Goal: Feedback & Contribution: Leave review/rating

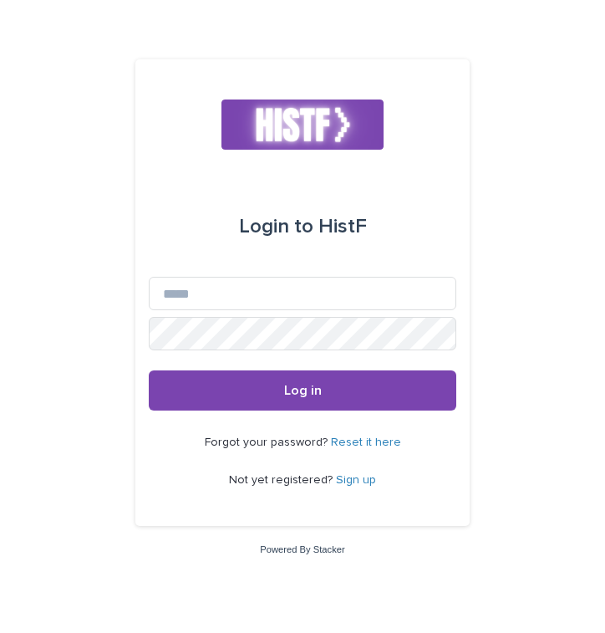
click at [348, 478] on link "Sign up" at bounding box center [356, 480] width 40 height 12
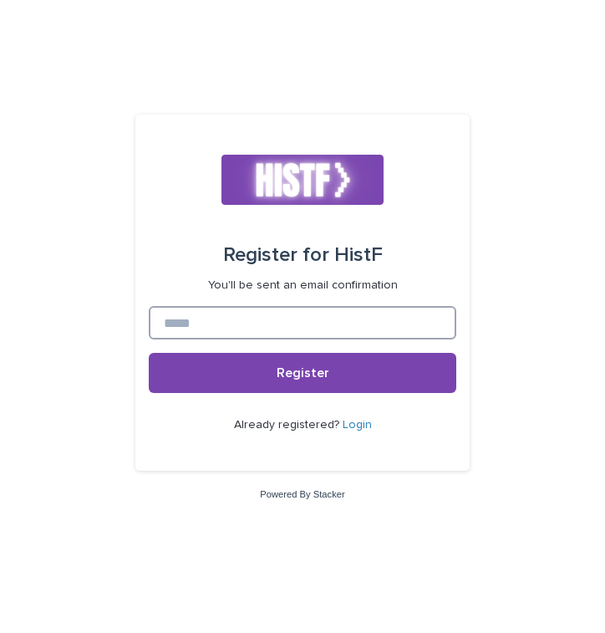
click at [357, 318] on input at bounding box center [303, 322] width 308 height 33
type input "**********"
click at [149, 353] on button "Register" at bounding box center [303, 373] width 308 height 40
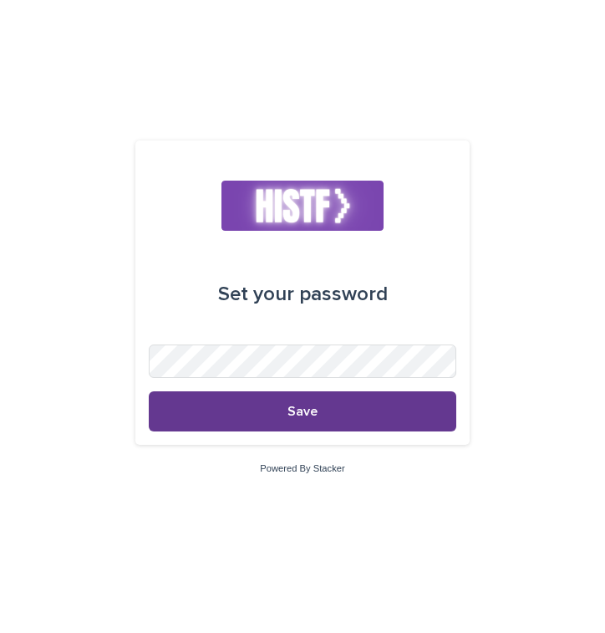
click at [276, 414] on button "Save" at bounding box center [303, 411] width 308 height 40
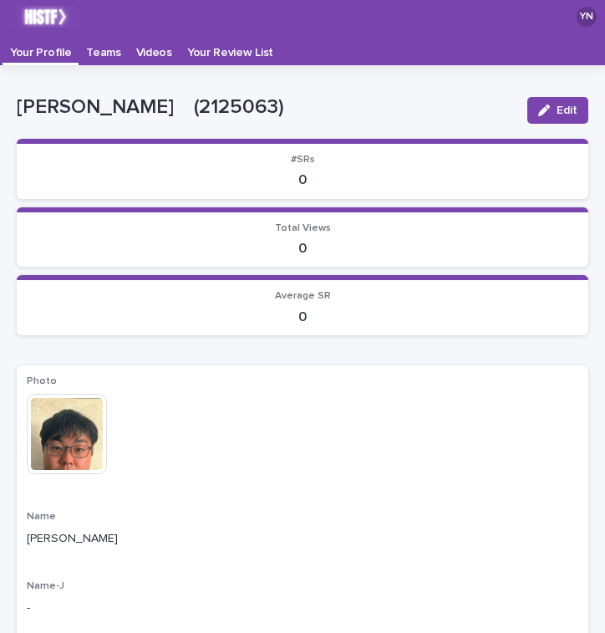
click at [146, 49] on p "Videos" at bounding box center [154, 46] width 36 height 27
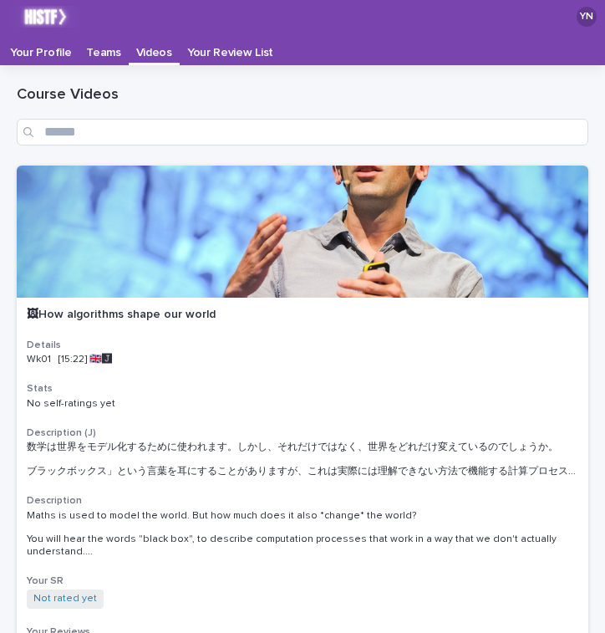
click at [48, 48] on p "Your Profile" at bounding box center [40, 46] width 61 height 27
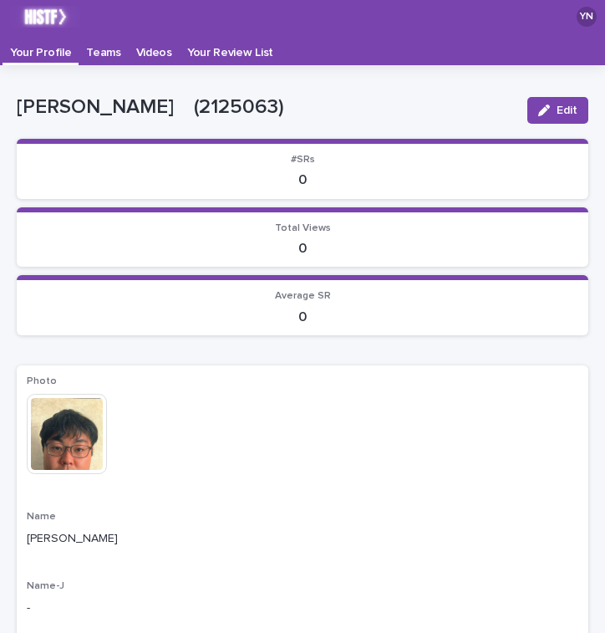
click at [108, 48] on p "Teams" at bounding box center [103, 46] width 34 height 27
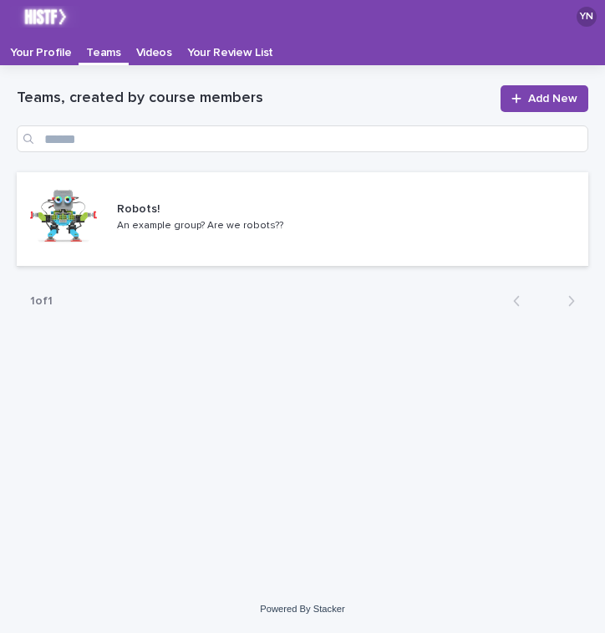
click at [149, 53] on p "Videos" at bounding box center [154, 46] width 36 height 27
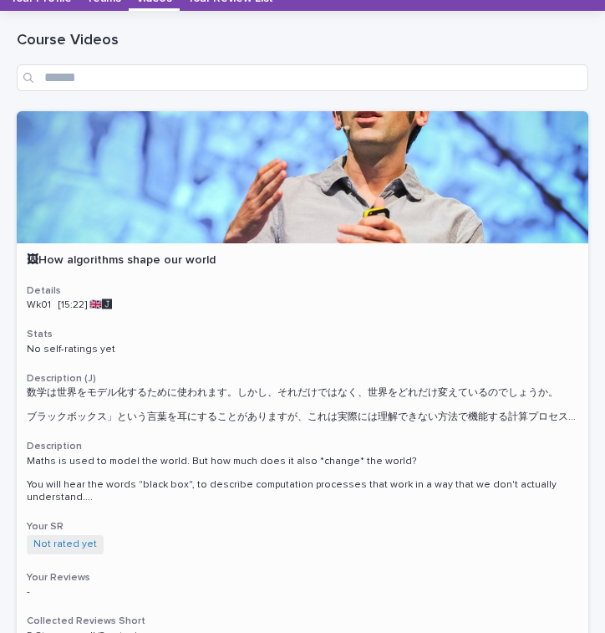
scroll to position [24, 0]
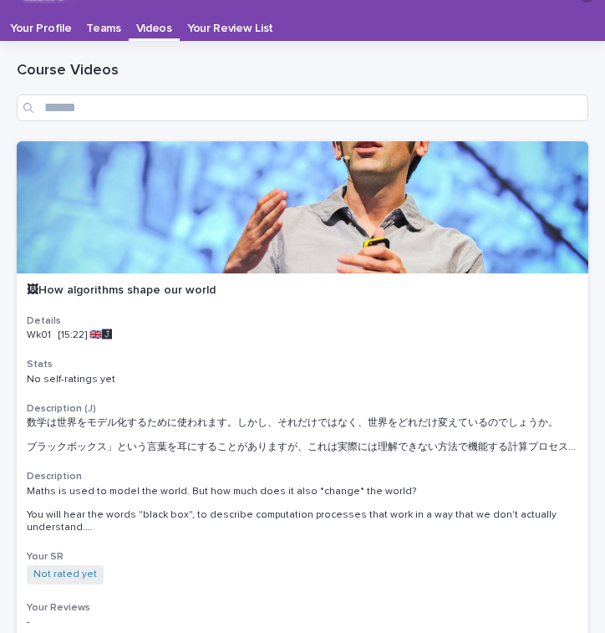
click at [238, 39] on link "Your Review List" at bounding box center [230, 25] width 101 height 32
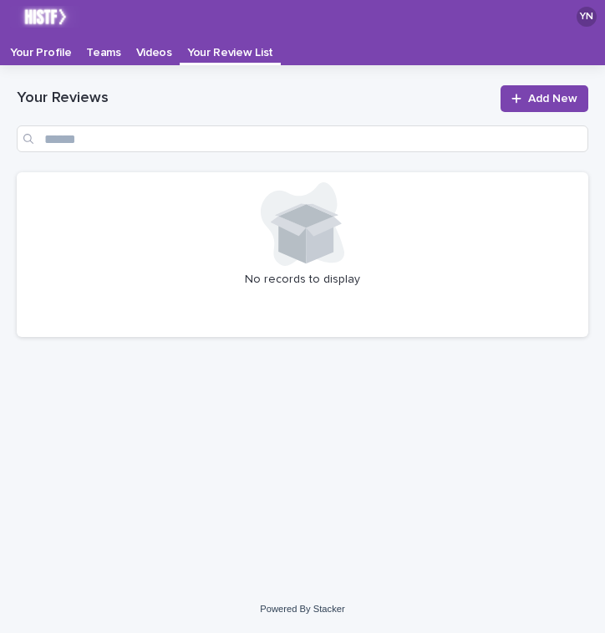
click at [148, 53] on p "Videos" at bounding box center [154, 46] width 36 height 27
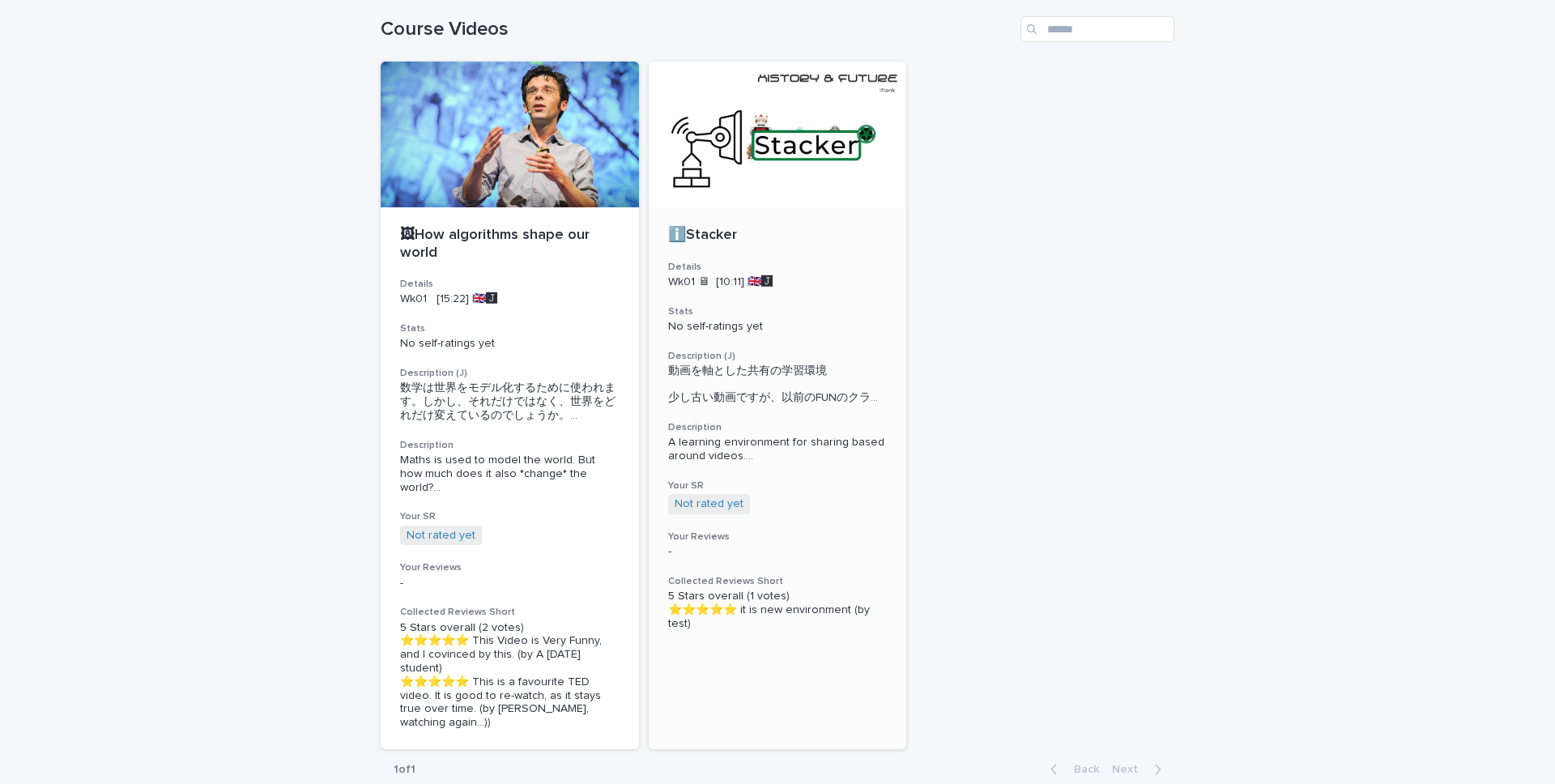
scroll to position [48, 0]
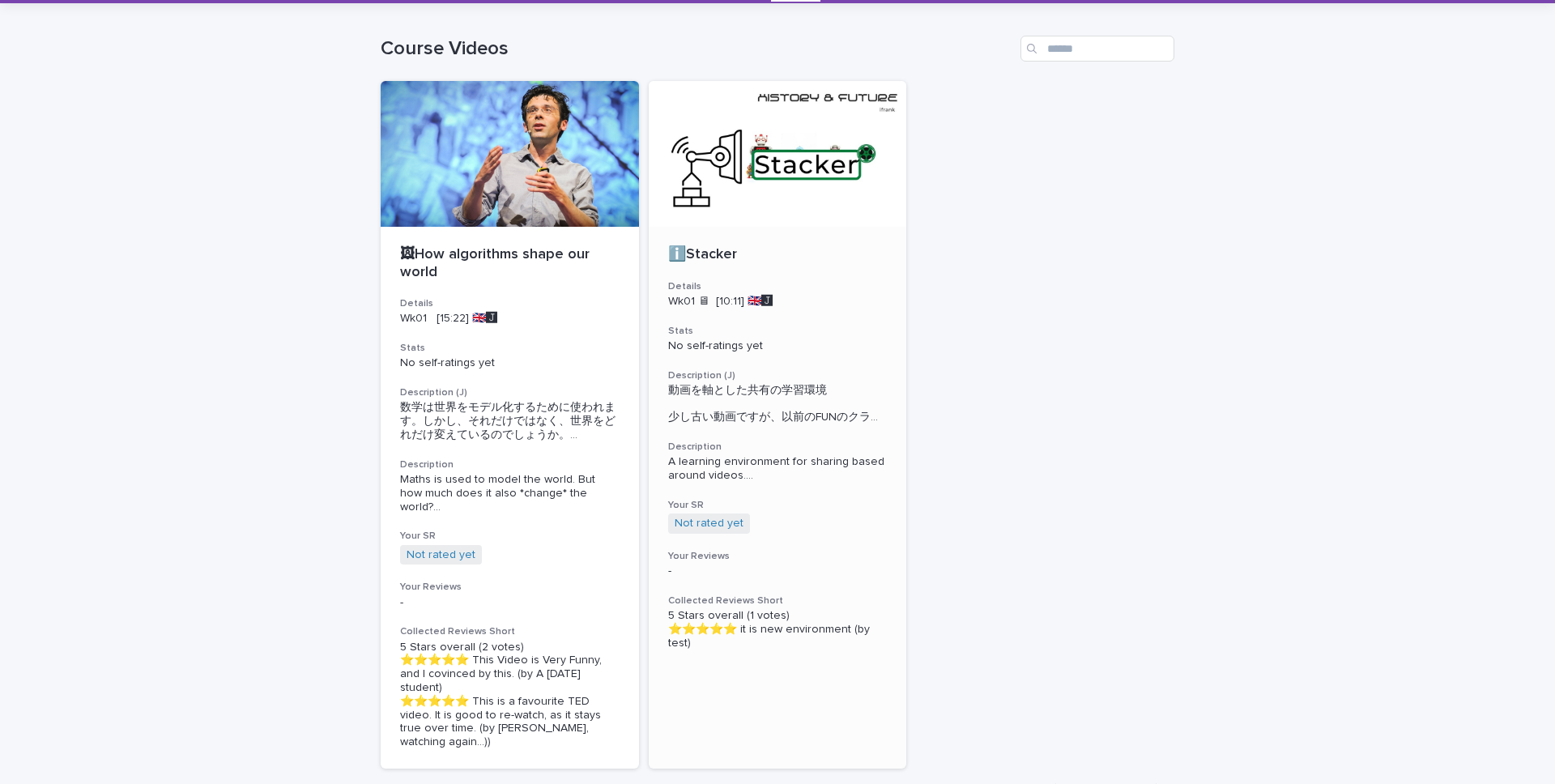
click at [706, 219] on div at bounding box center [778, 154] width 259 height 145
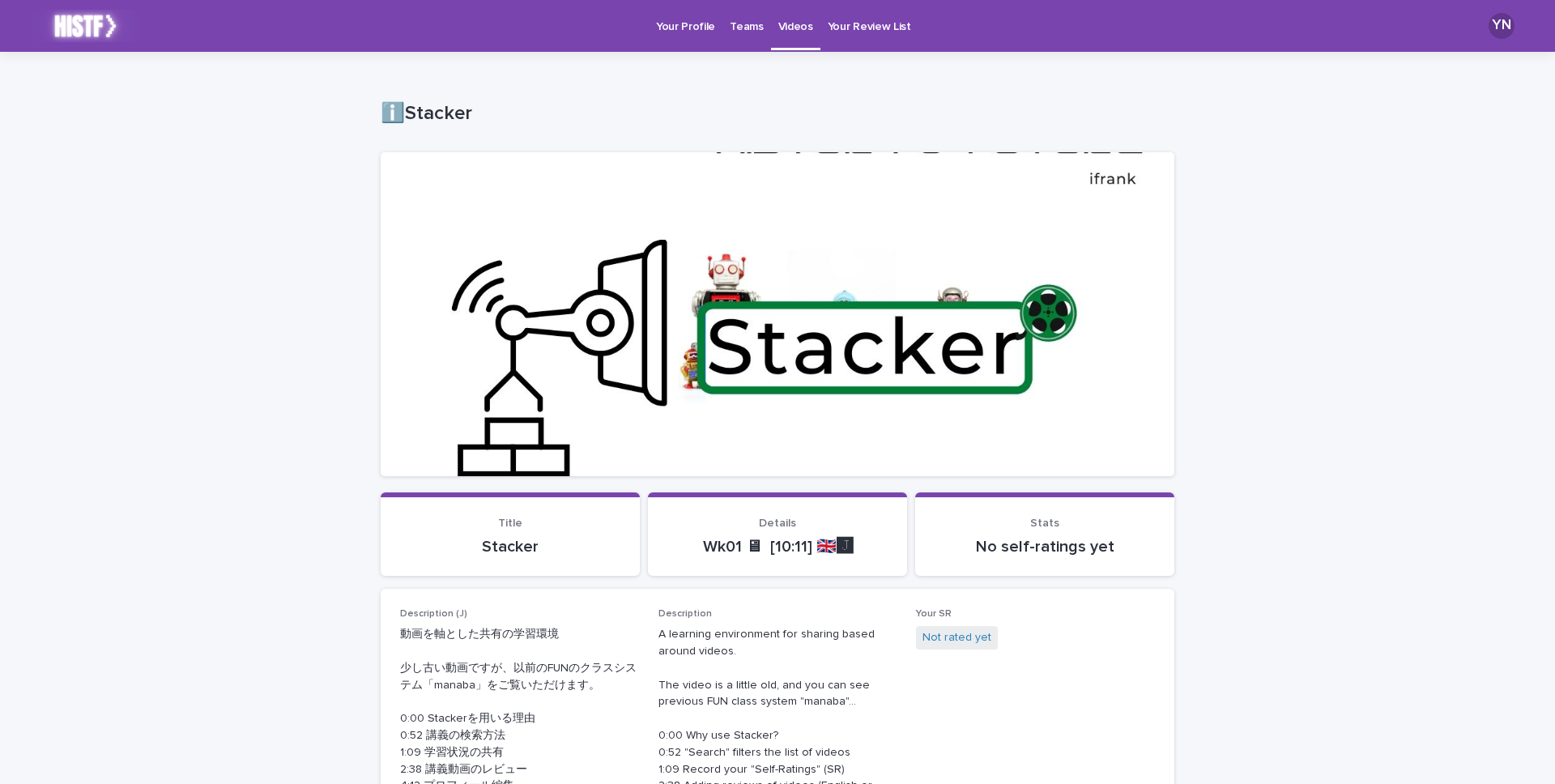
click at [859, 25] on p "Your Review List" at bounding box center [870, 16] width 83 height 34
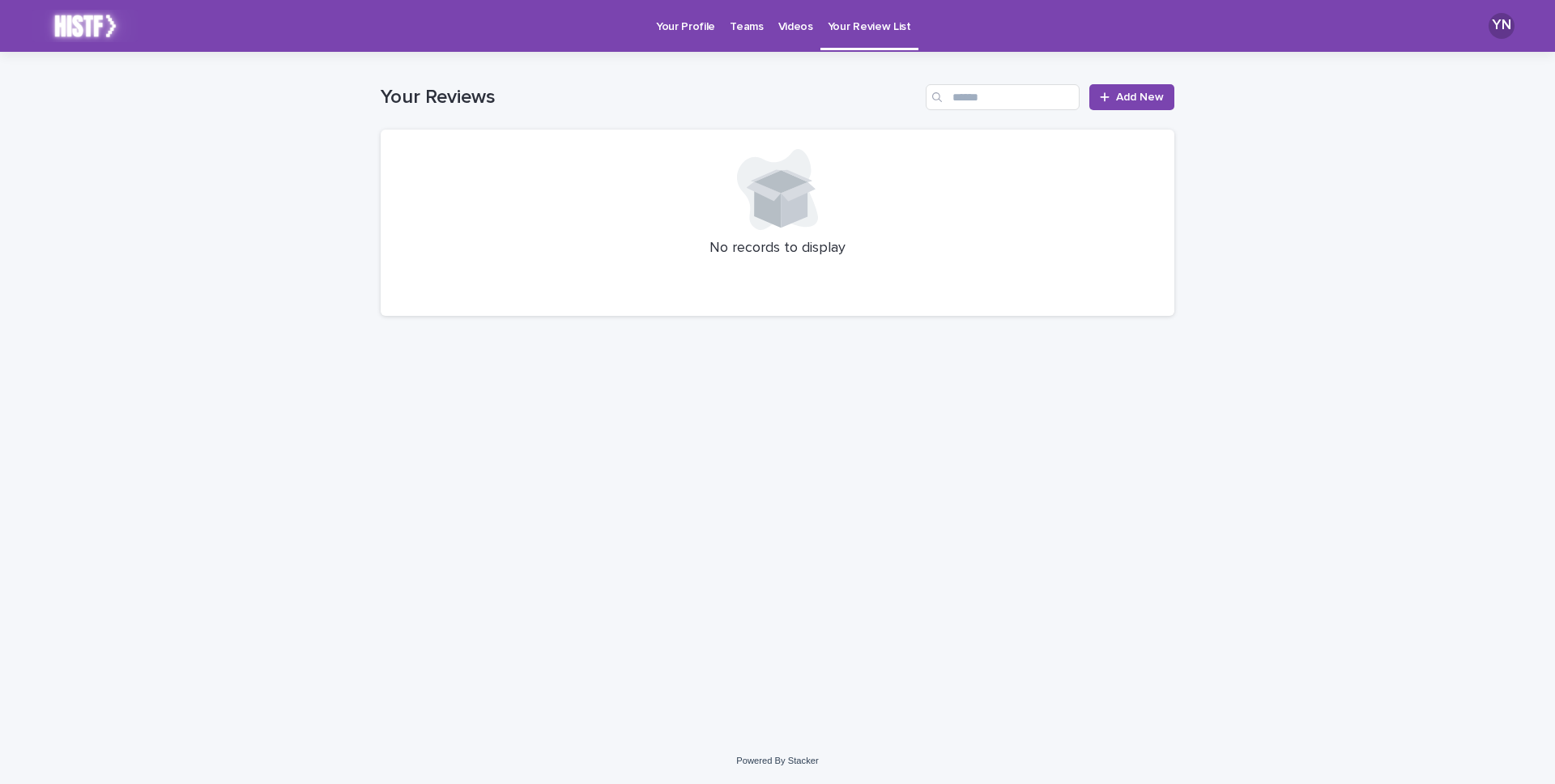
click at [746, 35] on link "Teams" at bounding box center [746, 25] width 48 height 50
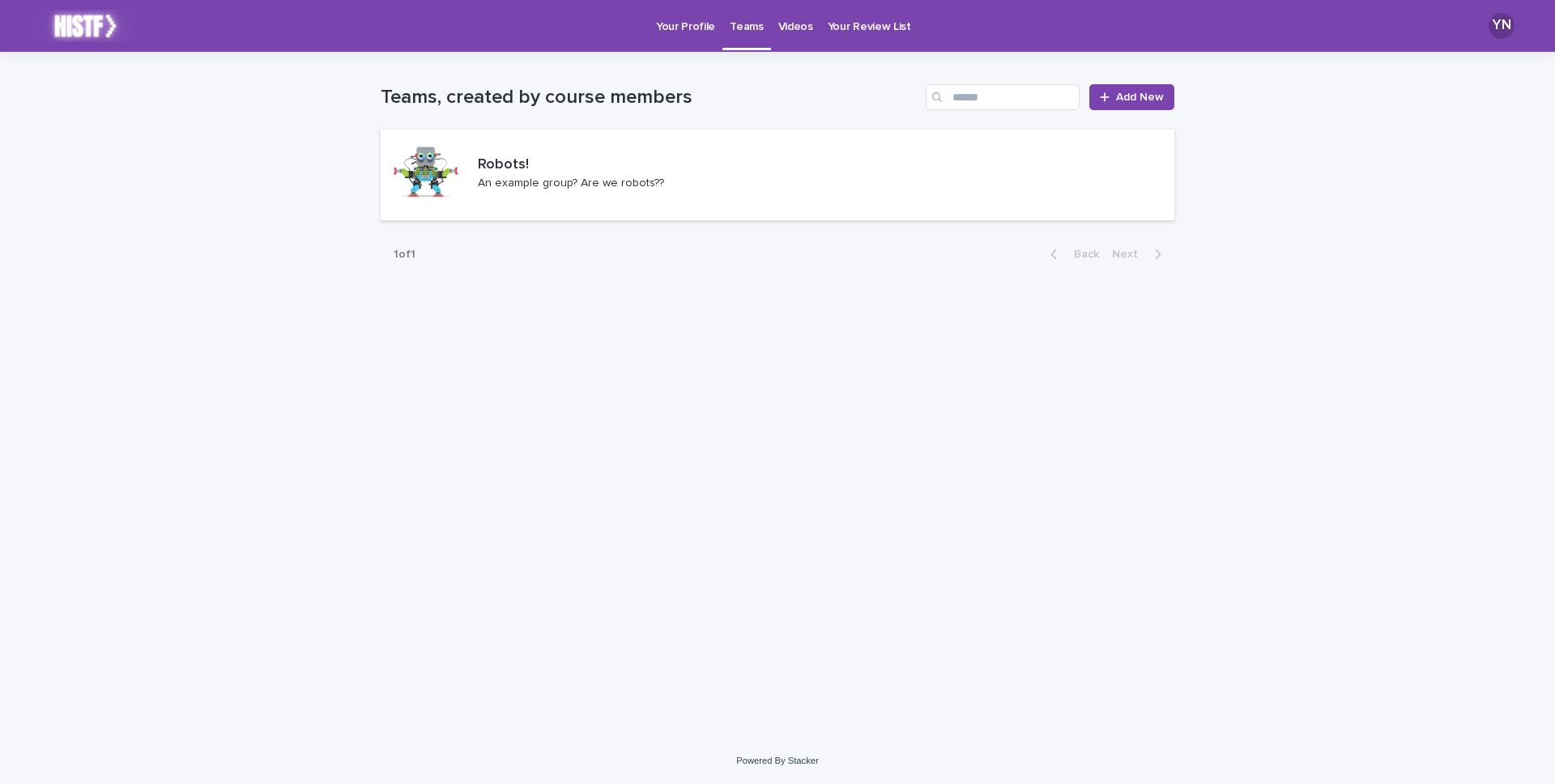
click at [711, 32] on p "Your Profile" at bounding box center [685, 16] width 59 height 34
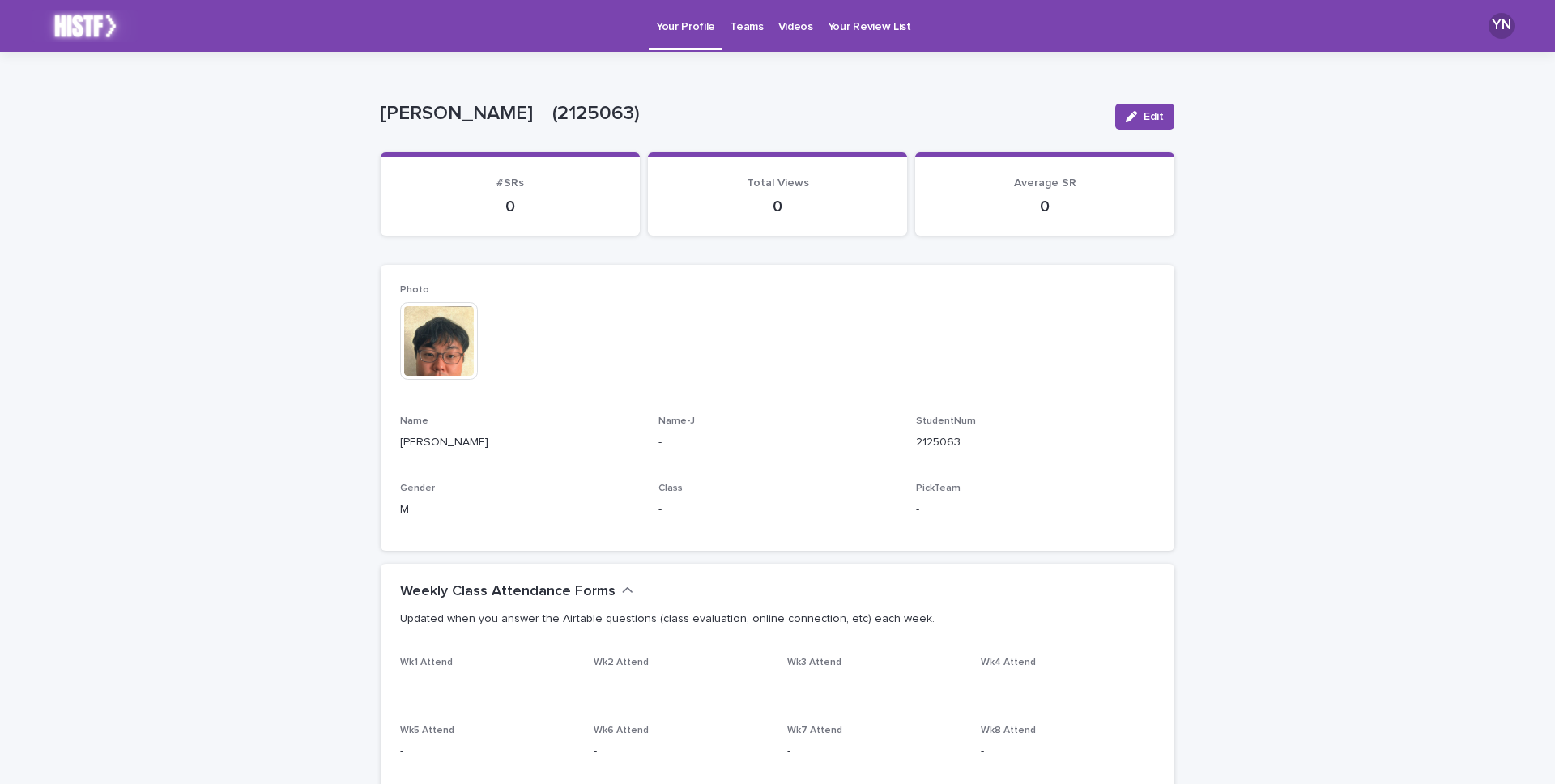
click at [828, 27] on p "Your Review List" at bounding box center [870, 16] width 83 height 34
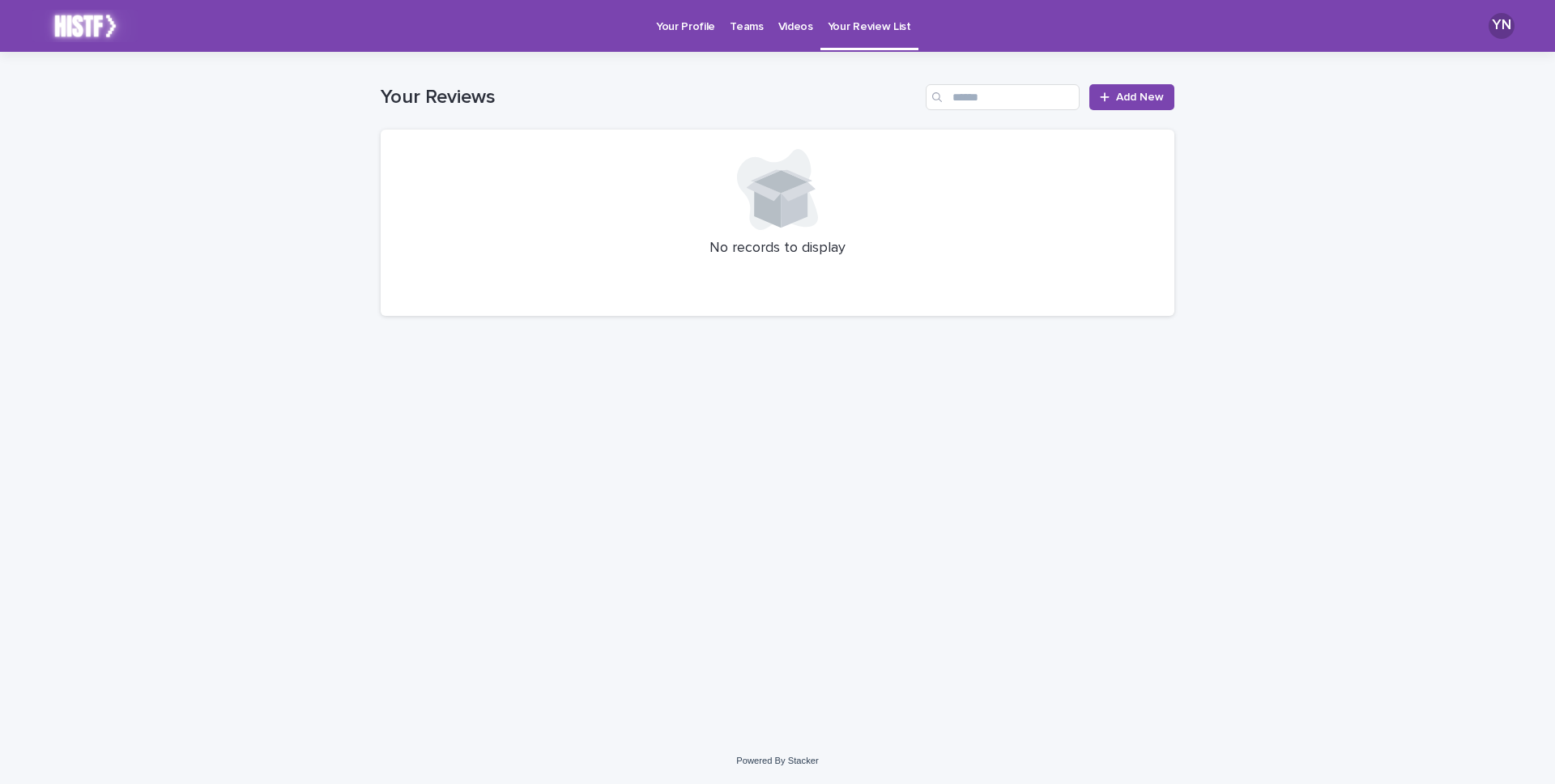
click at [782, 30] on p "Videos" at bounding box center [796, 16] width 35 height 34
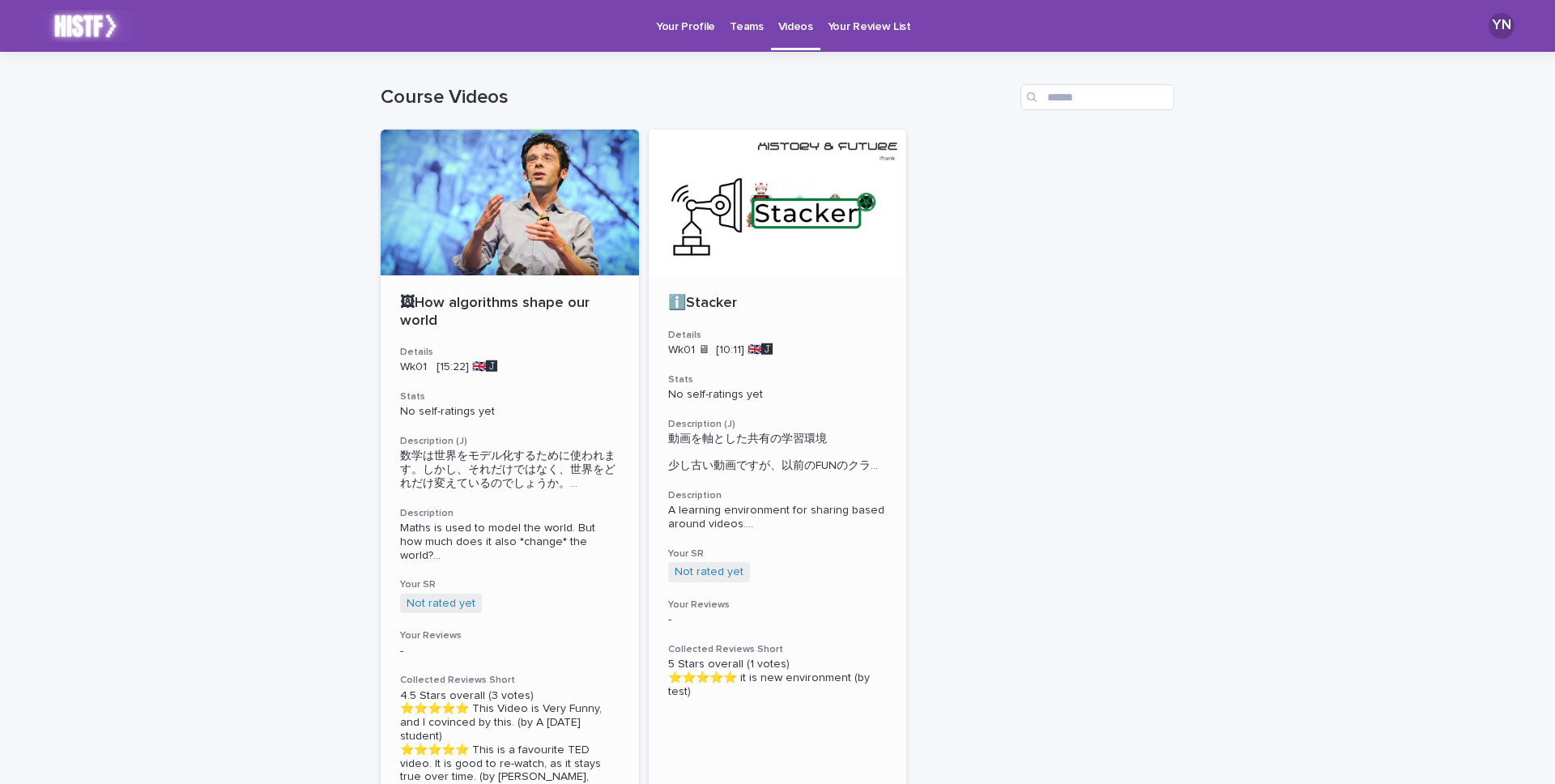
click at [727, 334] on h3 "Details" at bounding box center [778, 334] width 219 height 13
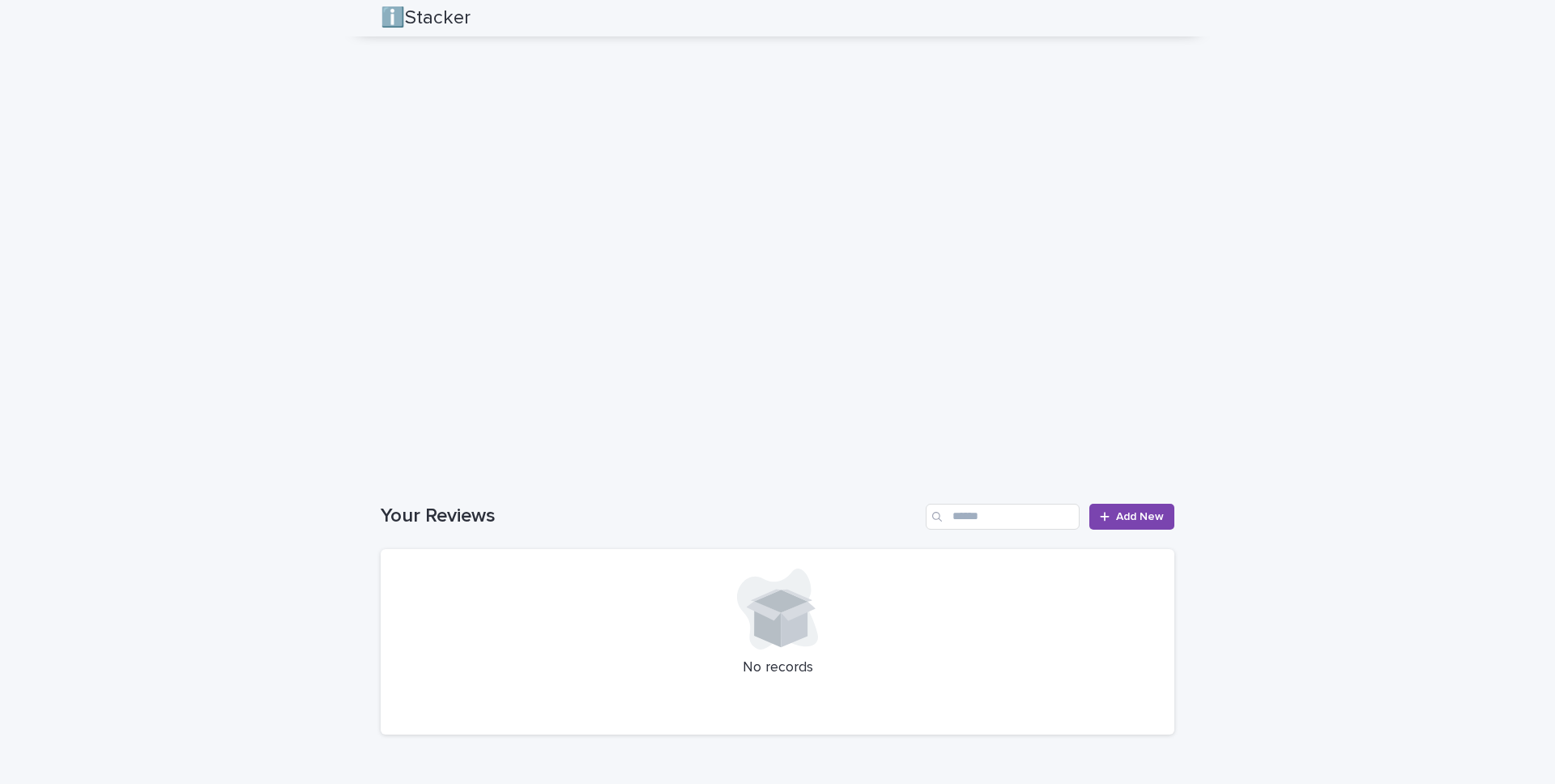
scroll to position [1173, 0]
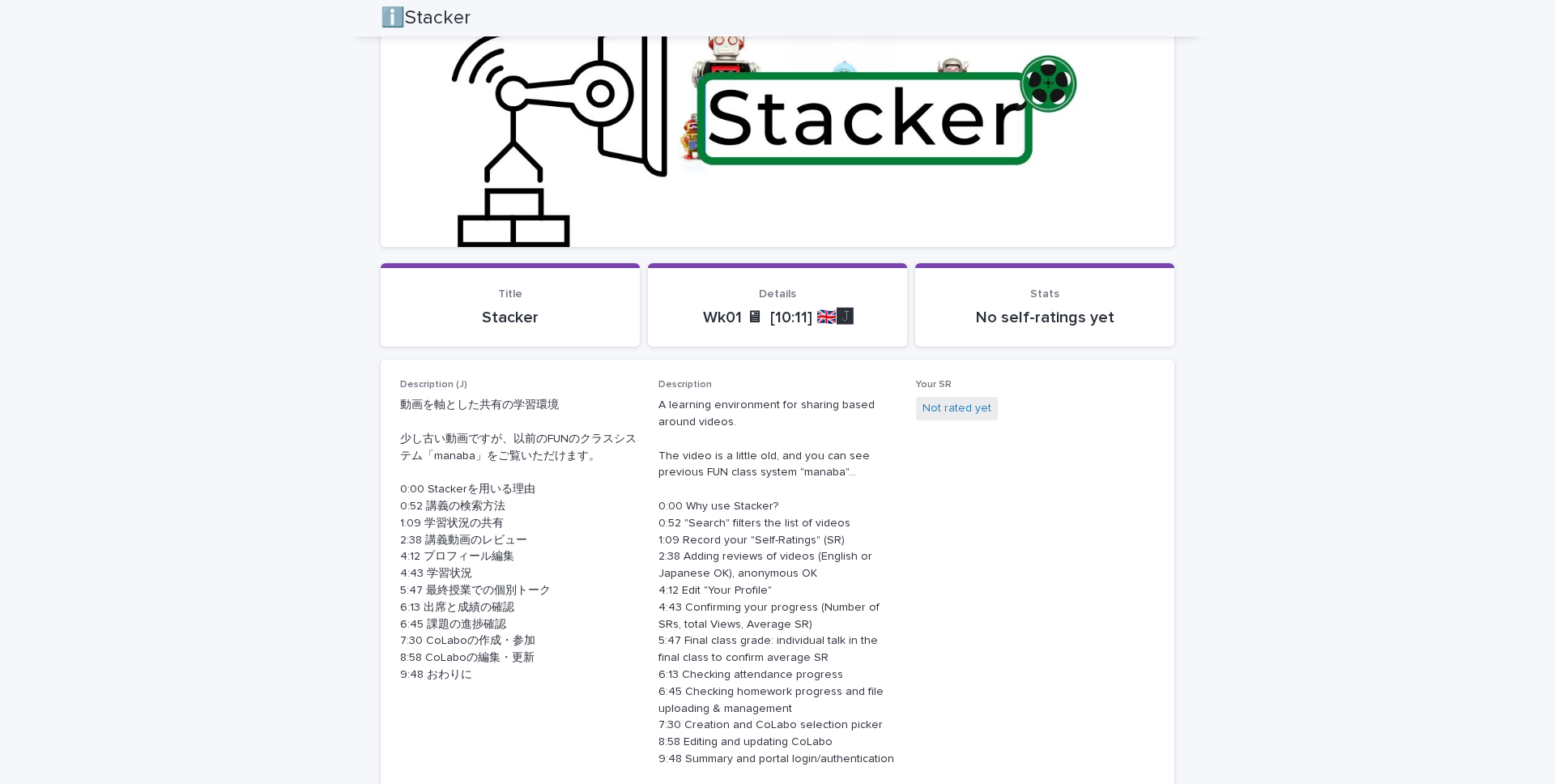
scroll to position [244, 0]
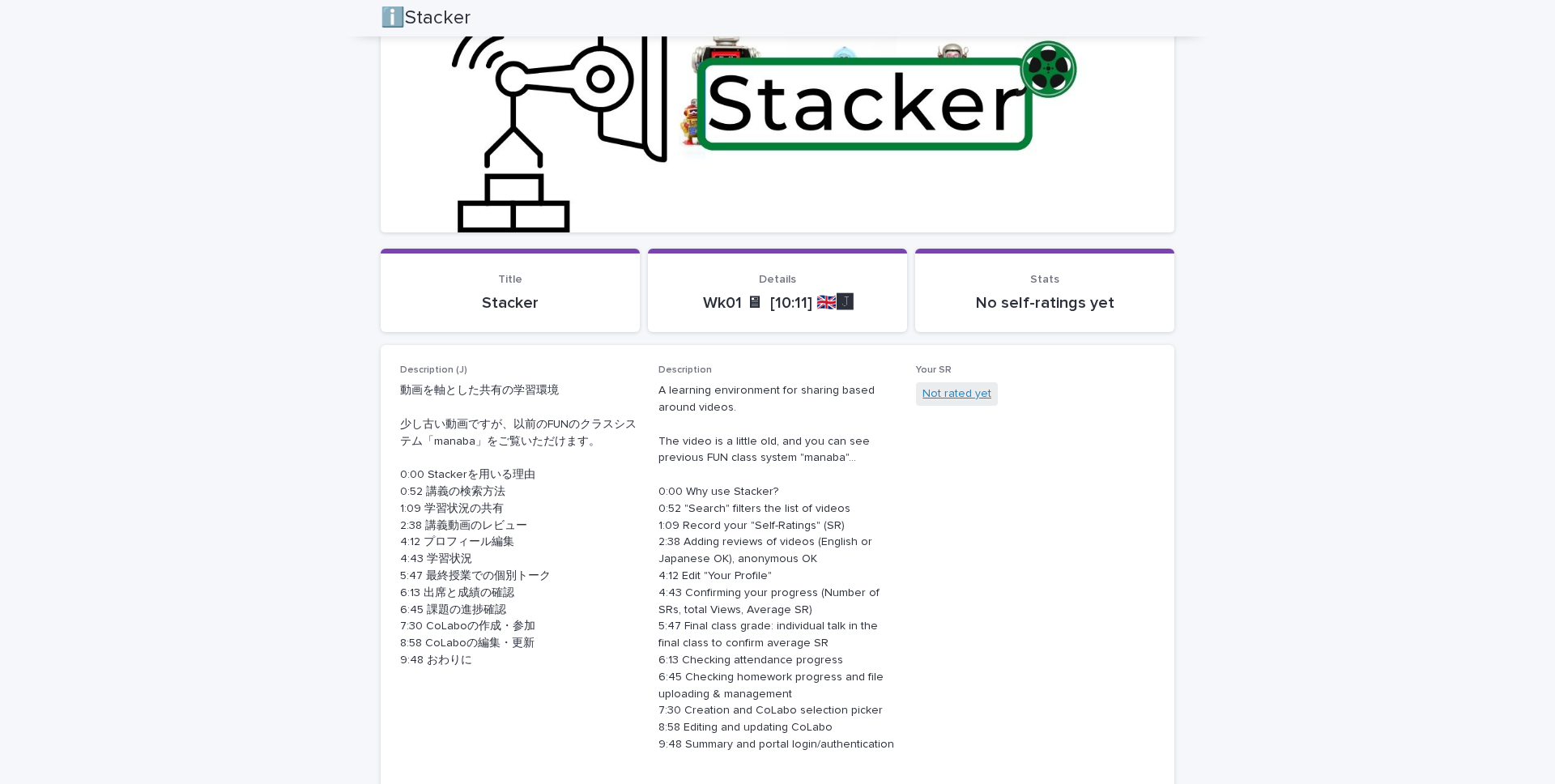
click at [931, 398] on link "Not rated yet" at bounding box center [957, 394] width 69 height 17
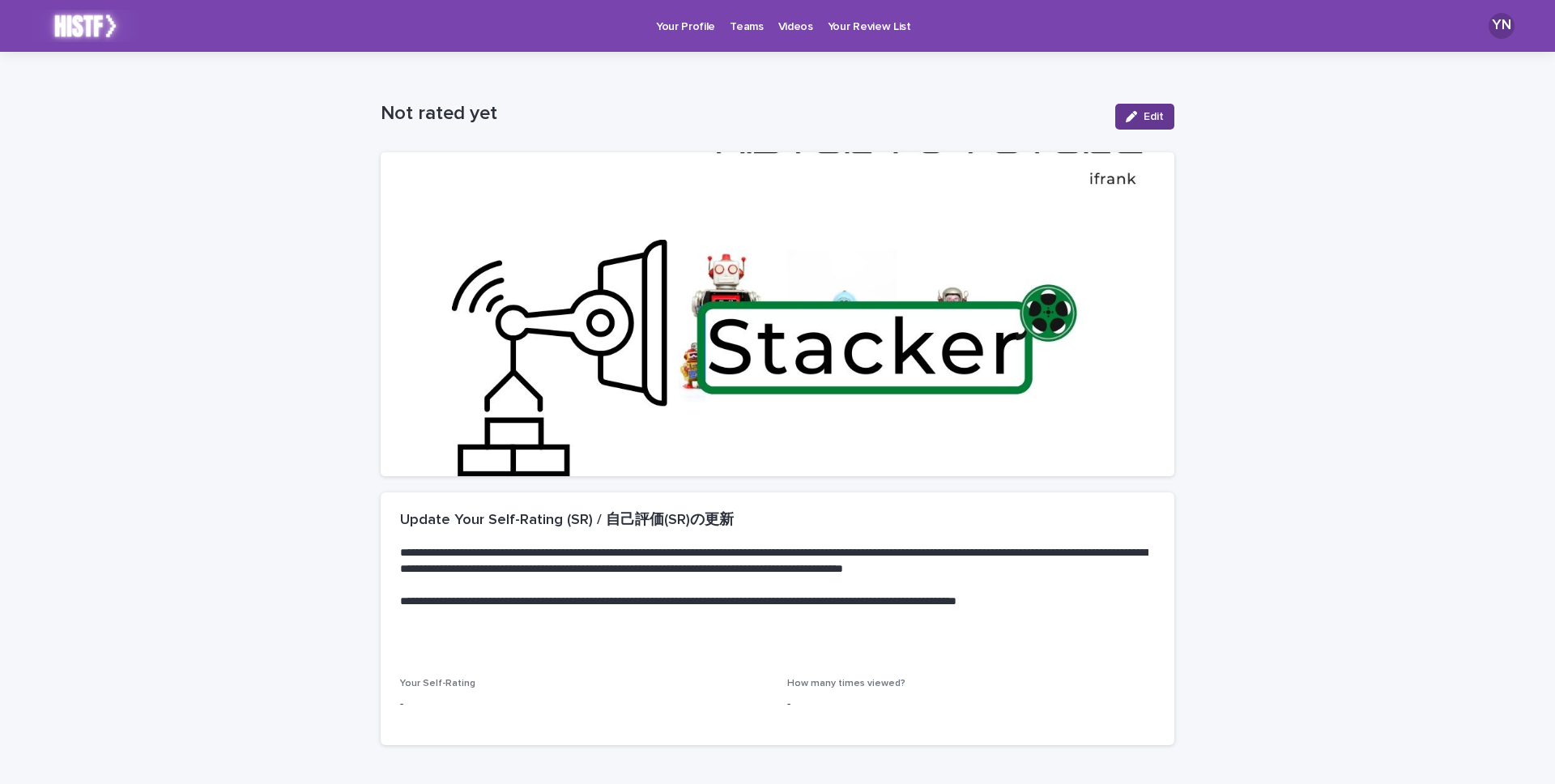
click at [1151, 115] on span "Edit" at bounding box center [1154, 116] width 20 height 12
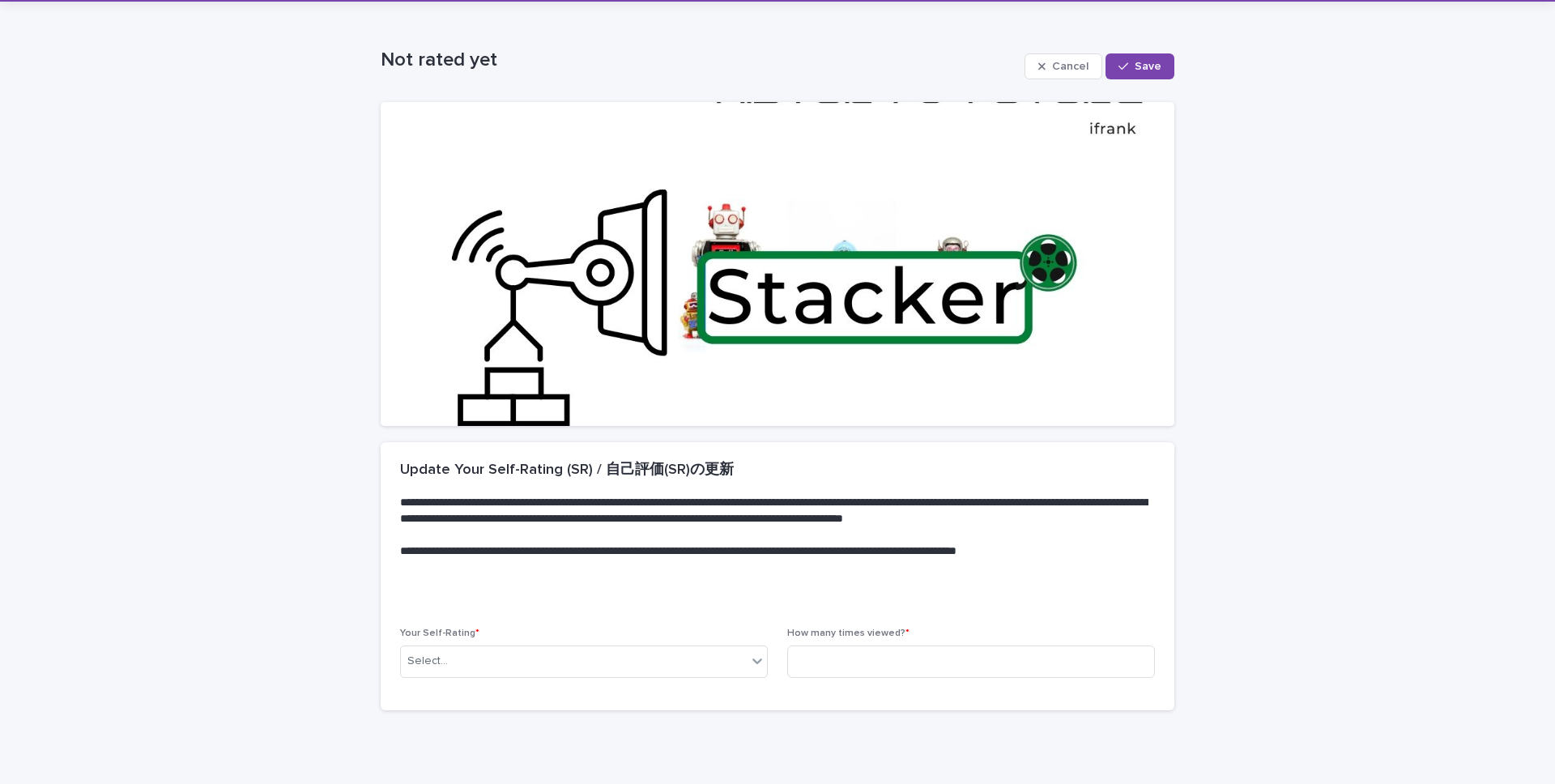
scroll to position [116, 0]
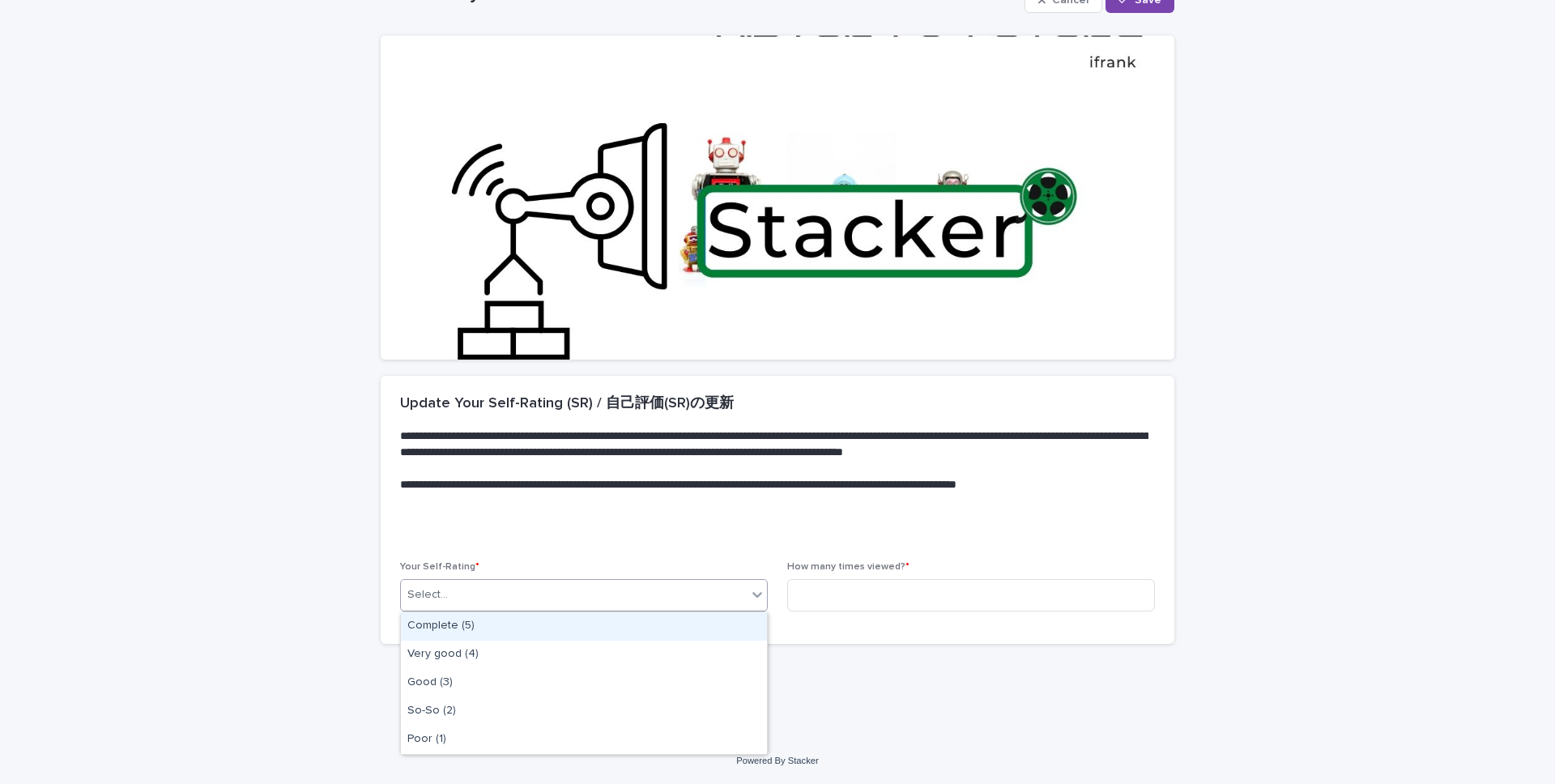
click at [701, 604] on div "Select..." at bounding box center [574, 595] width 346 height 27
click at [692, 618] on div "Complete (5)" at bounding box center [585, 626] width 366 height 28
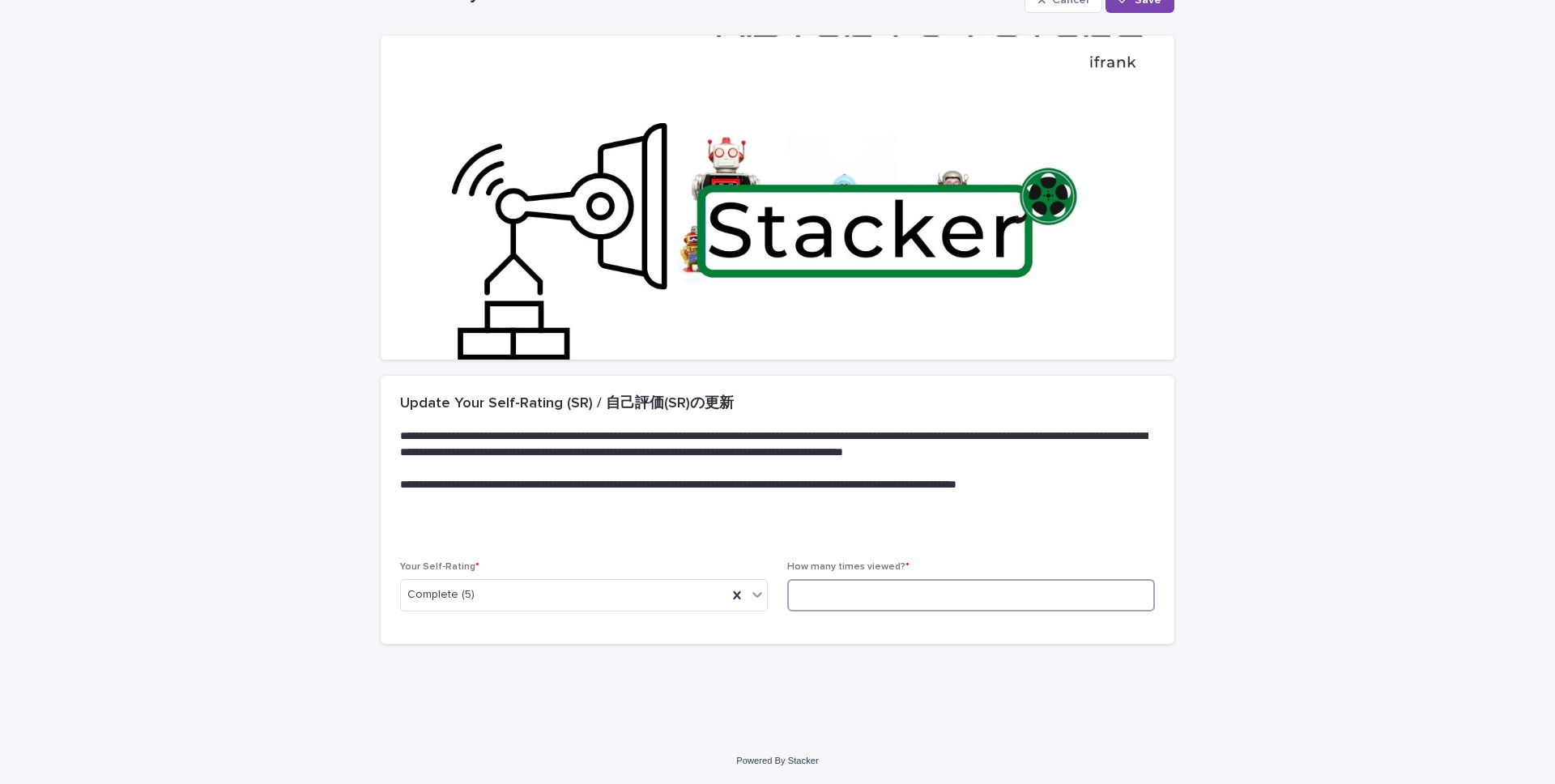
click at [842, 596] on input at bounding box center [970, 594] width 367 height 32
type input "*"
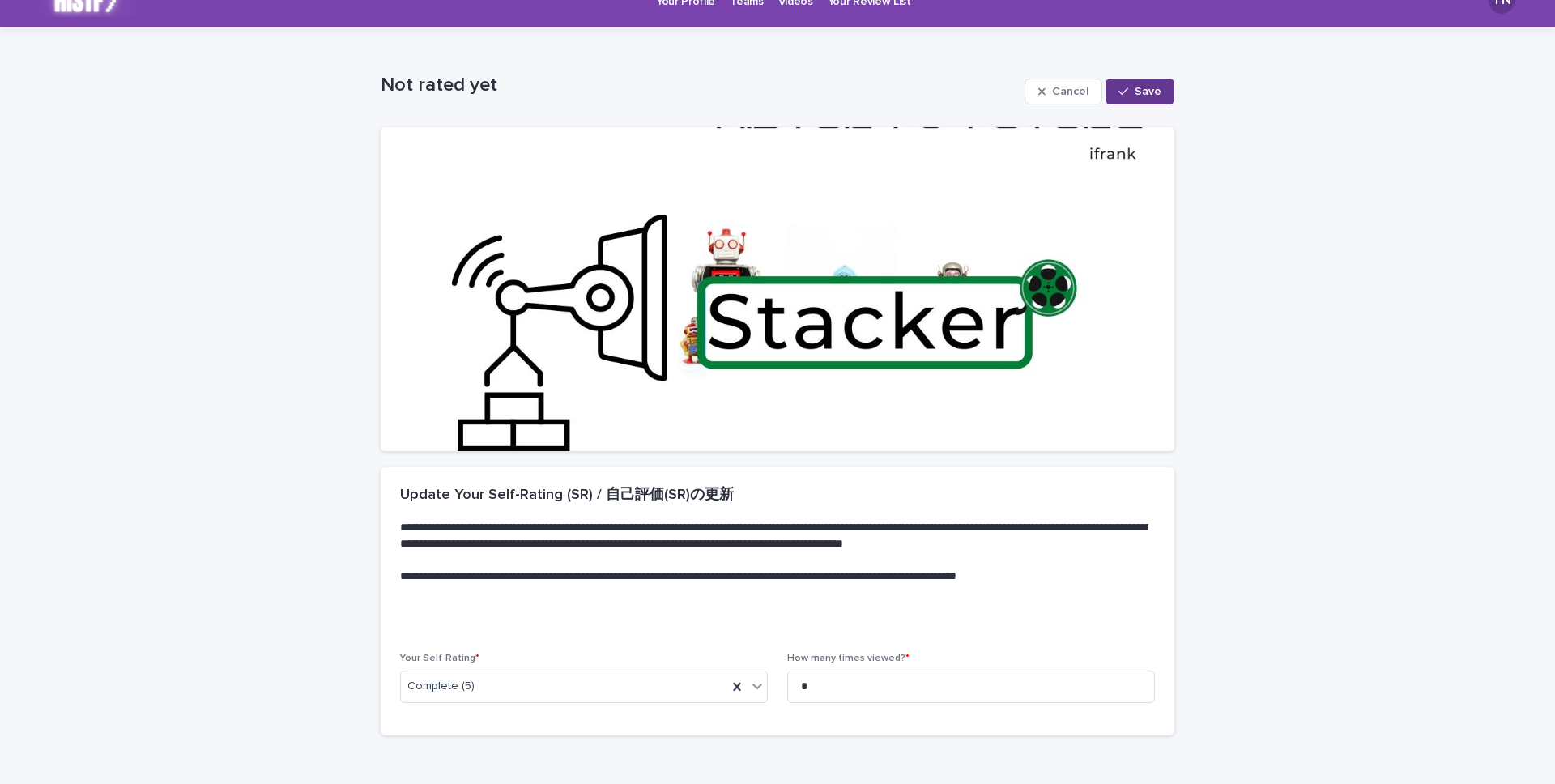
click at [1137, 91] on span "Save" at bounding box center [1149, 92] width 27 height 12
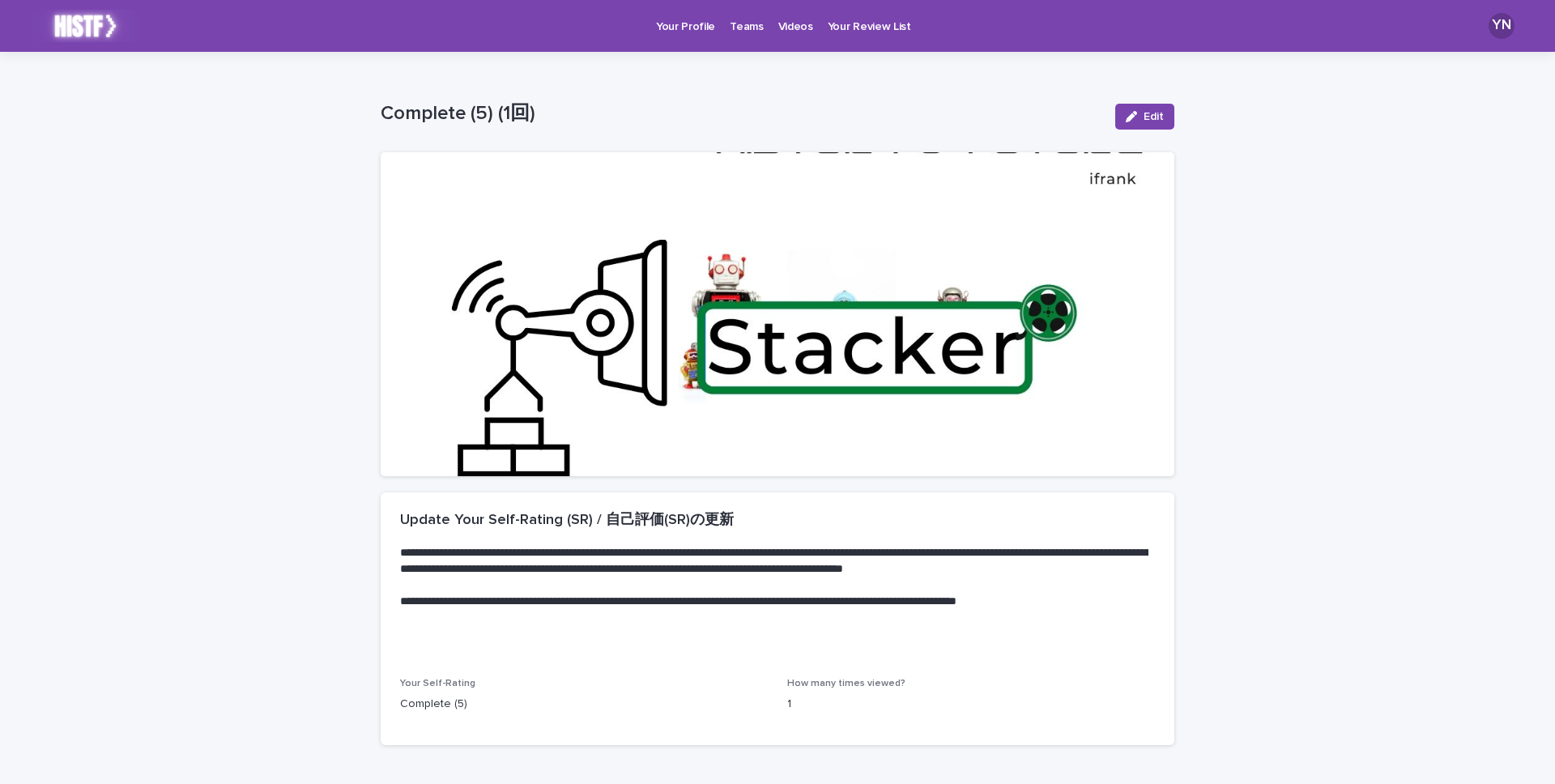
click at [794, 30] on p "Videos" at bounding box center [796, 16] width 35 height 34
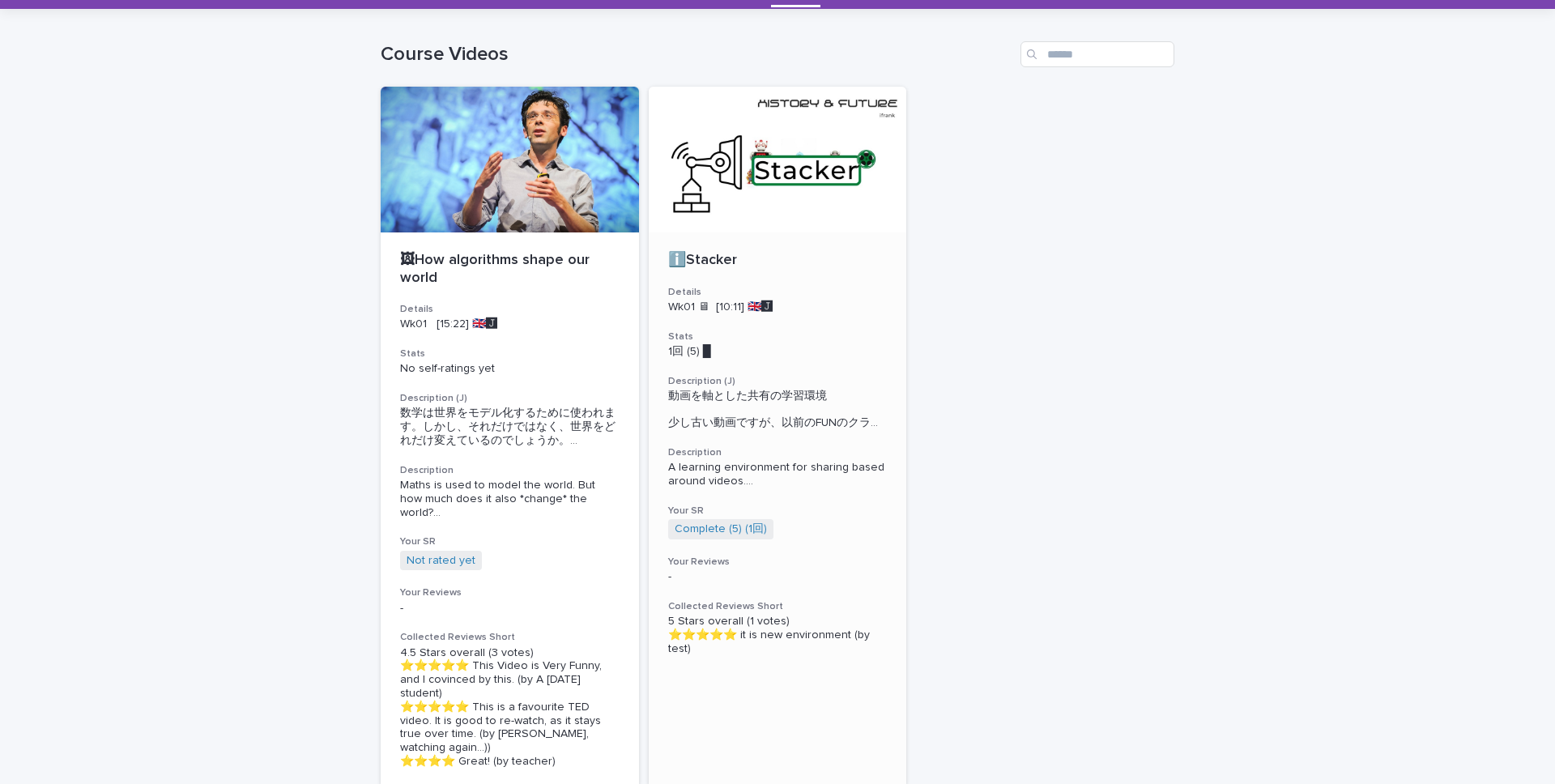
scroll to position [74, 0]
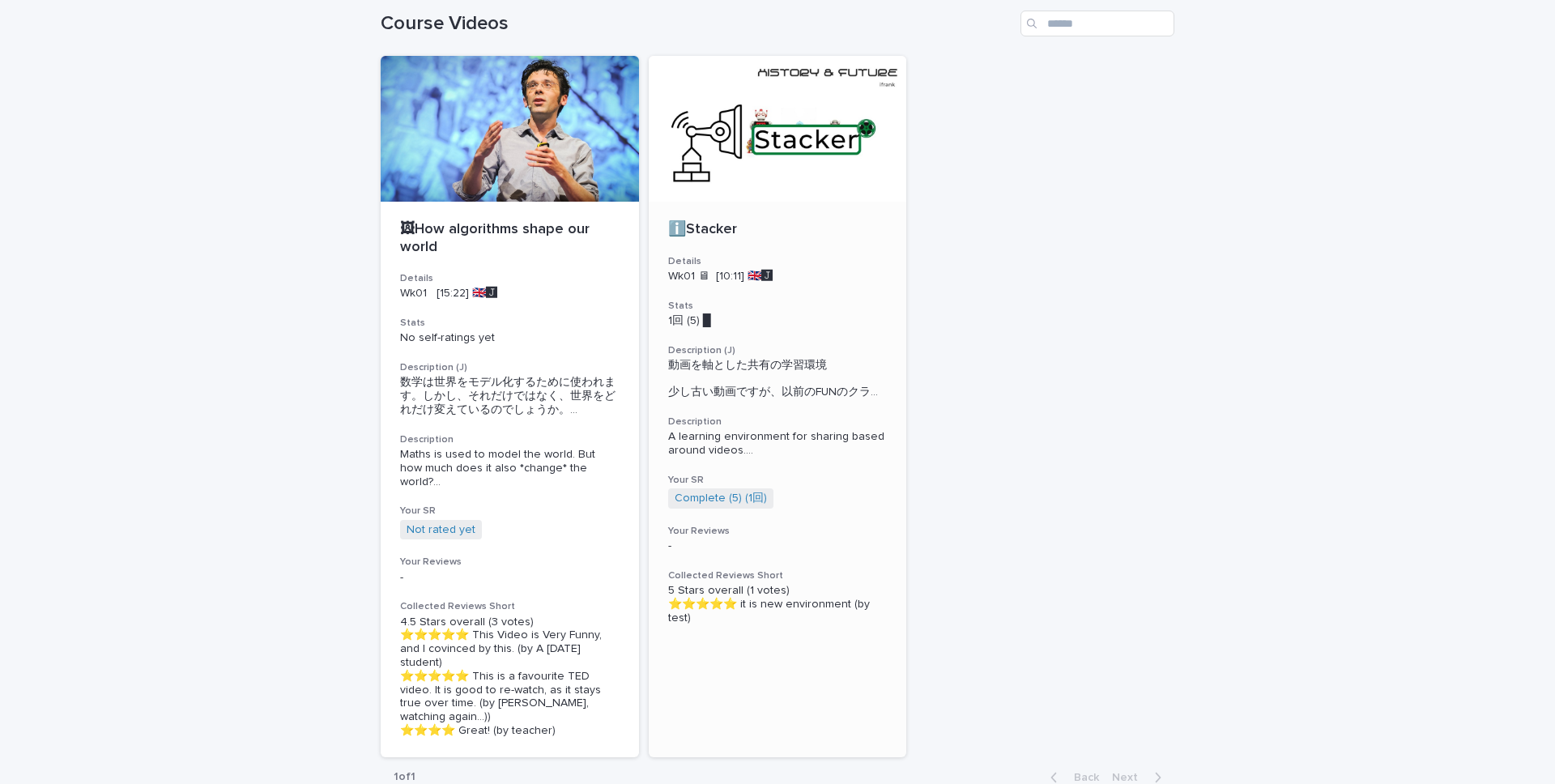
click at [805, 486] on h3 "Your SR" at bounding box center [778, 480] width 219 height 13
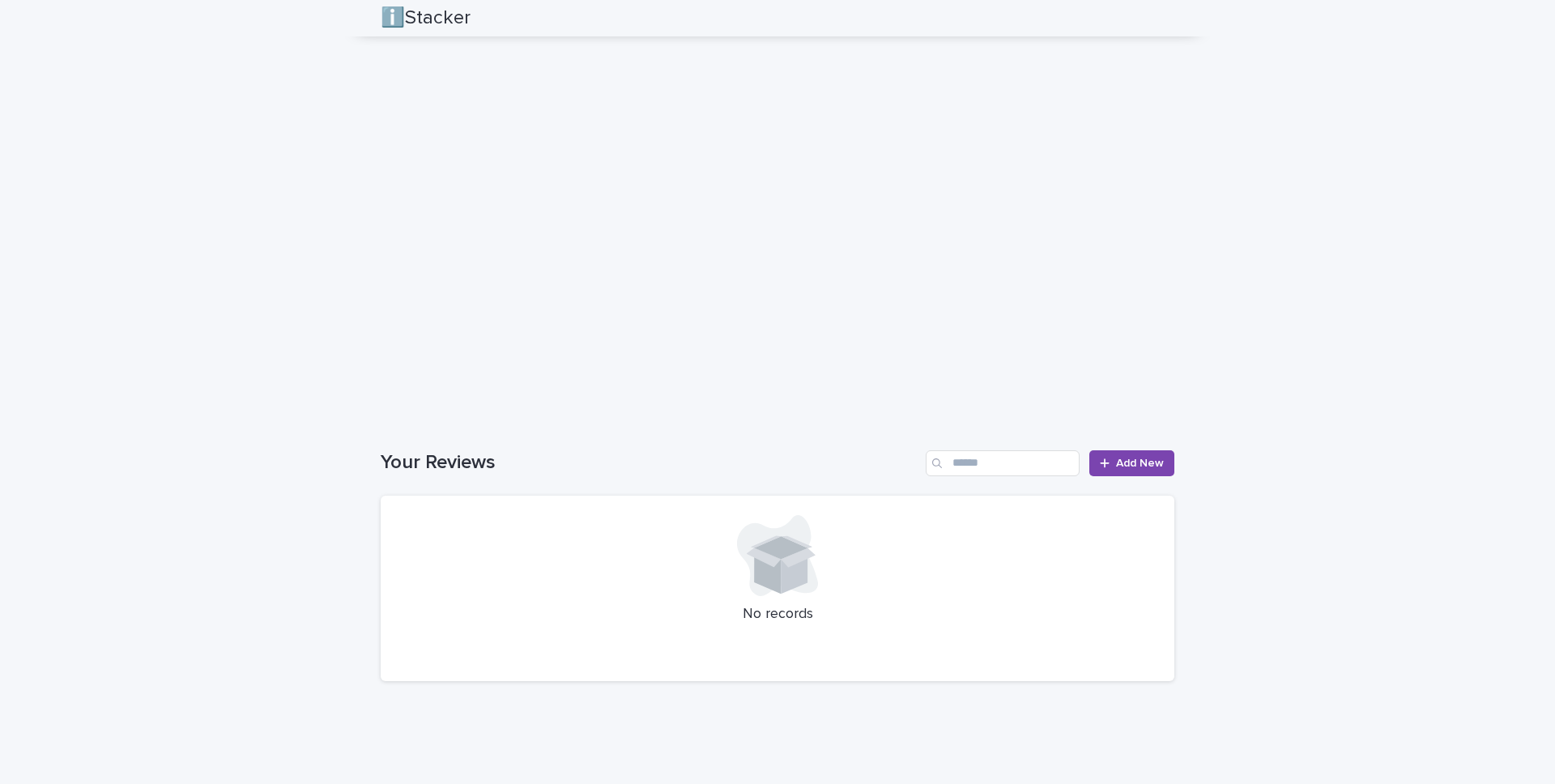
scroll to position [1275, 0]
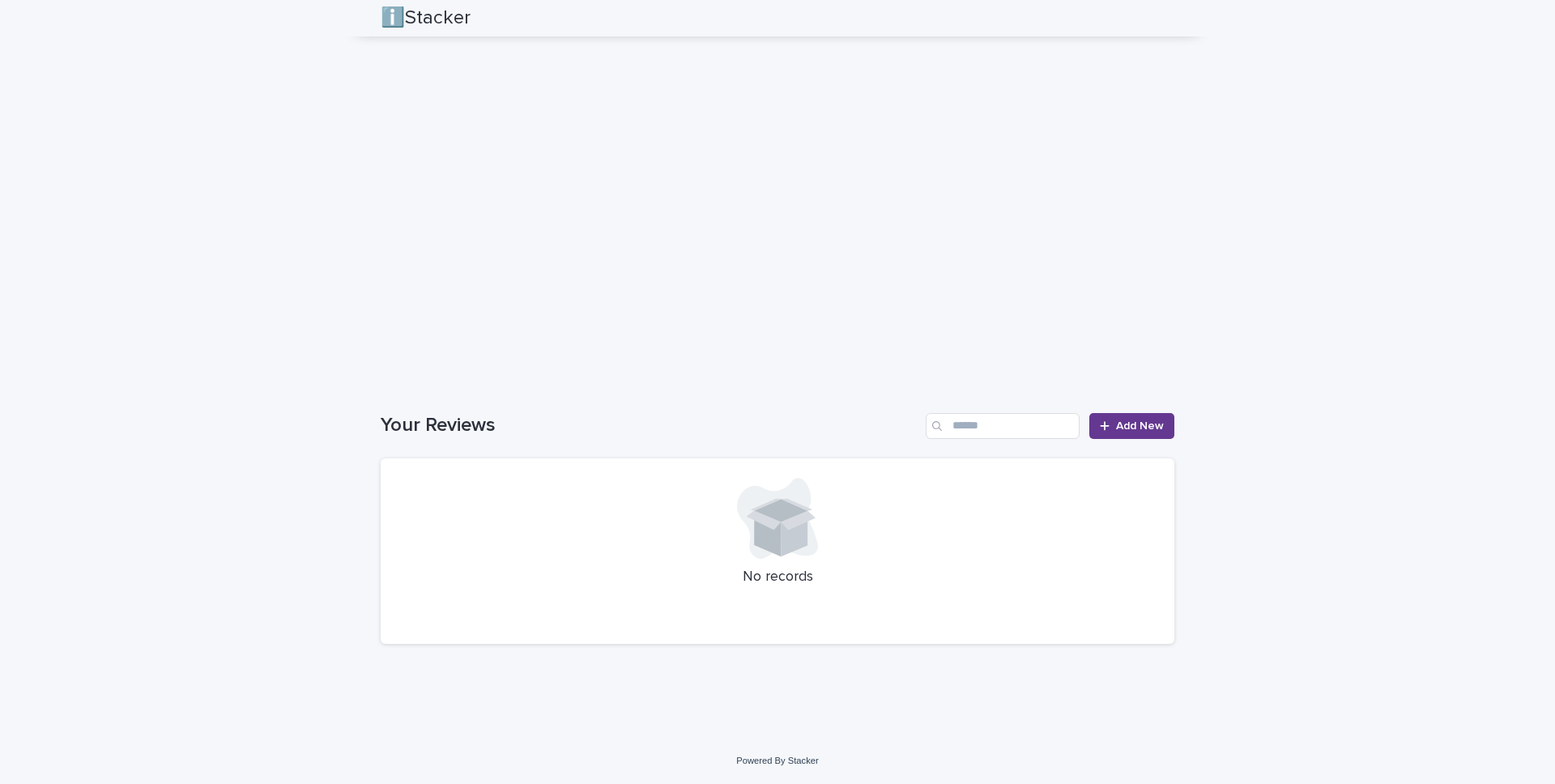
click at [1131, 434] on link "Add New" at bounding box center [1132, 425] width 85 height 26
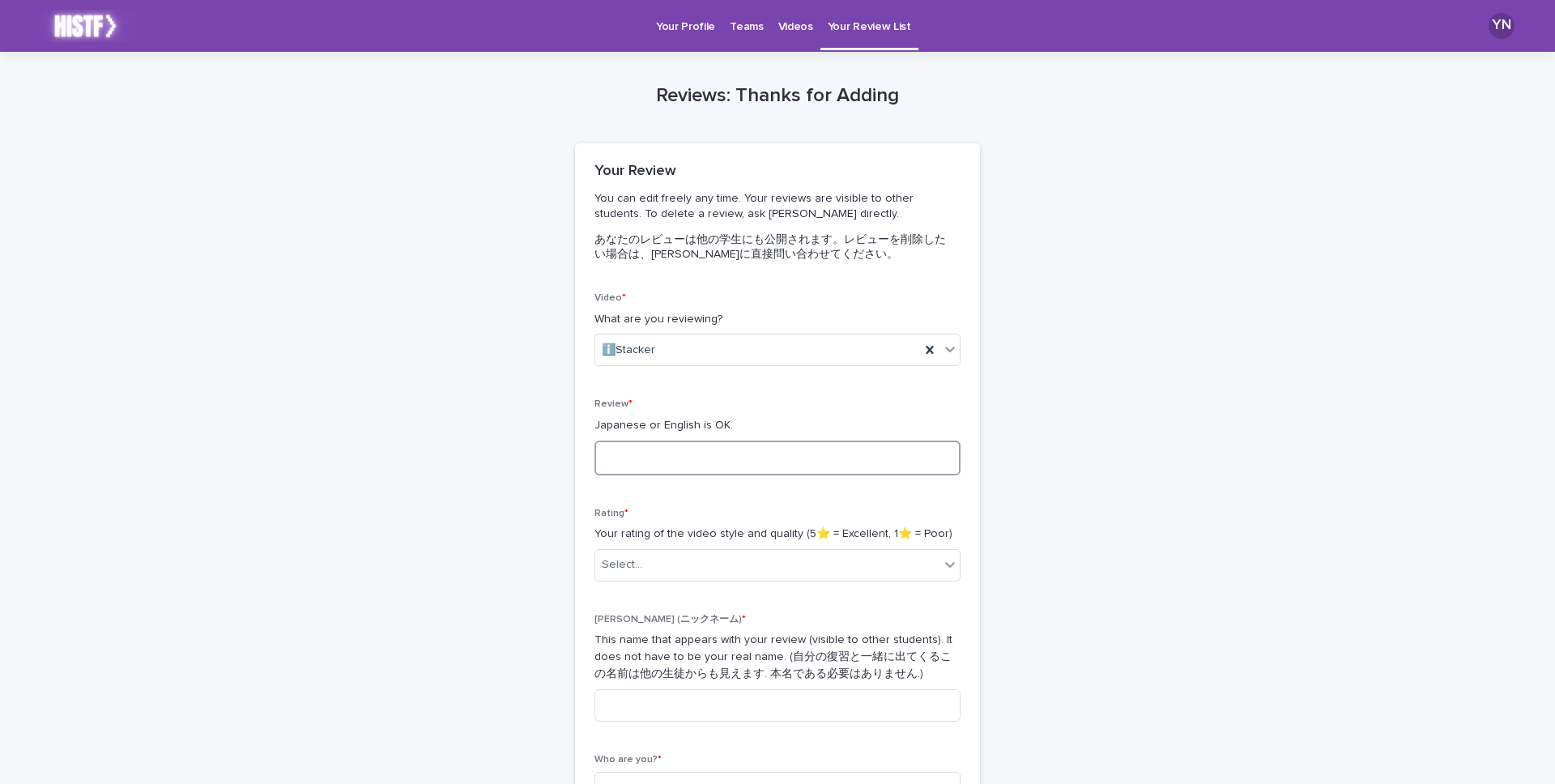
click at [768, 464] on textarea at bounding box center [778, 458] width 366 height 35
click at [690, 460] on textarea at bounding box center [778, 458] width 366 height 35
paste textarea "**********"
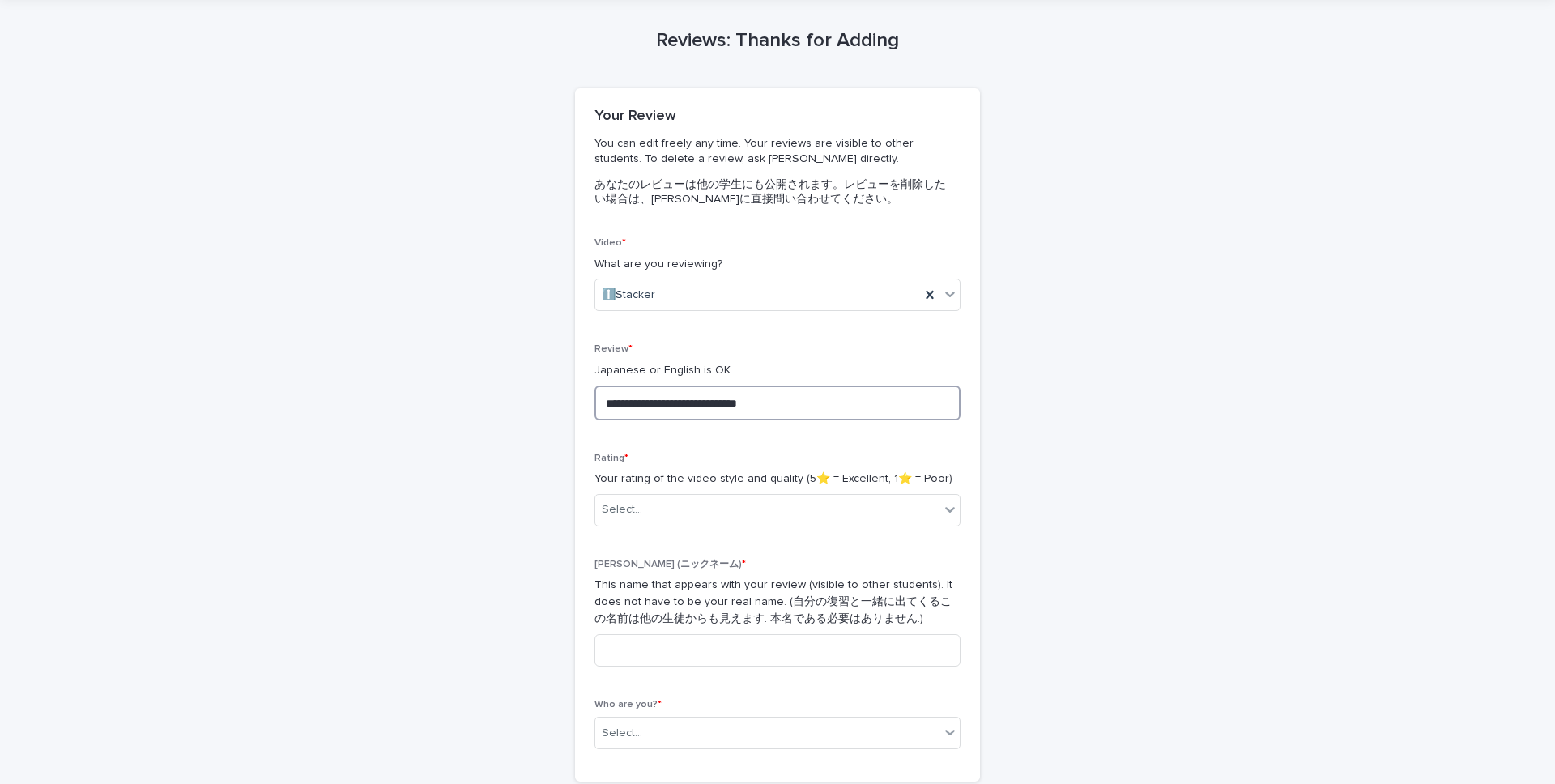
scroll to position [89, 0]
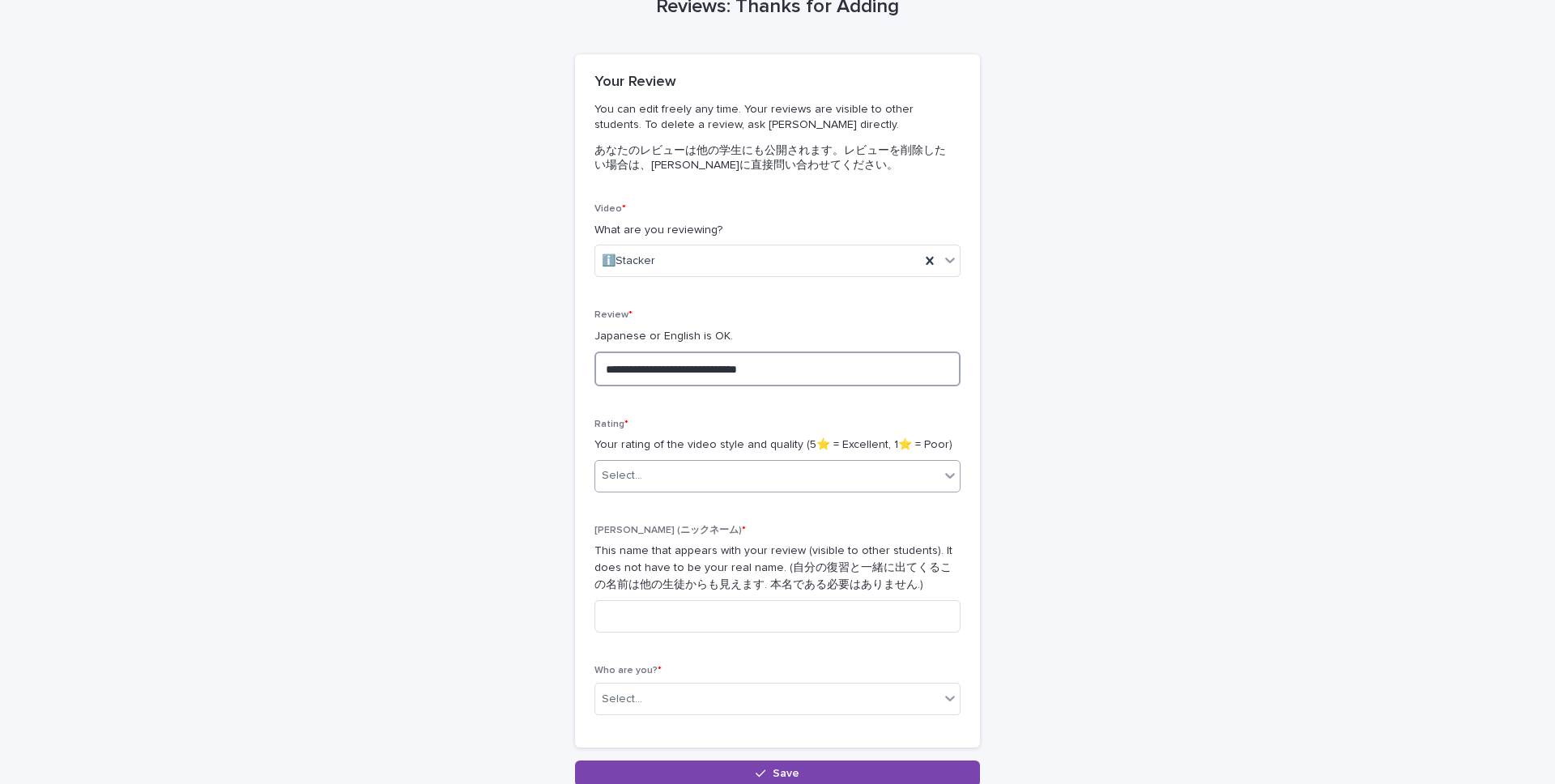
type textarea "**********"
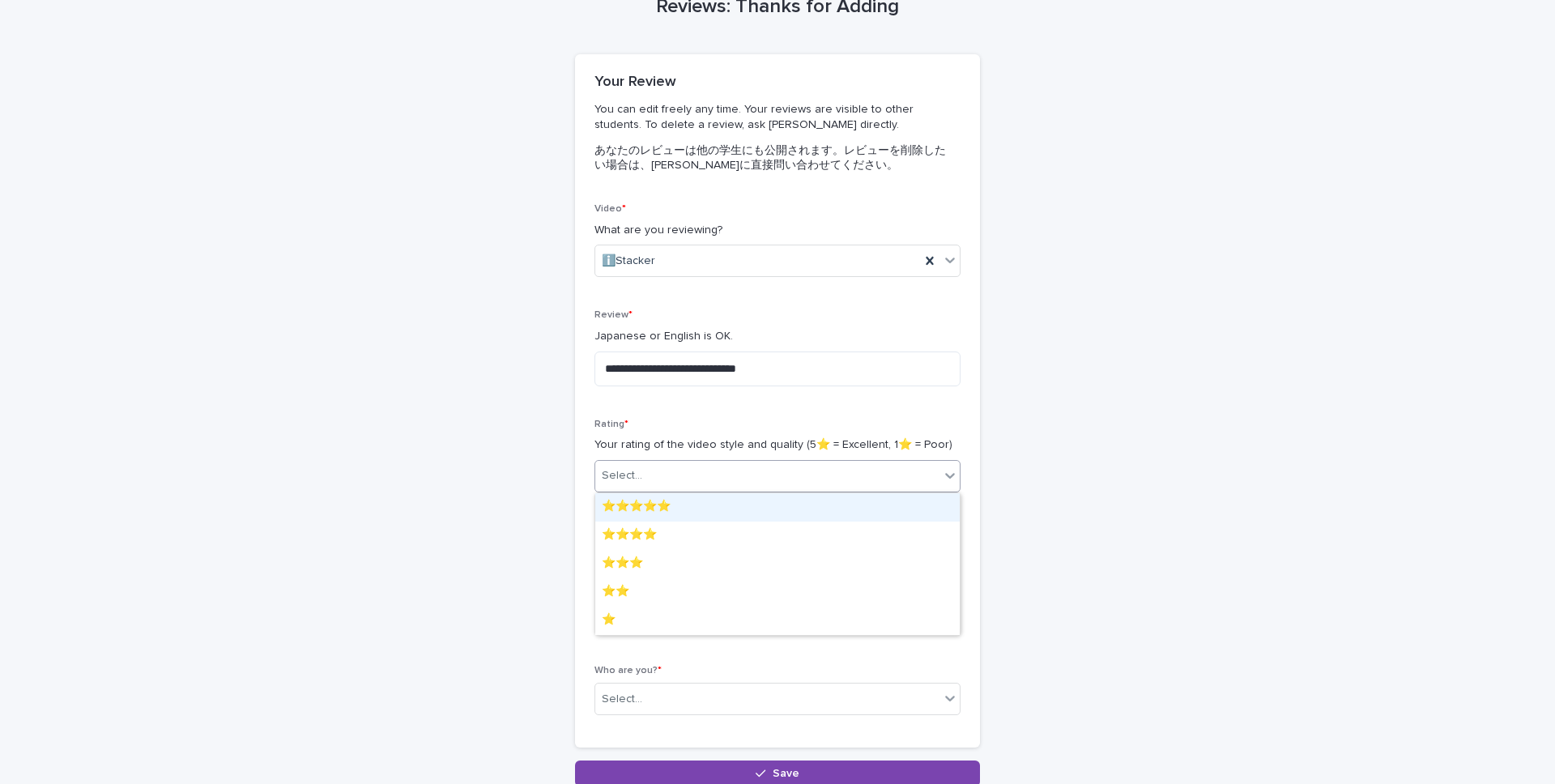
click at [850, 471] on div "Select..." at bounding box center [767, 476] width 344 height 27
click at [801, 514] on div "⭐️⭐️⭐️⭐️⭐️" at bounding box center [778, 507] width 365 height 28
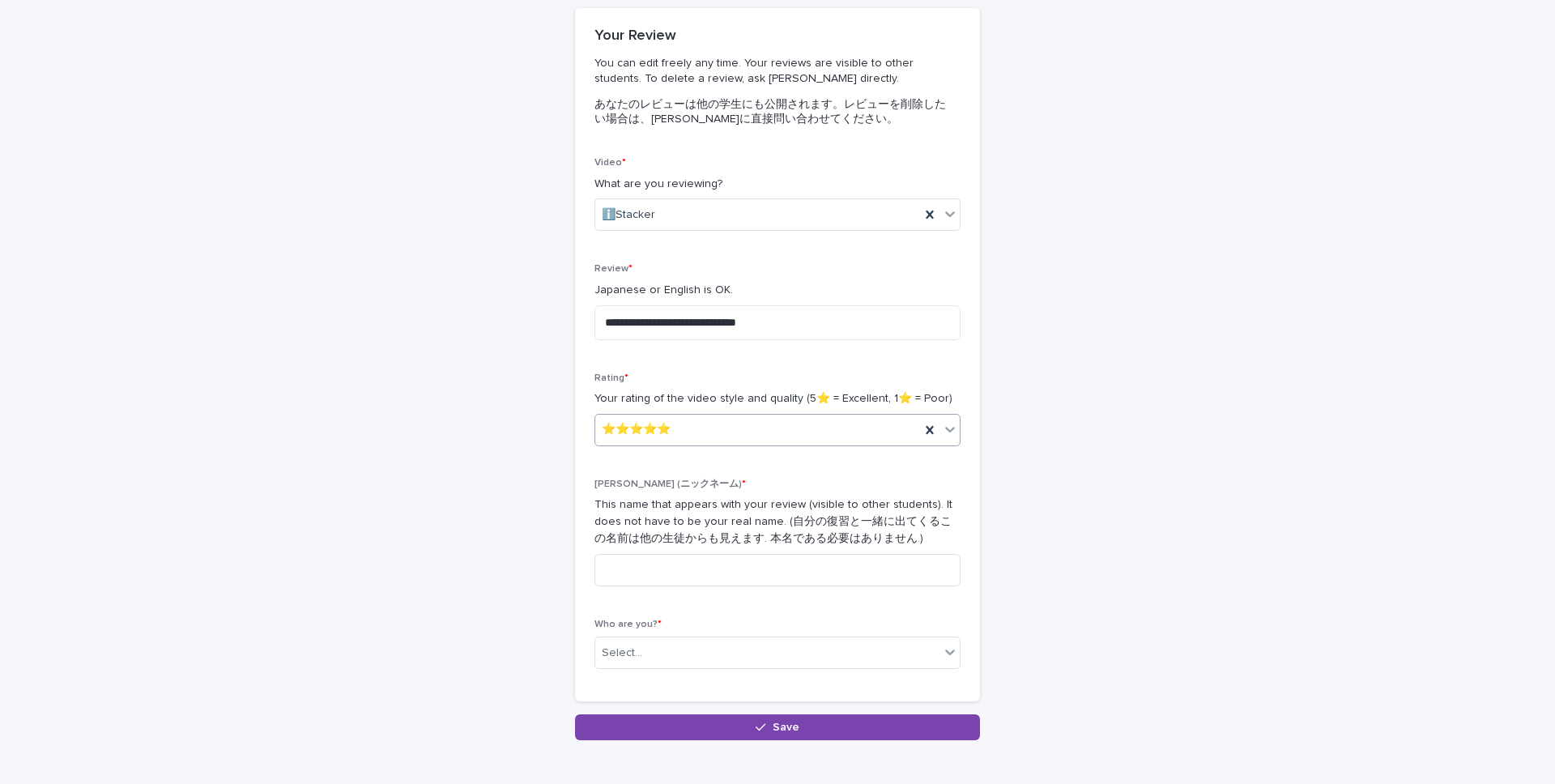
scroll to position [204, 0]
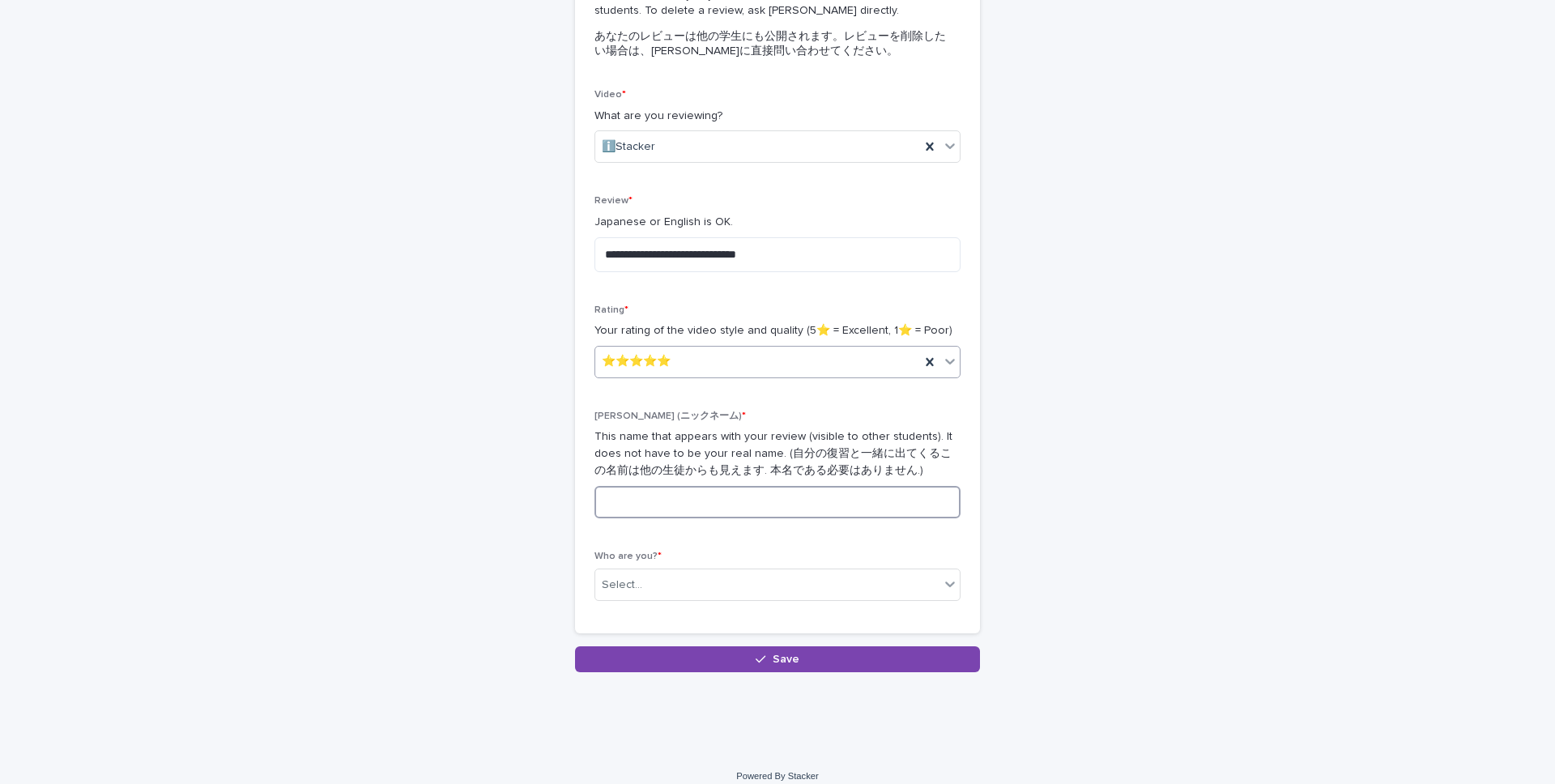
click at [786, 512] on input at bounding box center [778, 501] width 366 height 32
type input "**"
click at [726, 597] on div "Select..." at bounding box center [767, 585] width 344 height 27
click at [723, 628] on div "[PERSON_NAME]　(2125063)" at bounding box center [778, 615] width 365 height 28
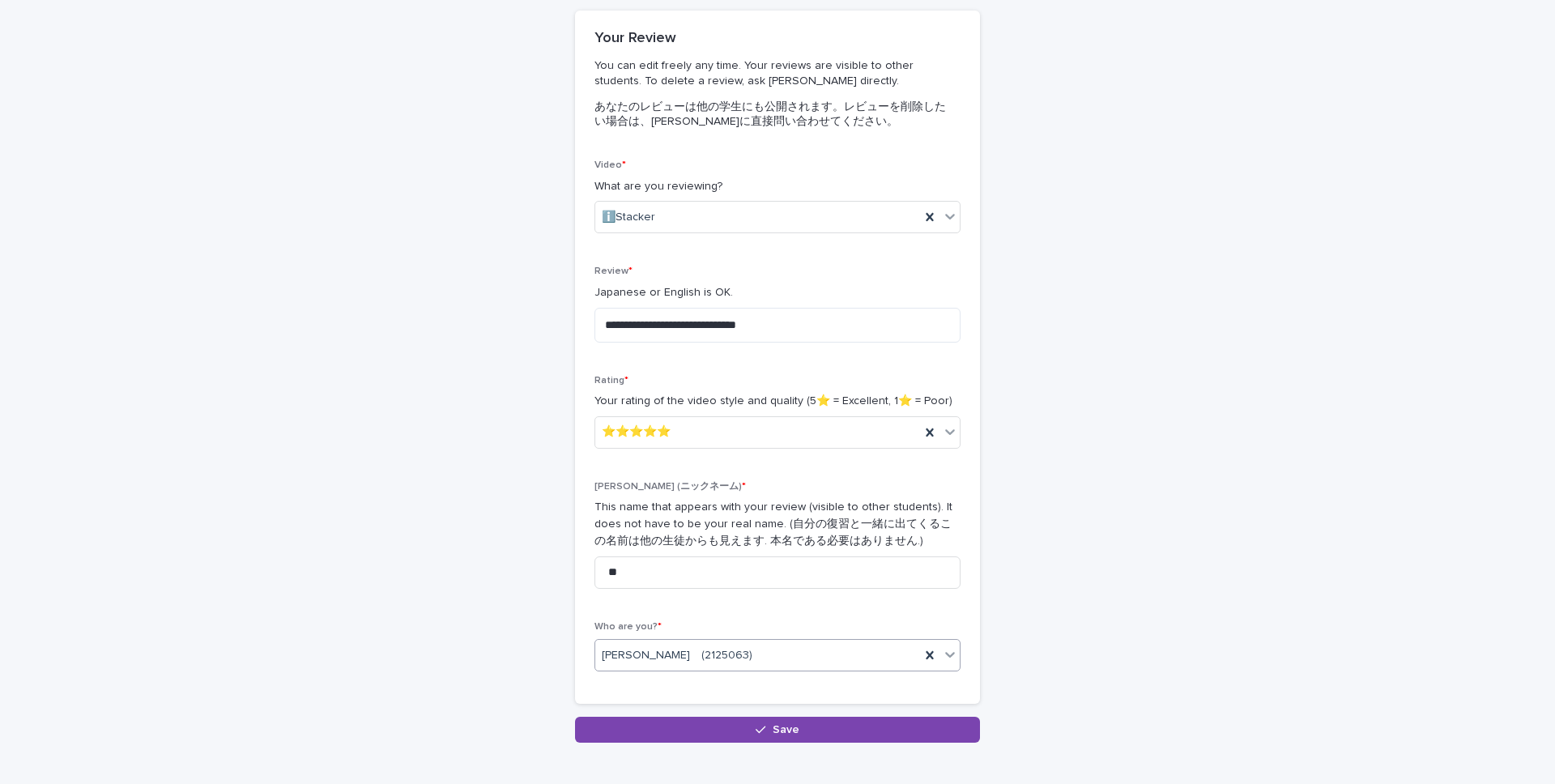
scroll to position [219, 0]
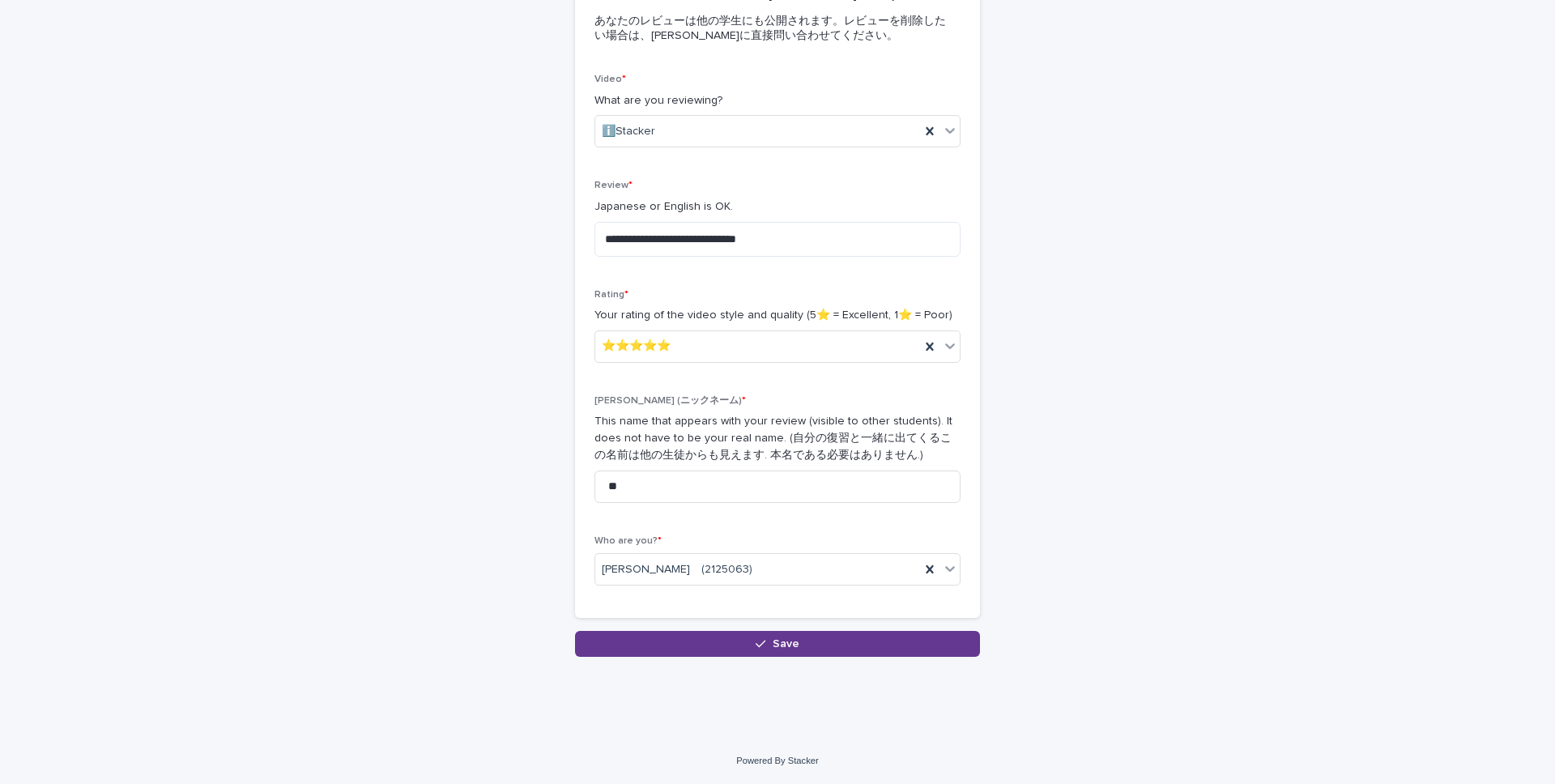
click at [797, 646] on span "Save" at bounding box center [786, 643] width 27 height 12
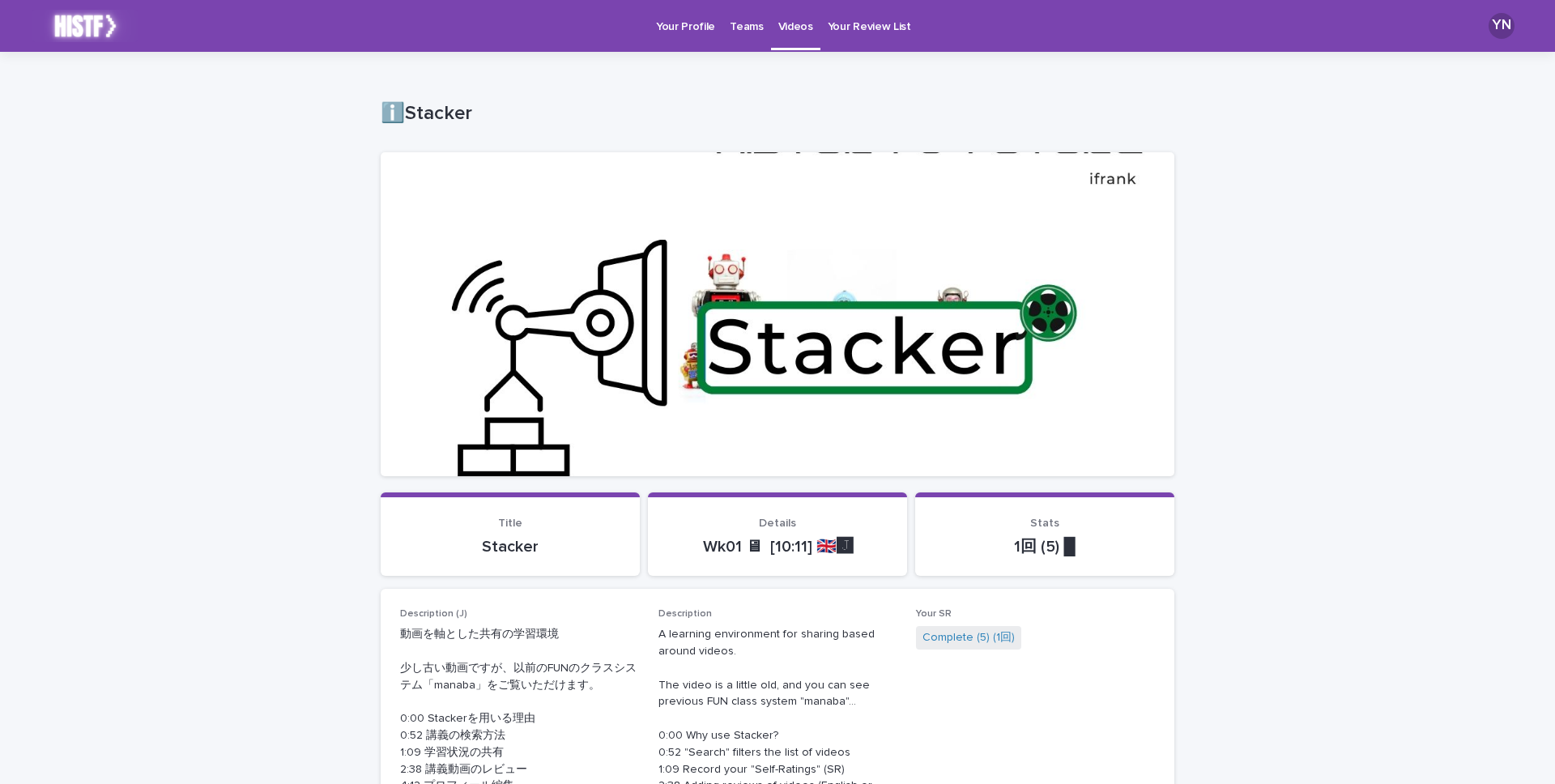
click at [693, 27] on p "Your Profile" at bounding box center [685, 16] width 59 height 34
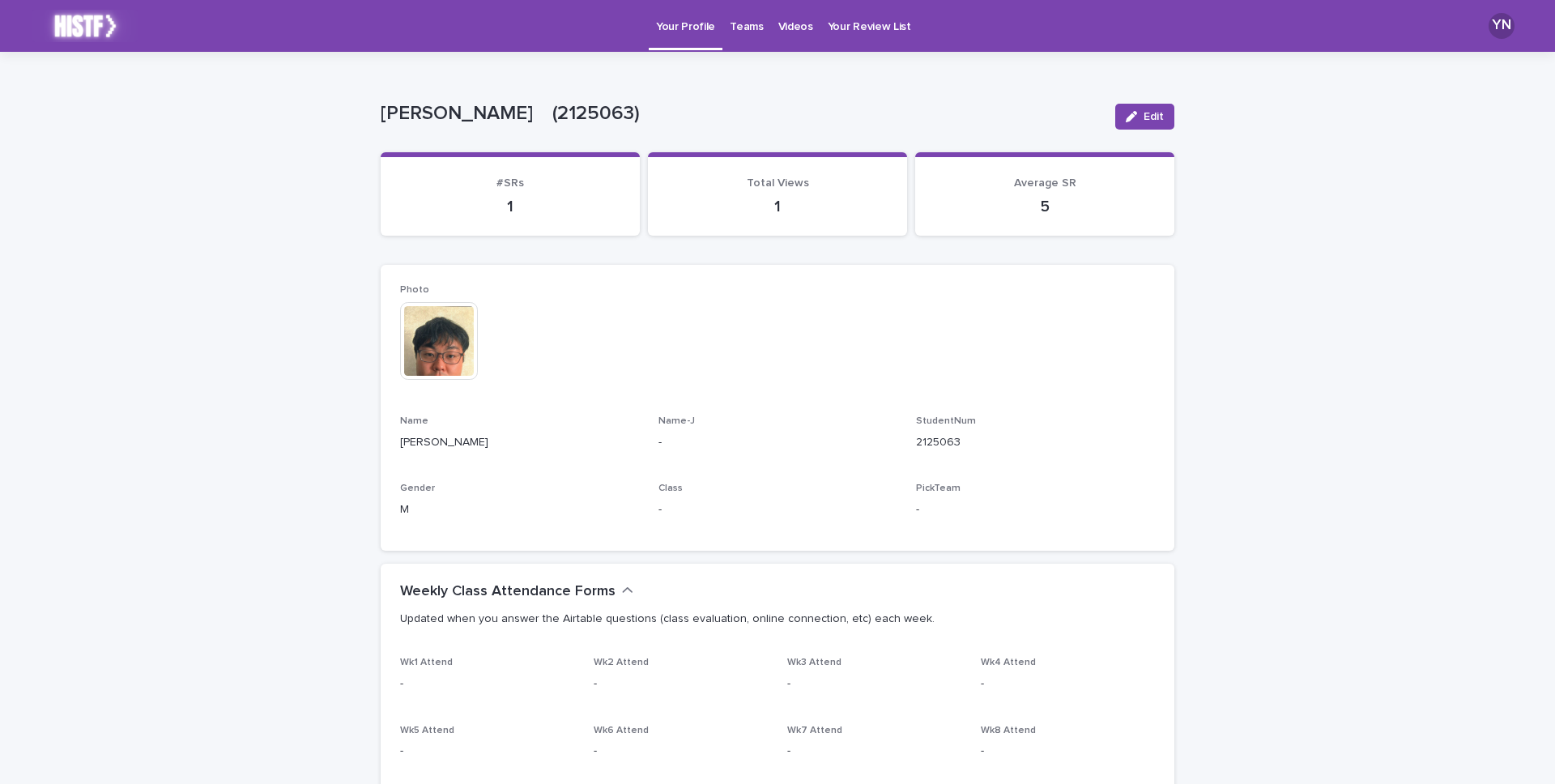
click at [788, 29] on p "Videos" at bounding box center [796, 16] width 35 height 34
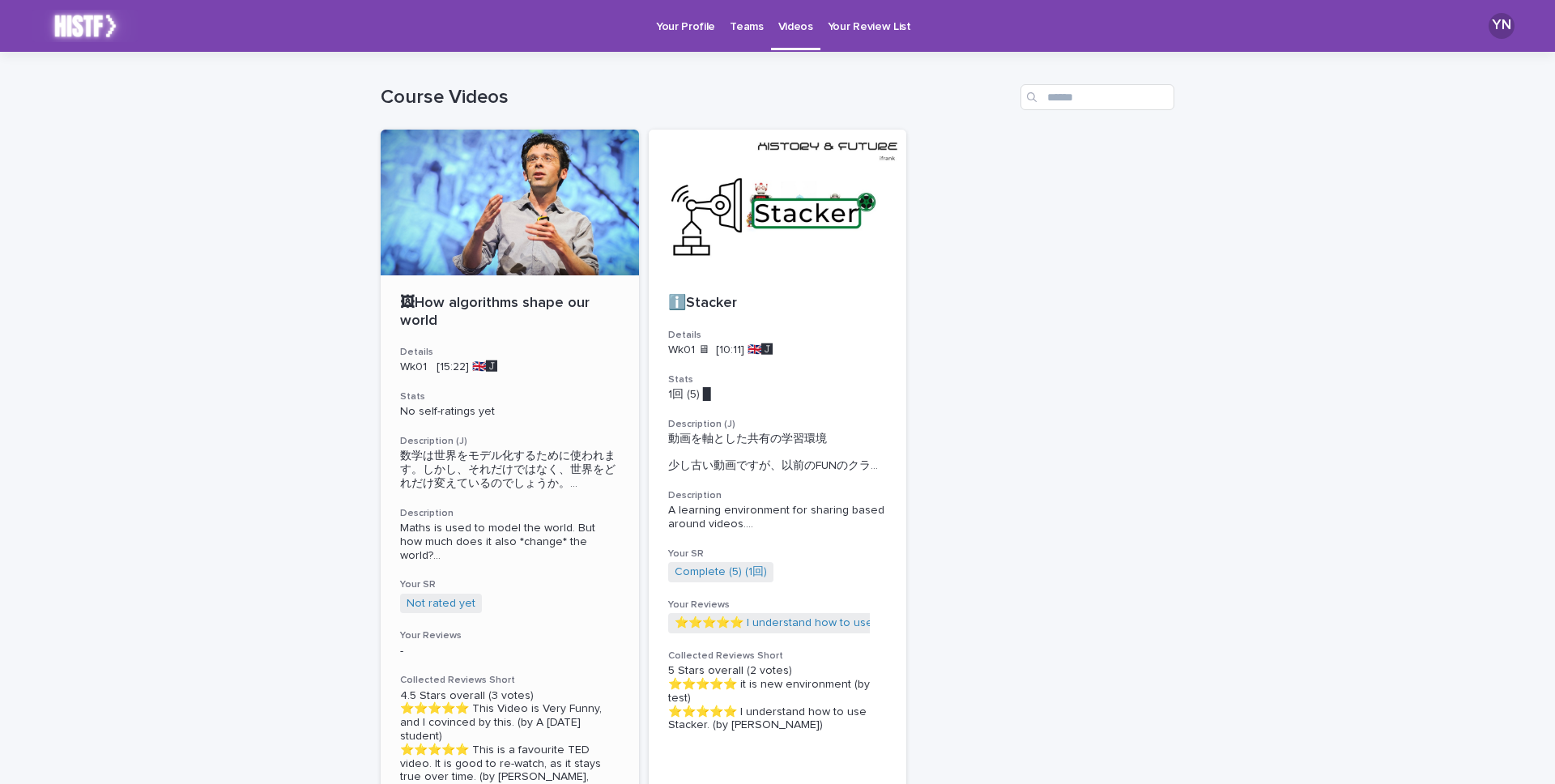
click at [547, 367] on p "Wk01 [15:22] 🇬🇧🅹️" at bounding box center [510, 367] width 219 height 14
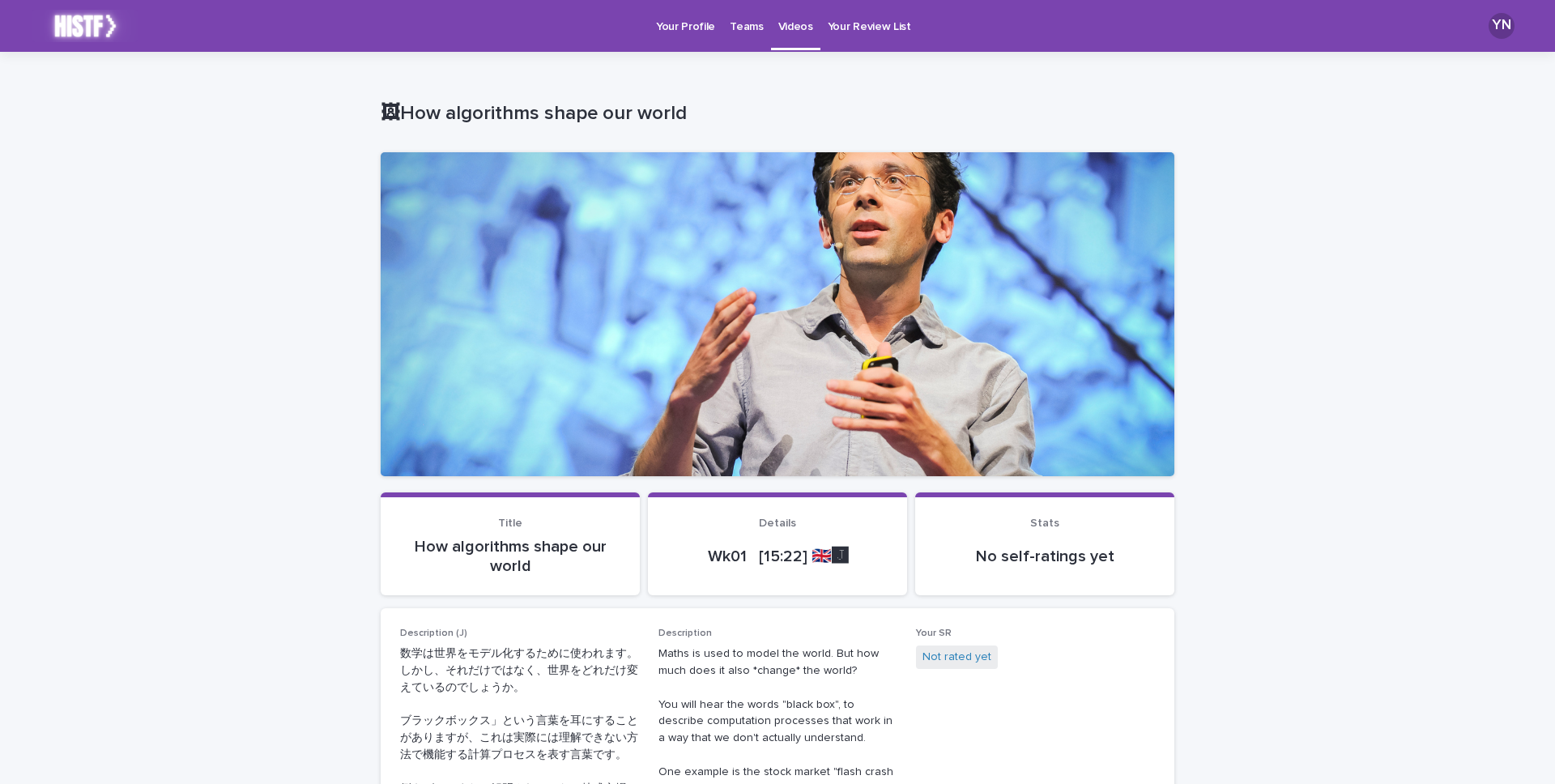
click at [746, 435] on div at bounding box center [778, 314] width 794 height 324
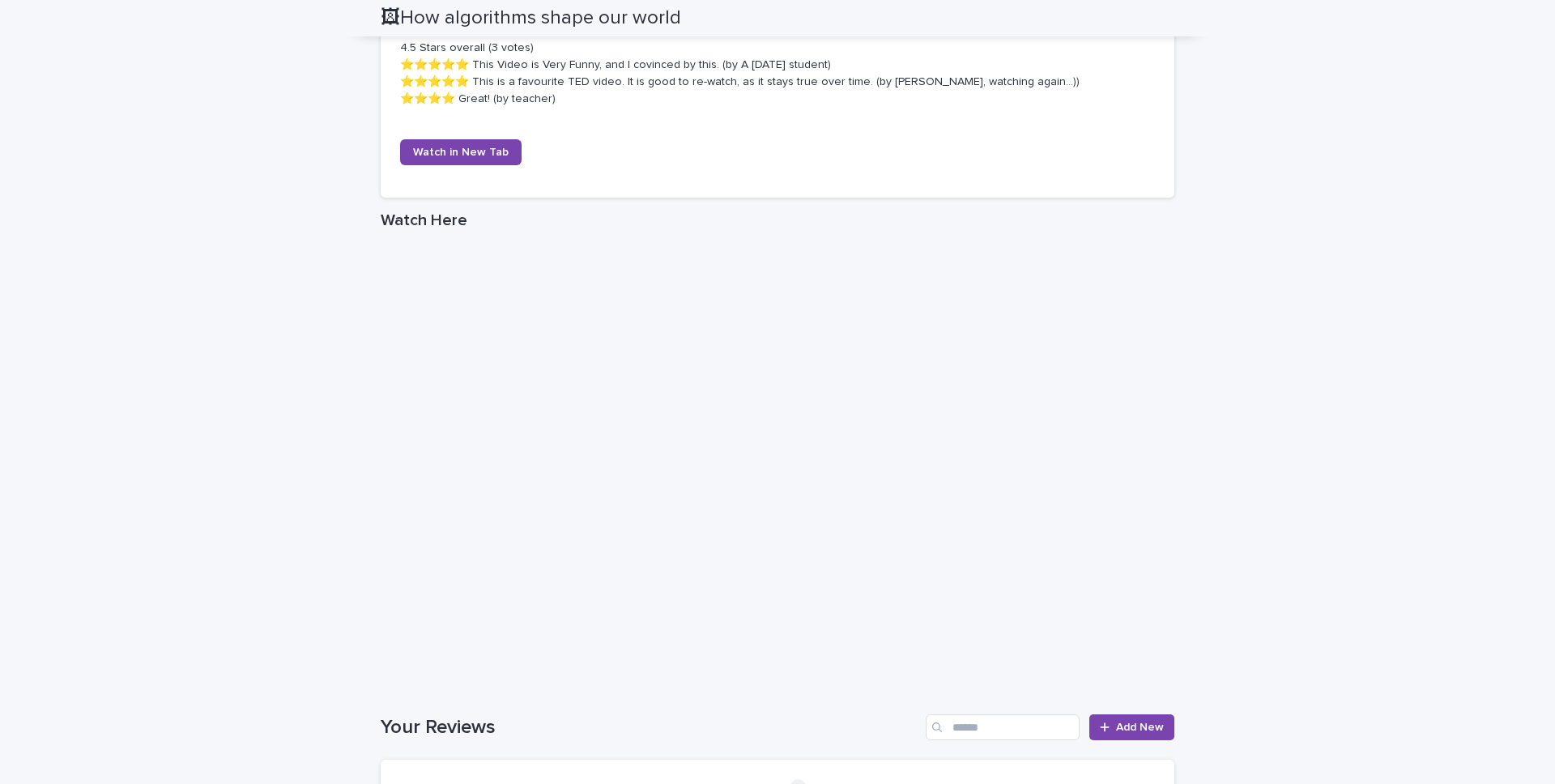
scroll to position [947, 0]
click at [1239, 551] on div "Loading... Saving… Loading... Saving… 🖼How algorithms shape our world 🖼How algo…" at bounding box center [778, 71] width 1555 height 1930
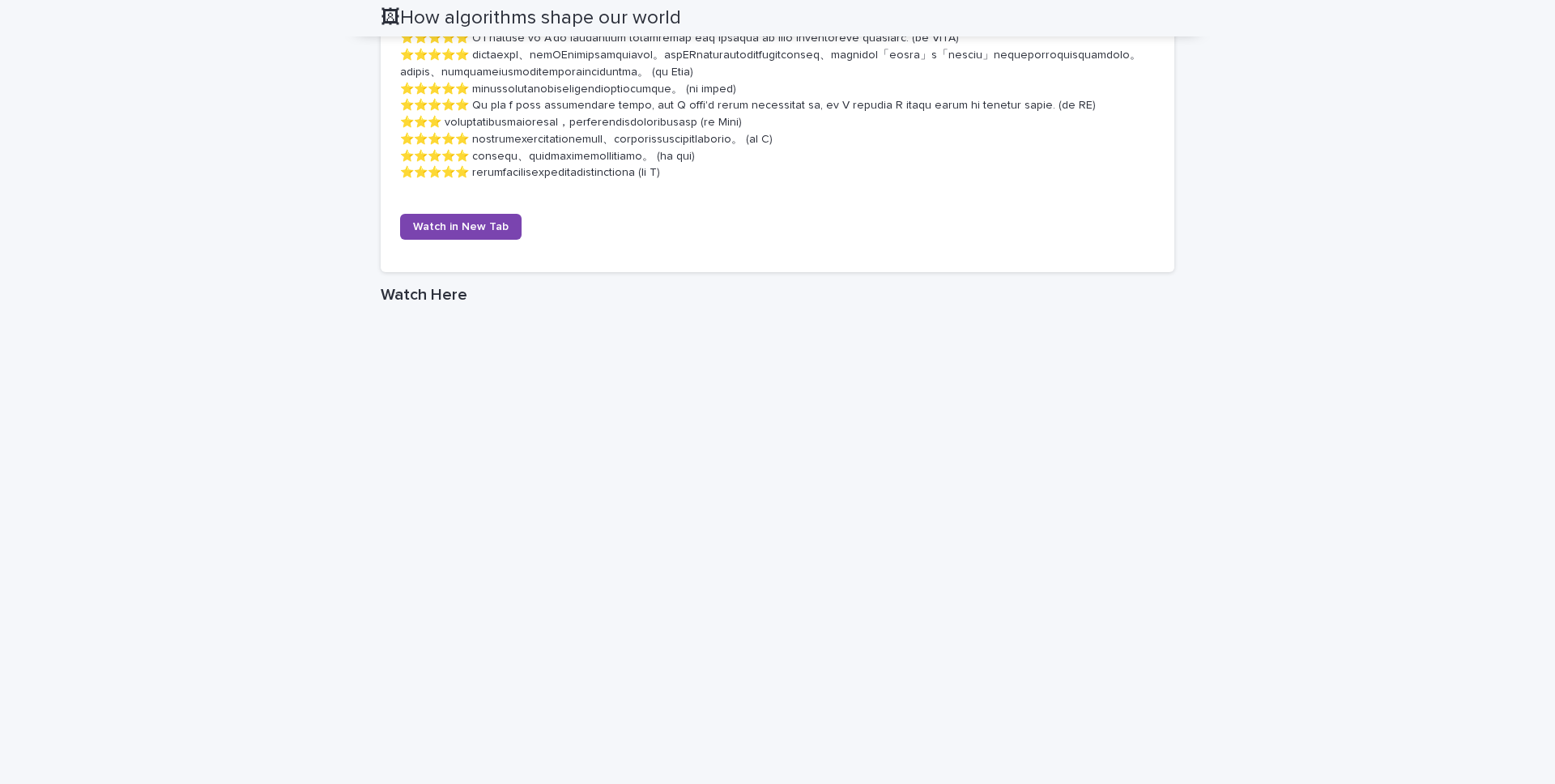
scroll to position [1082, 0]
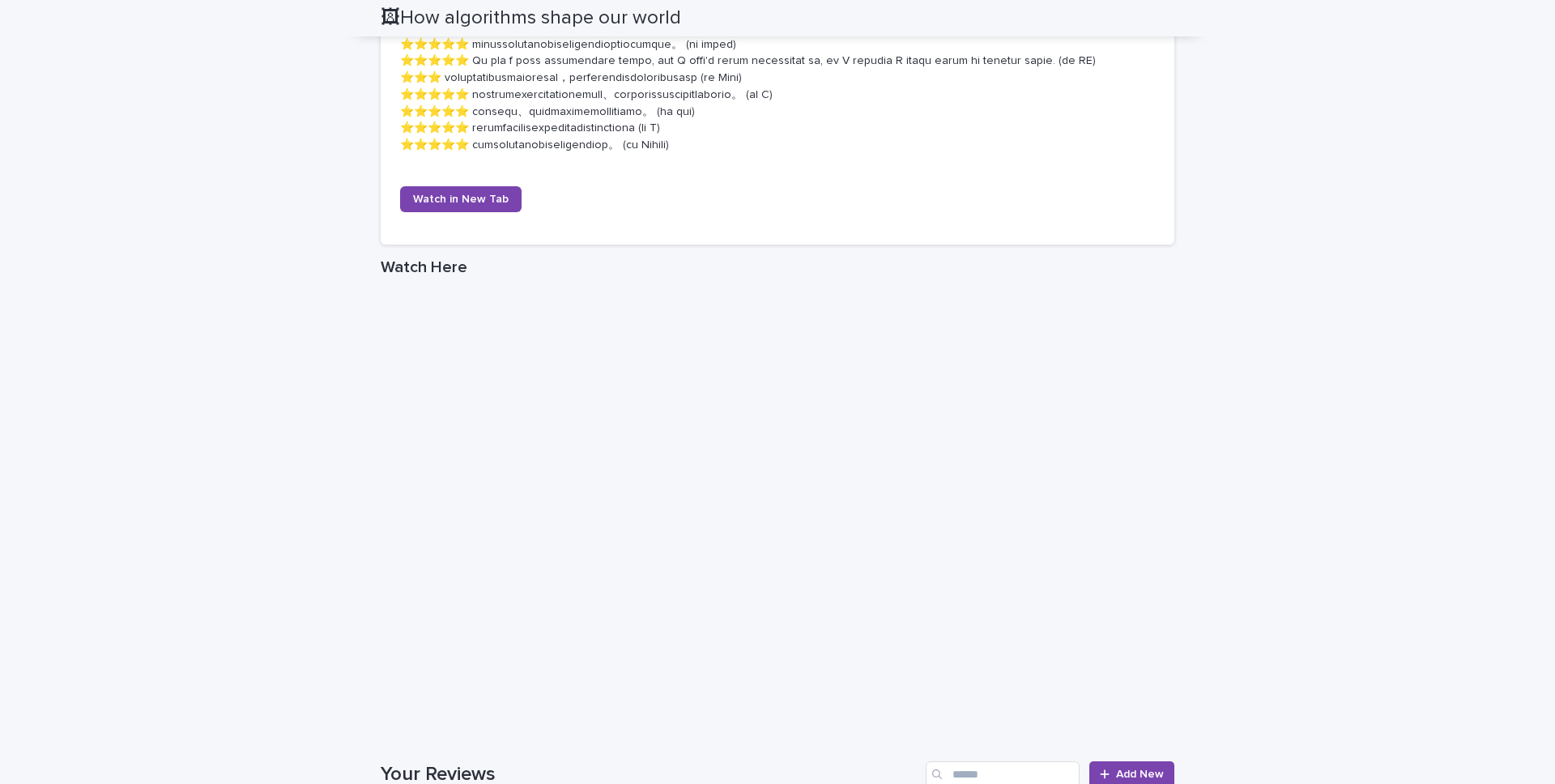
click at [1204, 640] on div "Loading... Saving… Loading... Saving… 🖼How algorithms shape our world 🖼How algo…" at bounding box center [778, 29] width 1555 height 2117
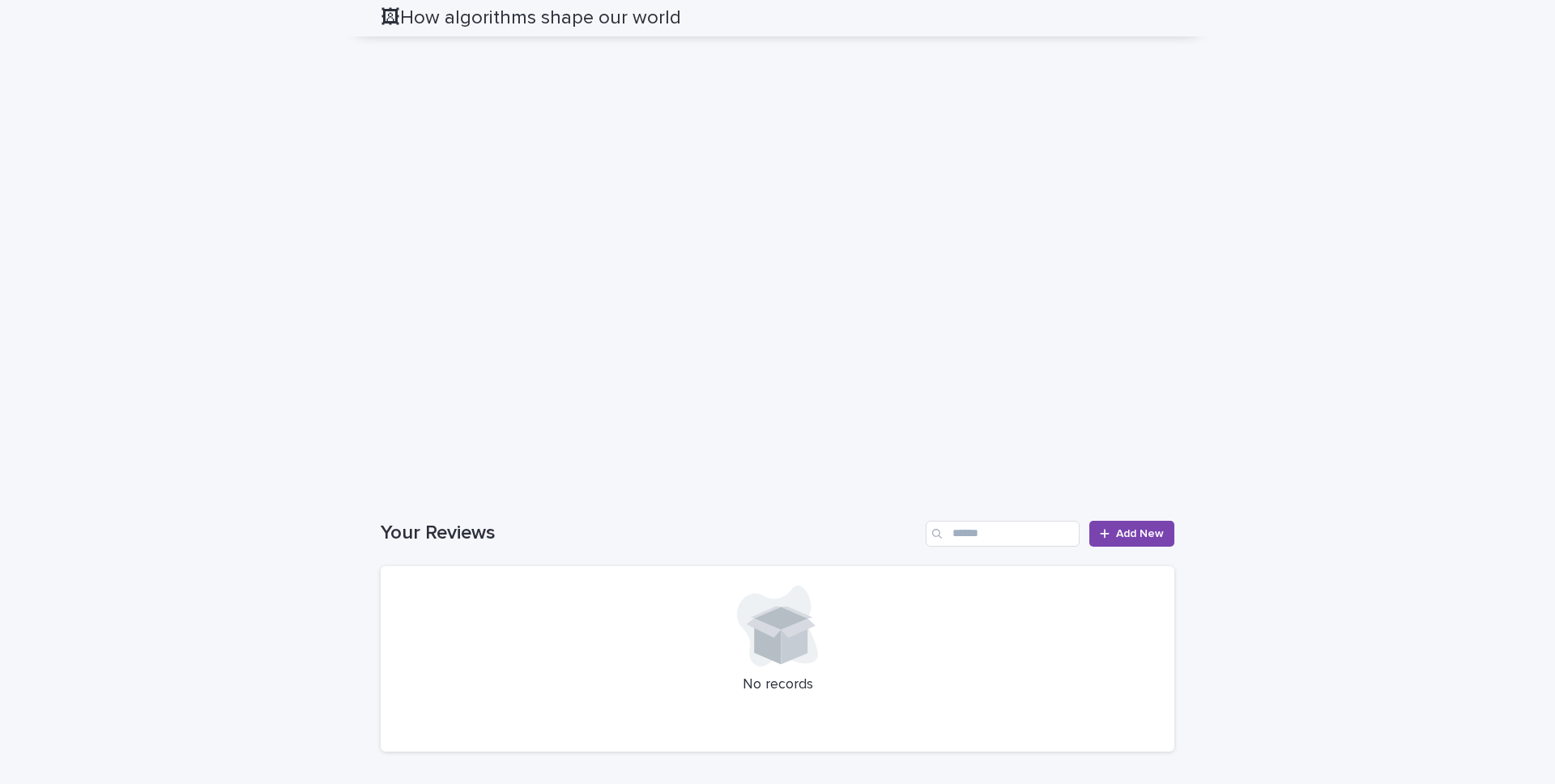
scroll to position [1339, 0]
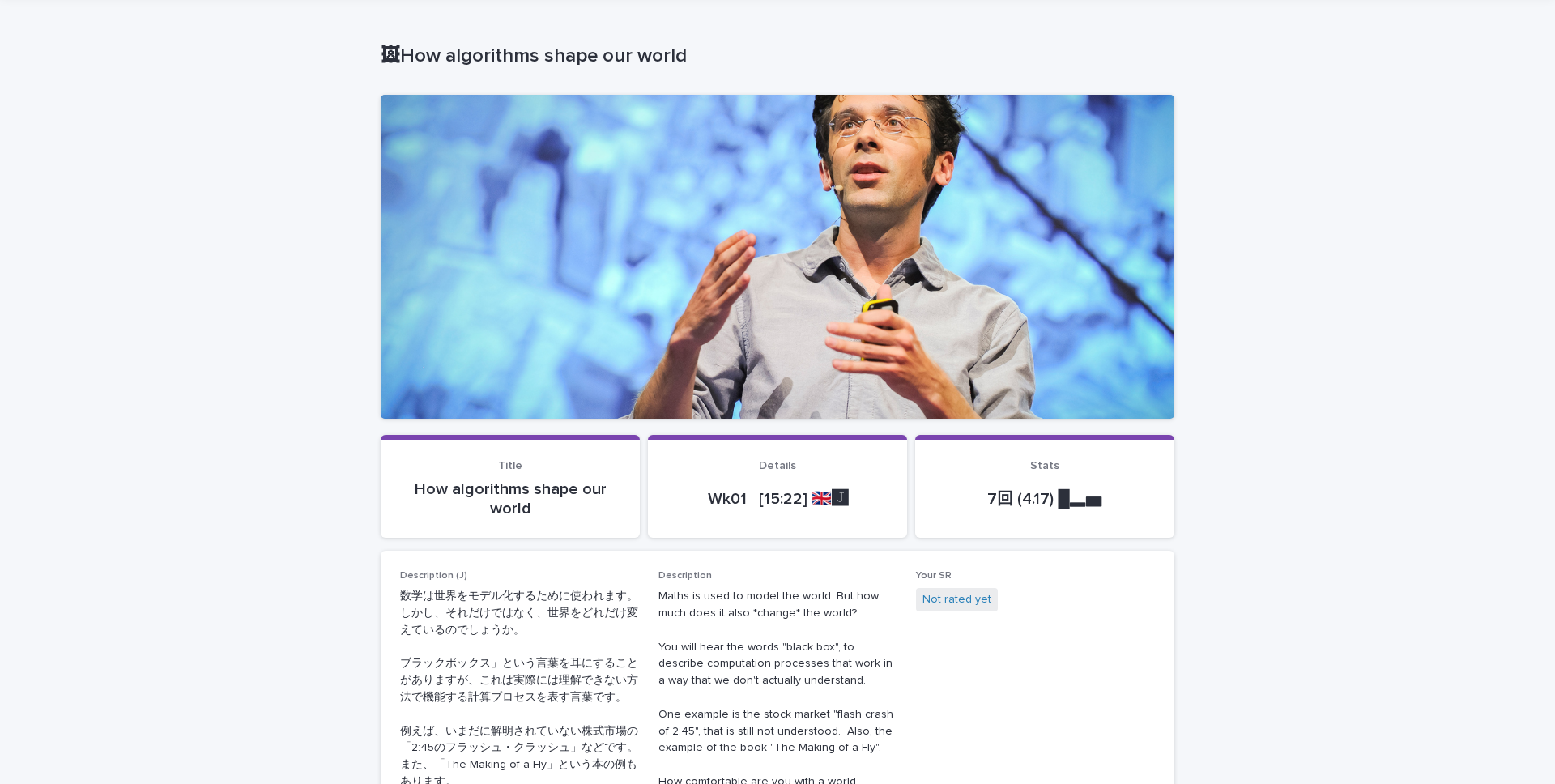
scroll to position [53, 0]
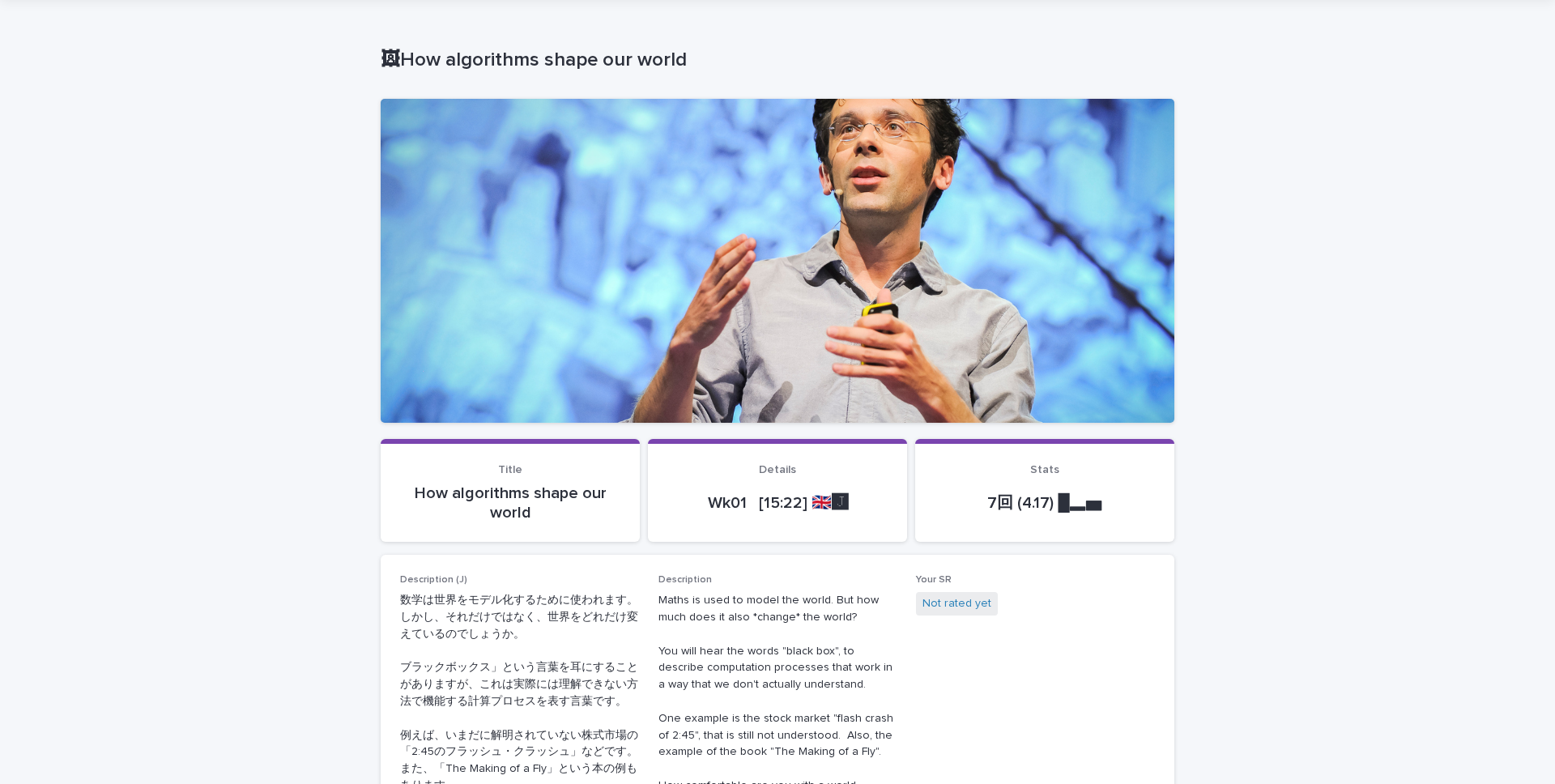
click at [1018, 504] on p "7回 (4.17) █▂▅" at bounding box center [1044, 503] width 220 height 19
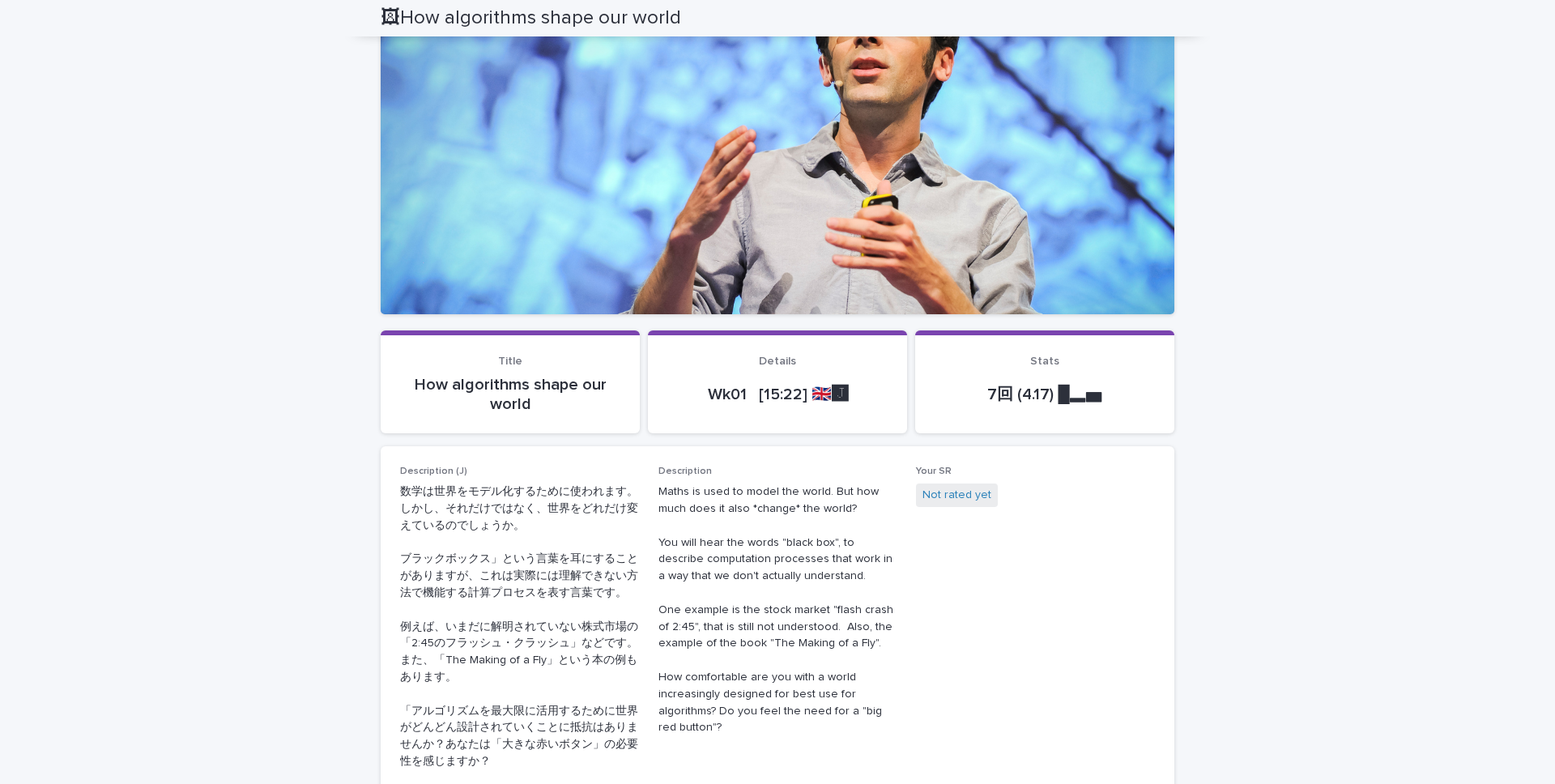
scroll to position [160, 0]
click at [1003, 393] on p "7回 (4.17) █▂▅" at bounding box center [1044, 396] width 220 height 19
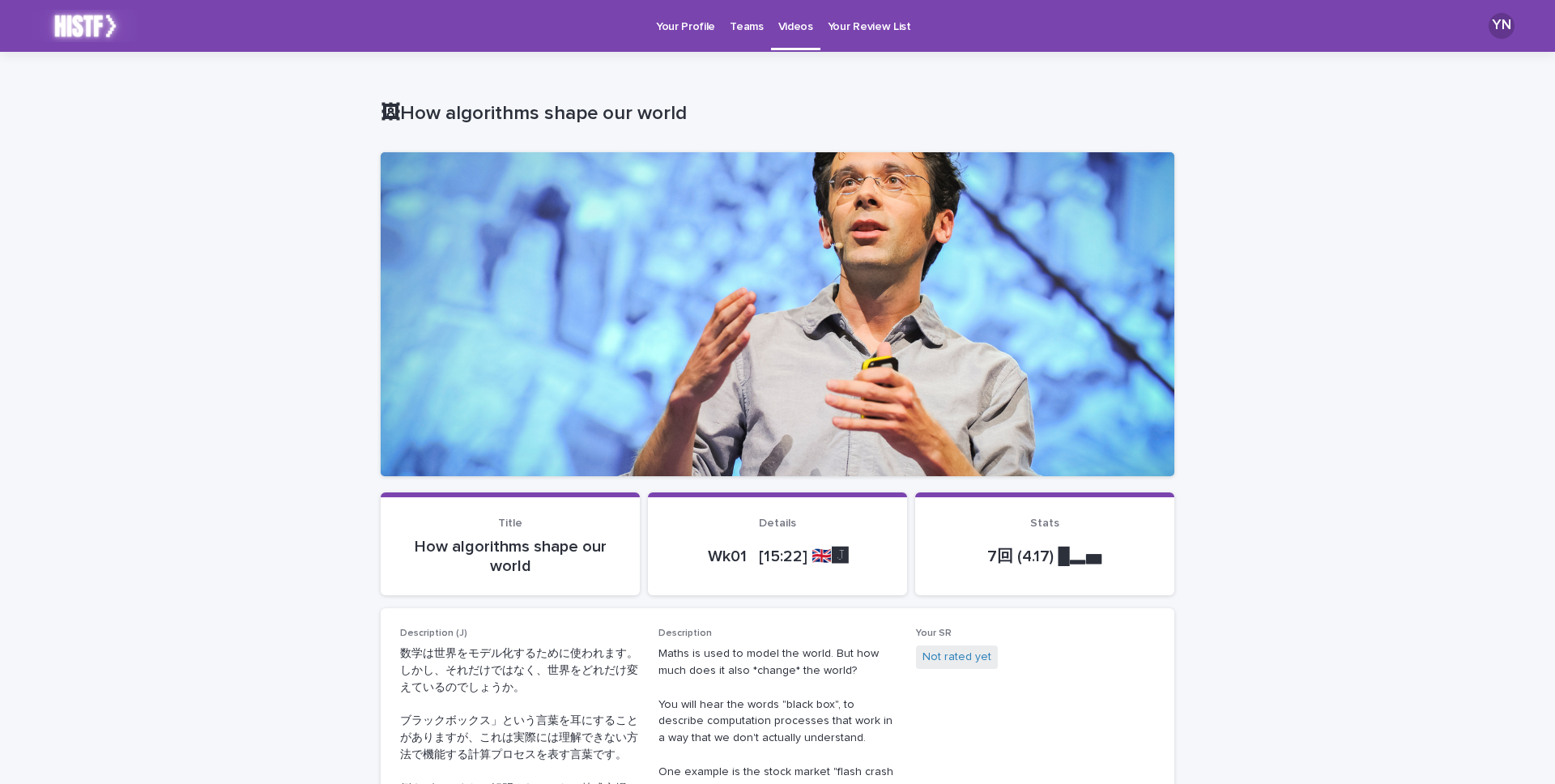
click at [782, 35] on link "Videos" at bounding box center [796, 23] width 49 height 47
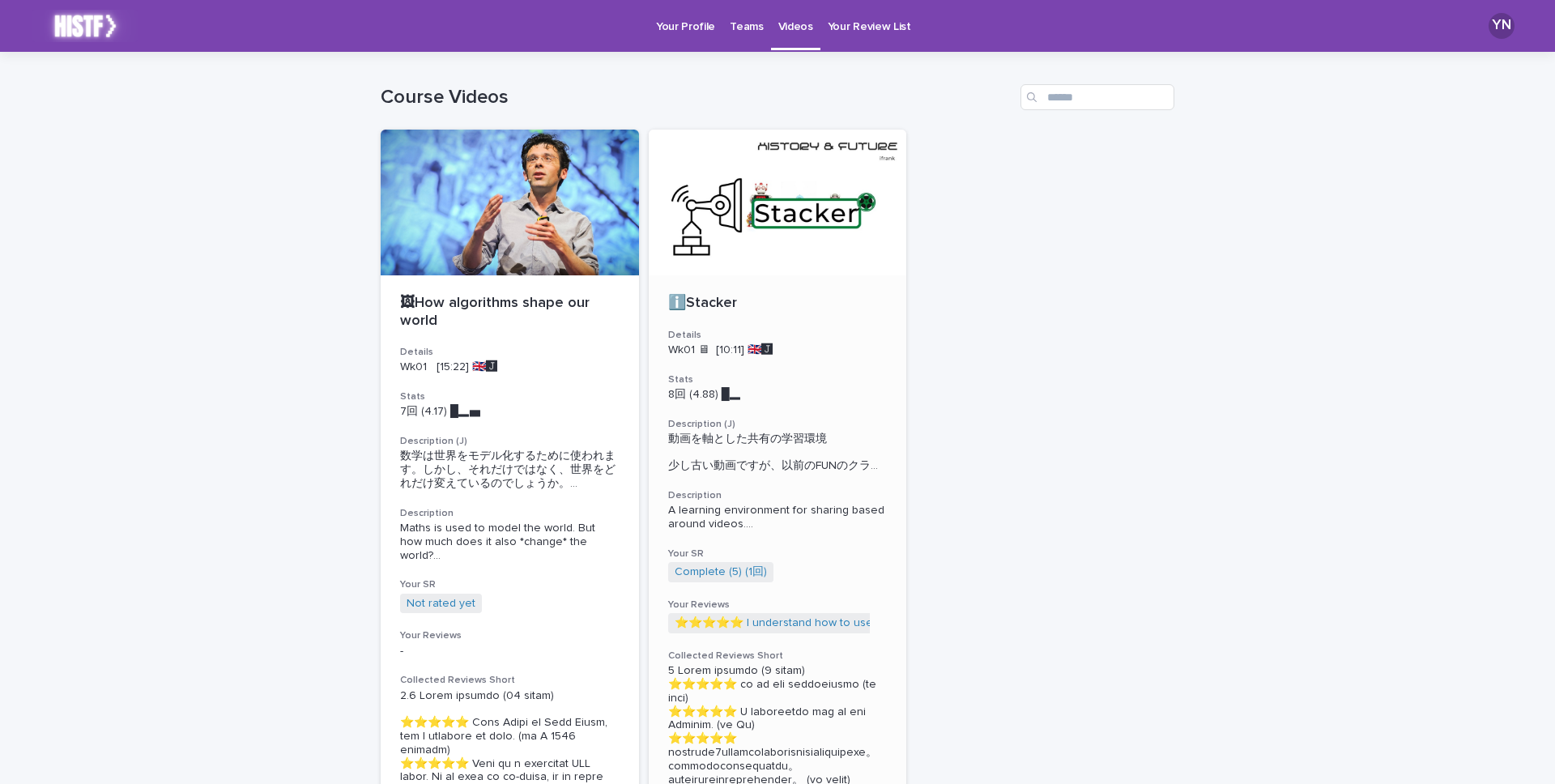
click at [811, 260] on div at bounding box center [778, 203] width 259 height 145
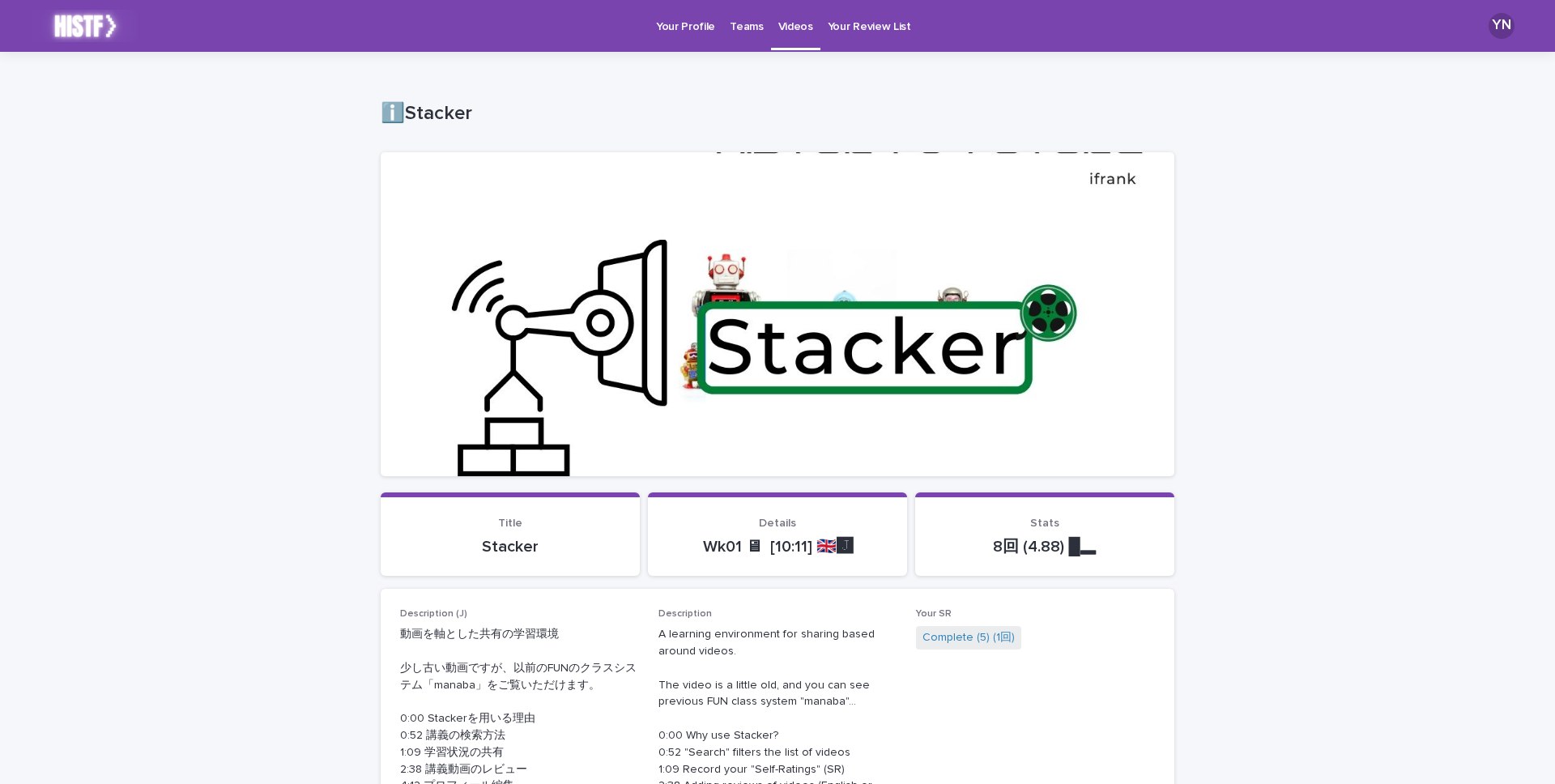
click at [786, 16] on p "Videos" at bounding box center [796, 16] width 35 height 34
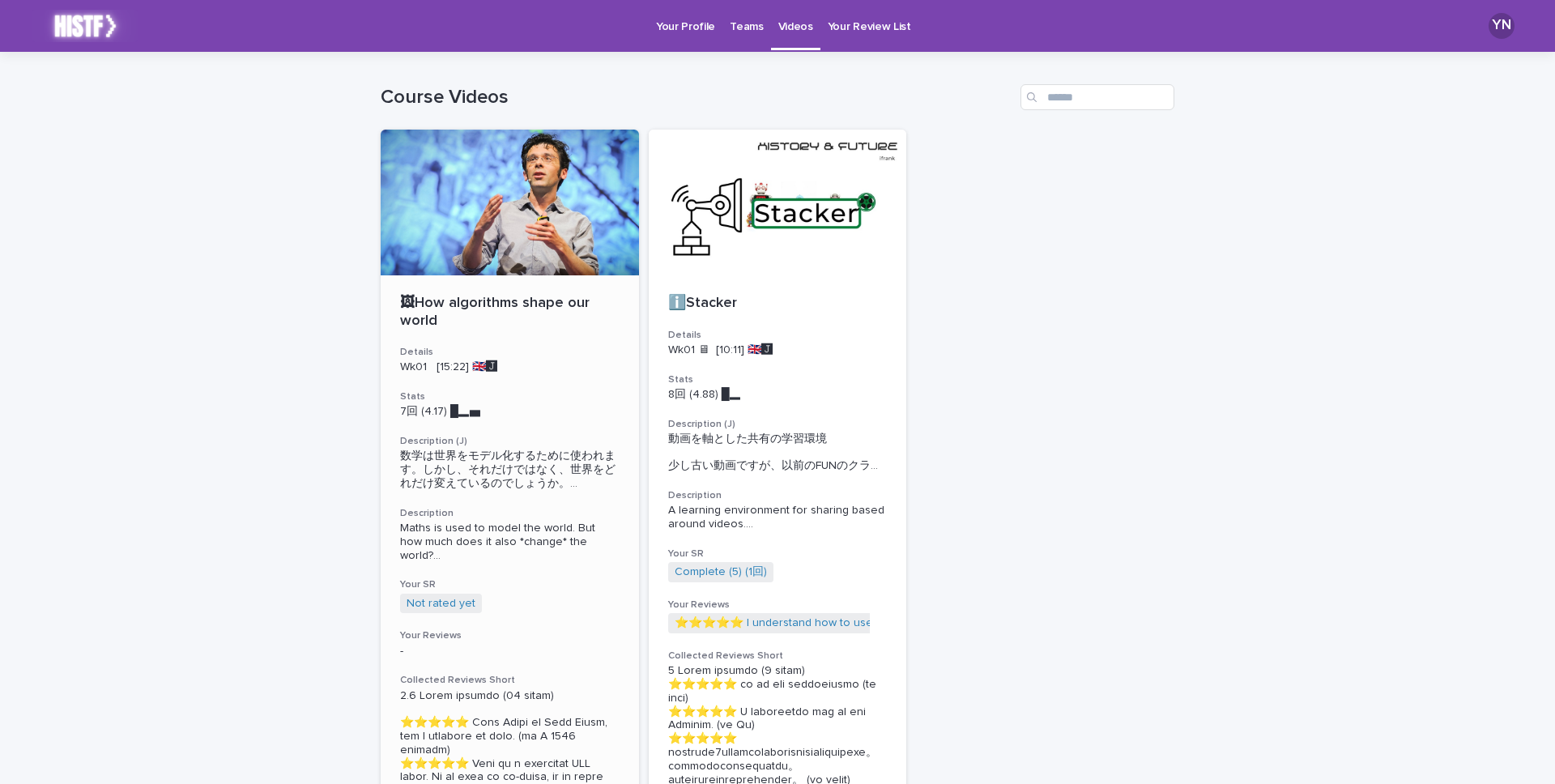
click at [587, 313] on p "🖼How algorithms shape our world" at bounding box center [510, 312] width 219 height 35
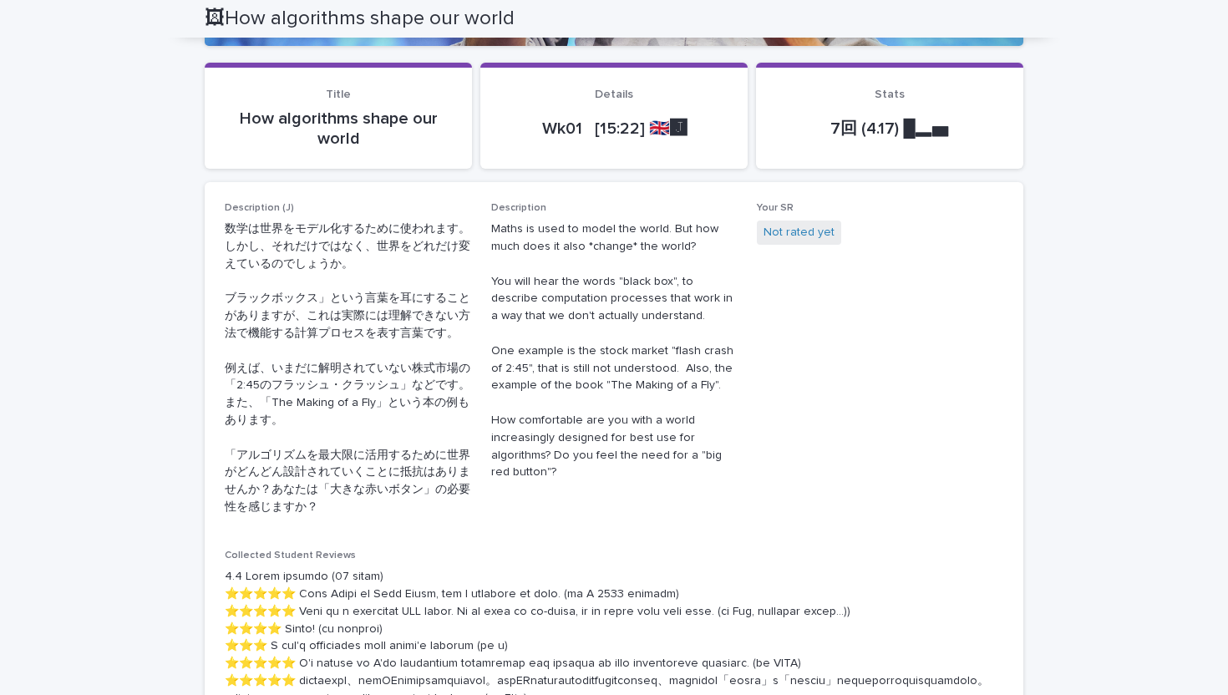
scroll to position [403, 0]
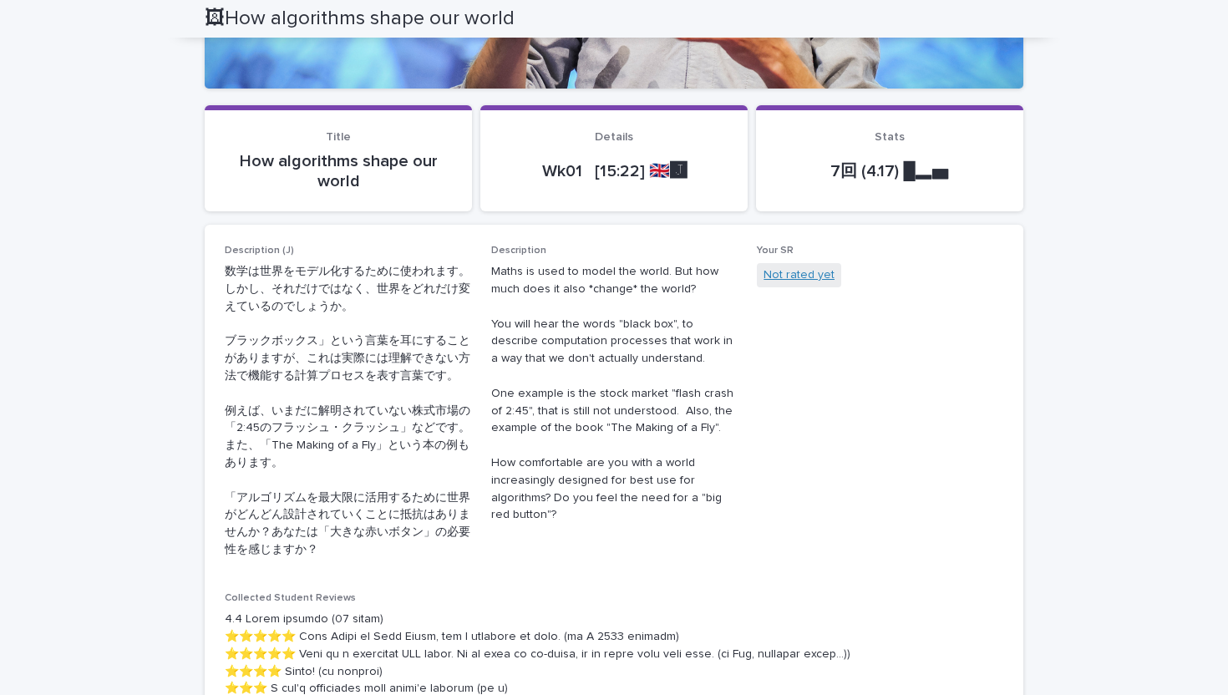
click at [821, 279] on link "Not rated yet" at bounding box center [799, 276] width 71 height 18
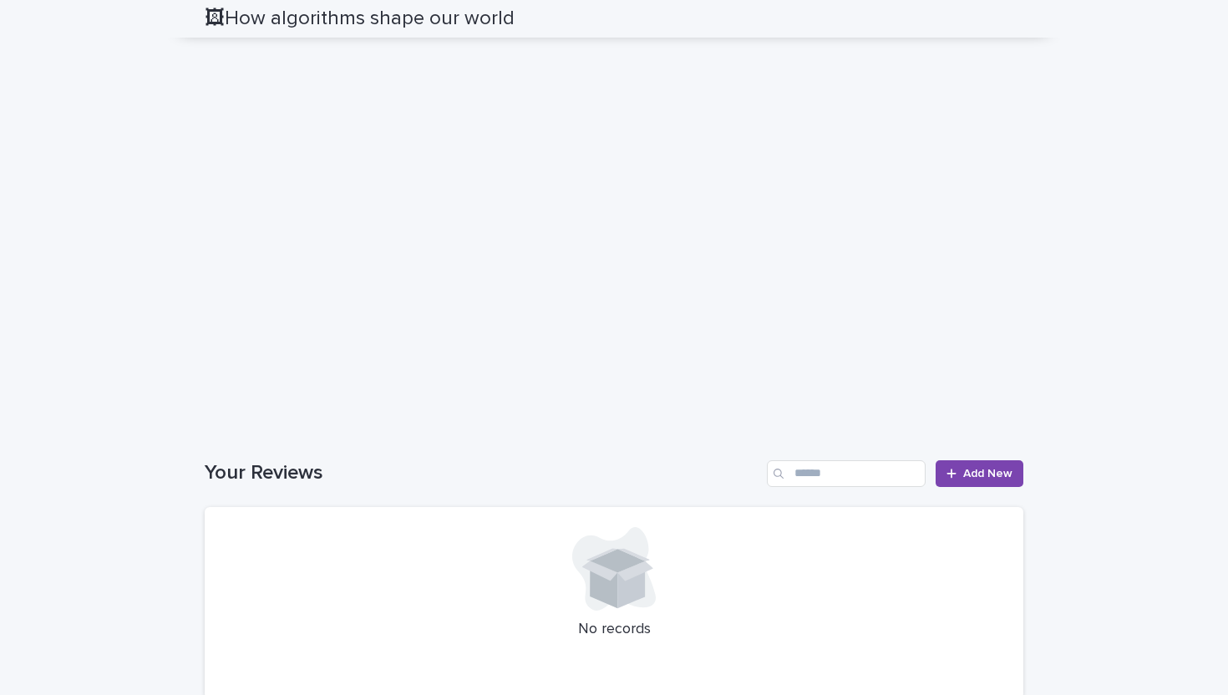
scroll to position [1456, 0]
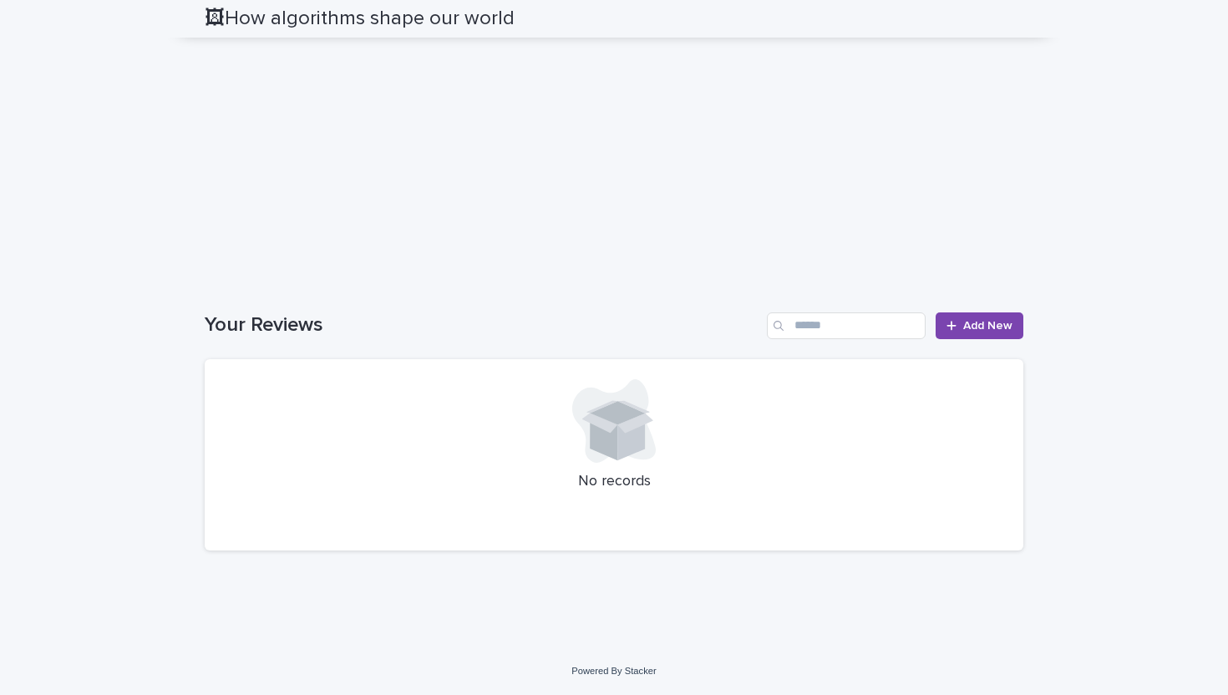
scroll to position [1628, 0]
click at [994, 332] on span "Add New" at bounding box center [988, 326] width 49 height 12
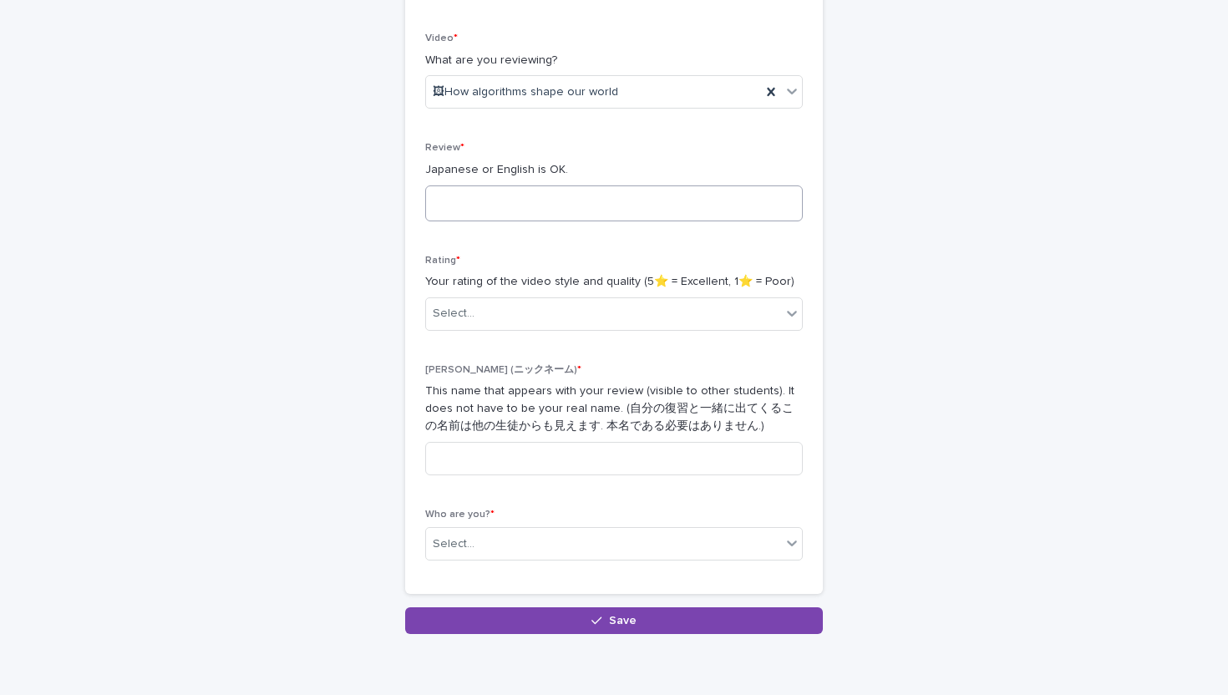
scroll to position [282, 0]
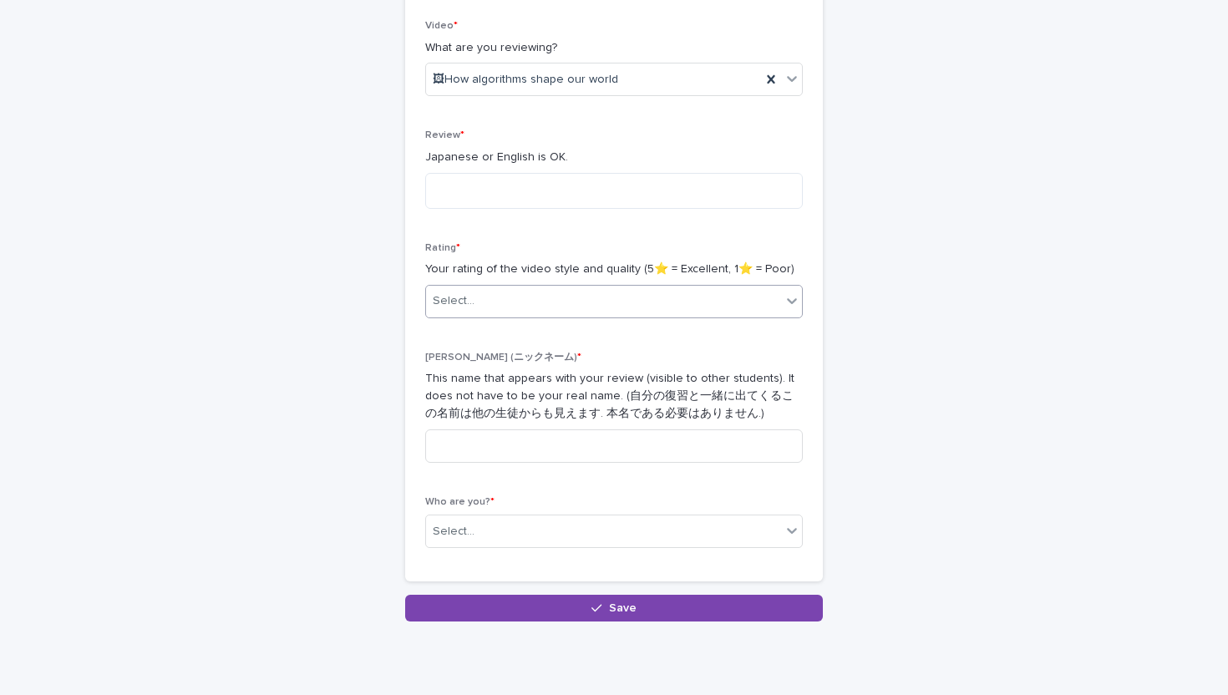
click at [728, 294] on div "Select..." at bounding box center [603, 301] width 355 height 28
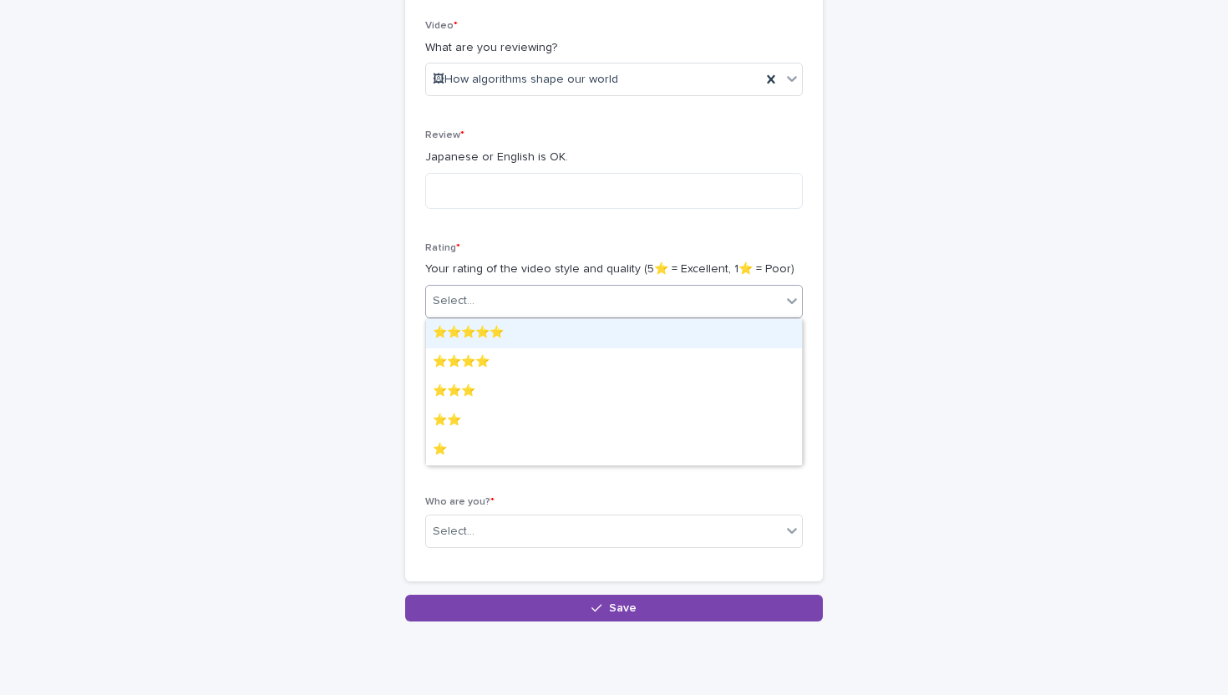
click at [688, 333] on div "⭐️⭐️⭐️⭐️⭐️" at bounding box center [614, 333] width 376 height 29
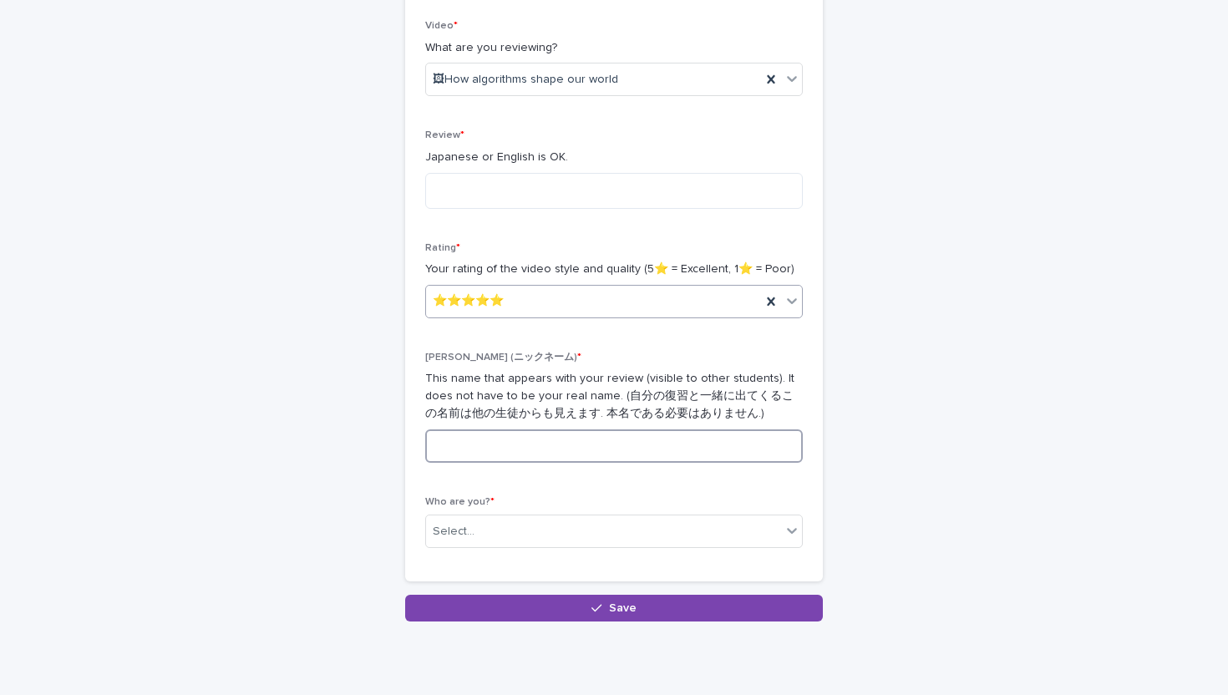
click at [680, 449] on input at bounding box center [614, 446] width 378 height 33
type input "**"
click at [653, 513] on div "Who are you? * Select..." at bounding box center [614, 528] width 378 height 65
click at [647, 527] on div "Select..." at bounding box center [603, 532] width 355 height 28
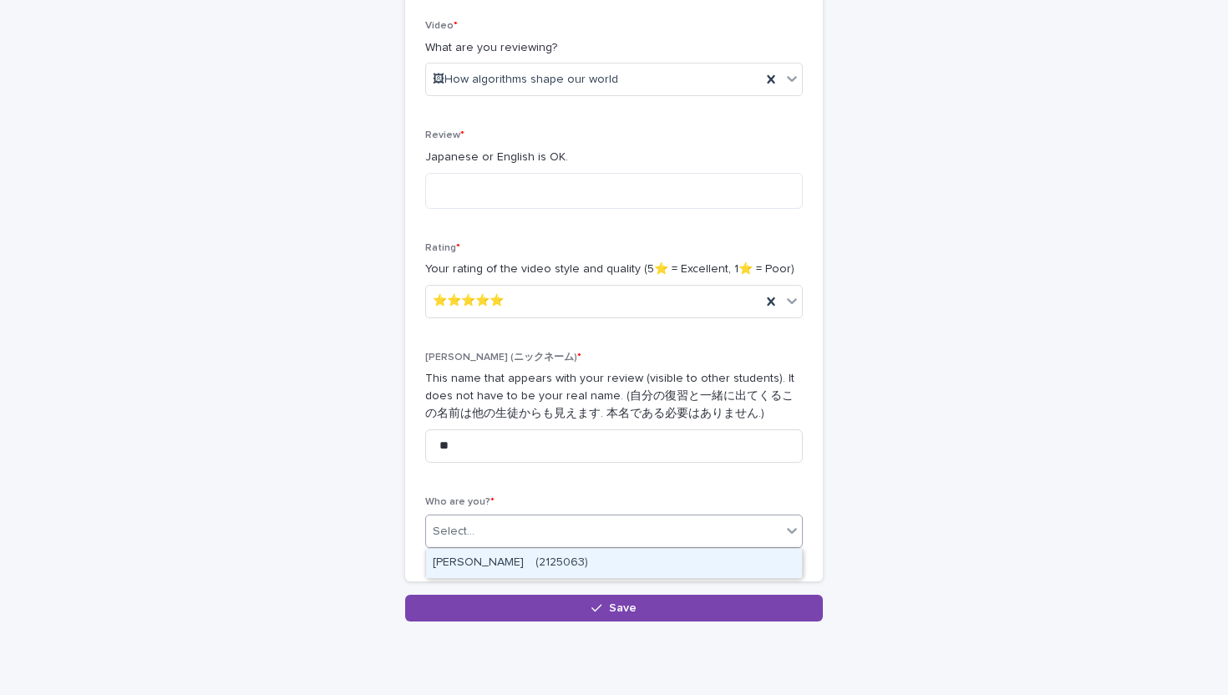
click at [638, 554] on div "[PERSON_NAME]　(2125063)" at bounding box center [614, 563] width 376 height 29
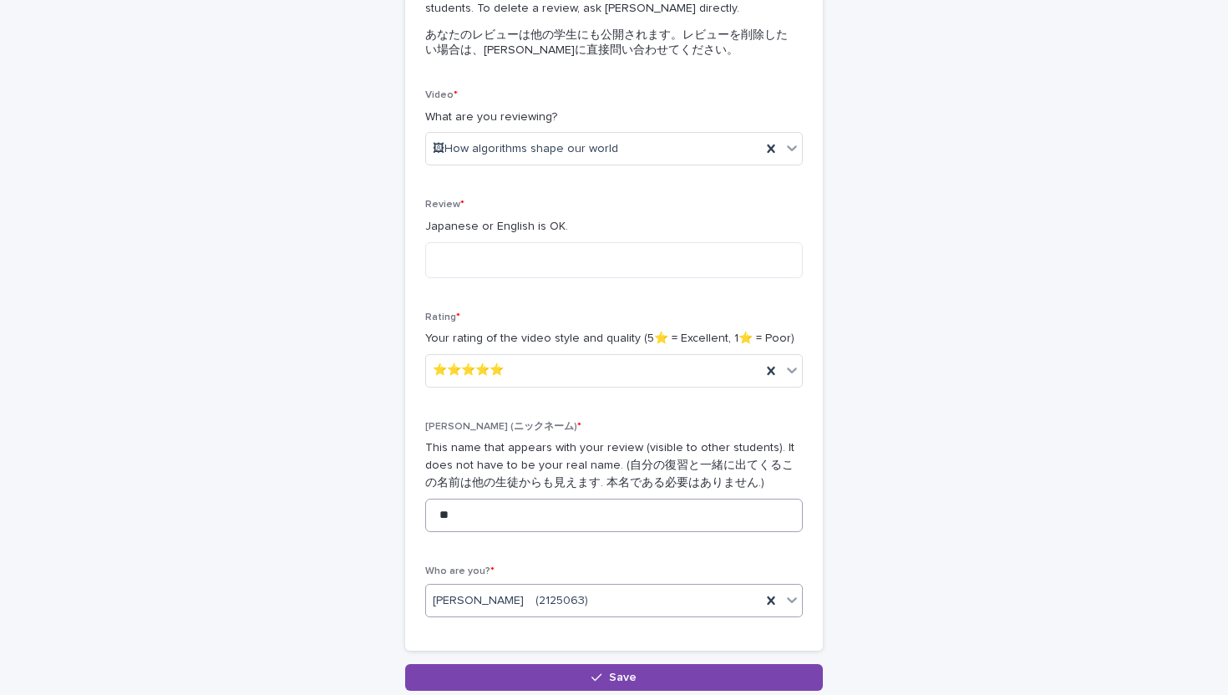
scroll to position [178, 0]
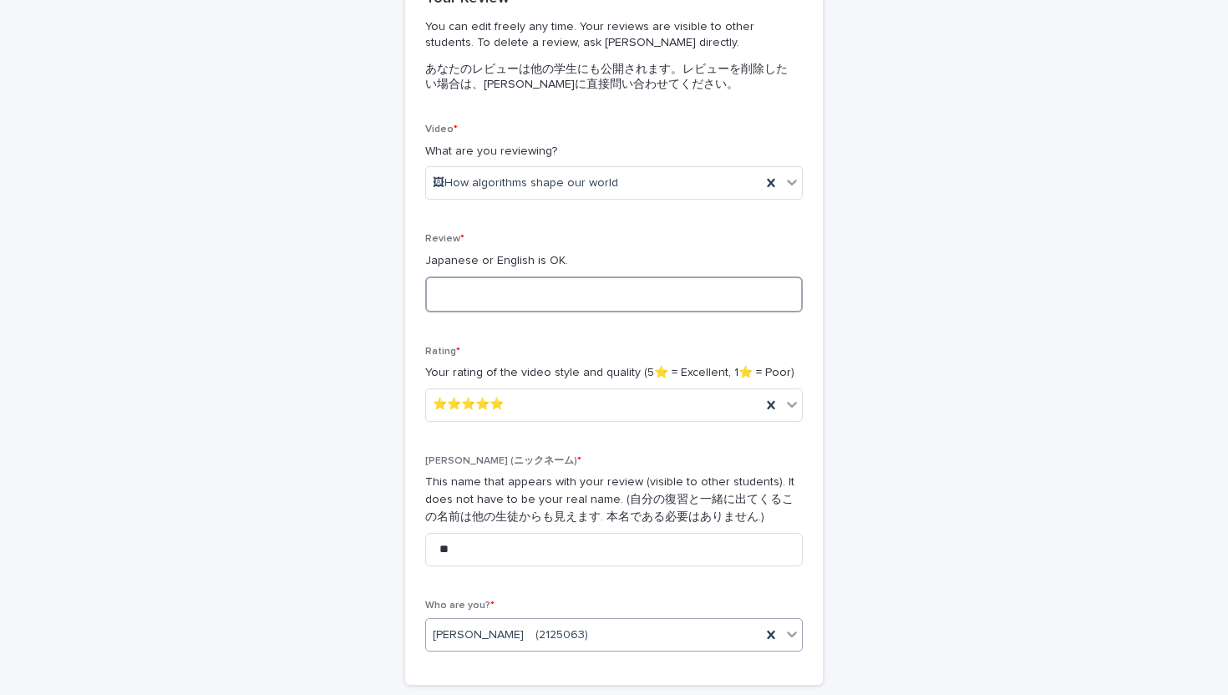
click at [725, 288] on textarea at bounding box center [614, 295] width 378 height 36
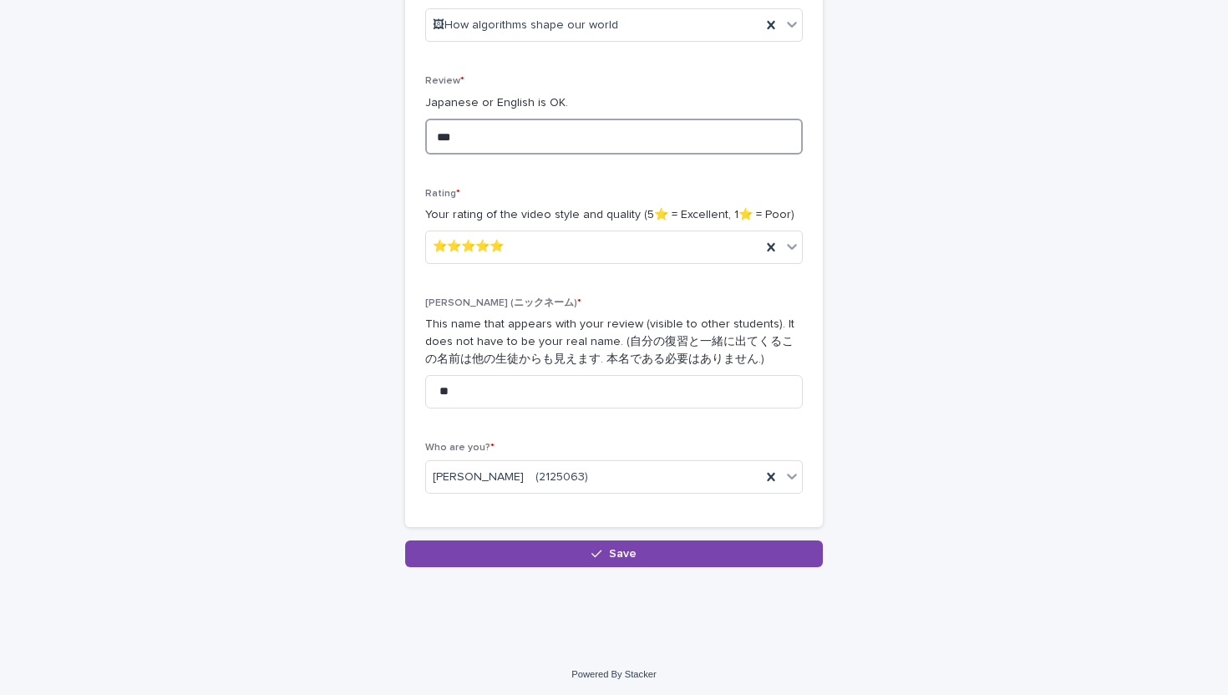
scroll to position [339, 0]
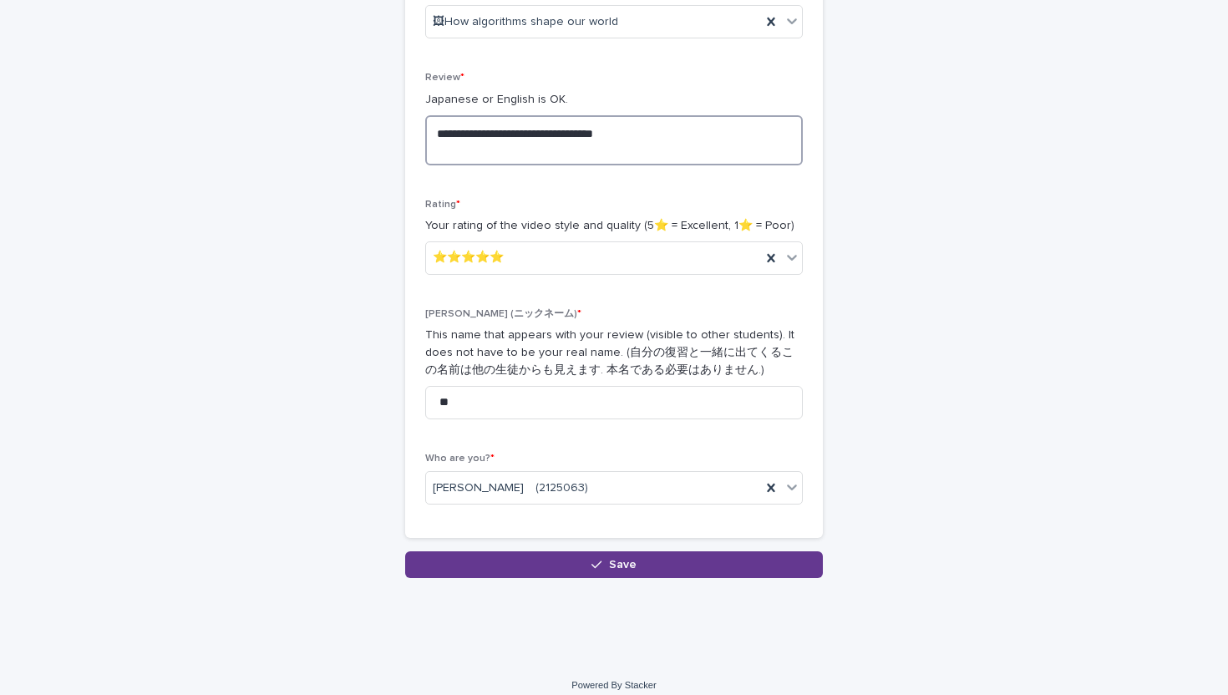
type textarea "**********"
click at [645, 577] on button "Save" at bounding box center [614, 565] width 418 height 27
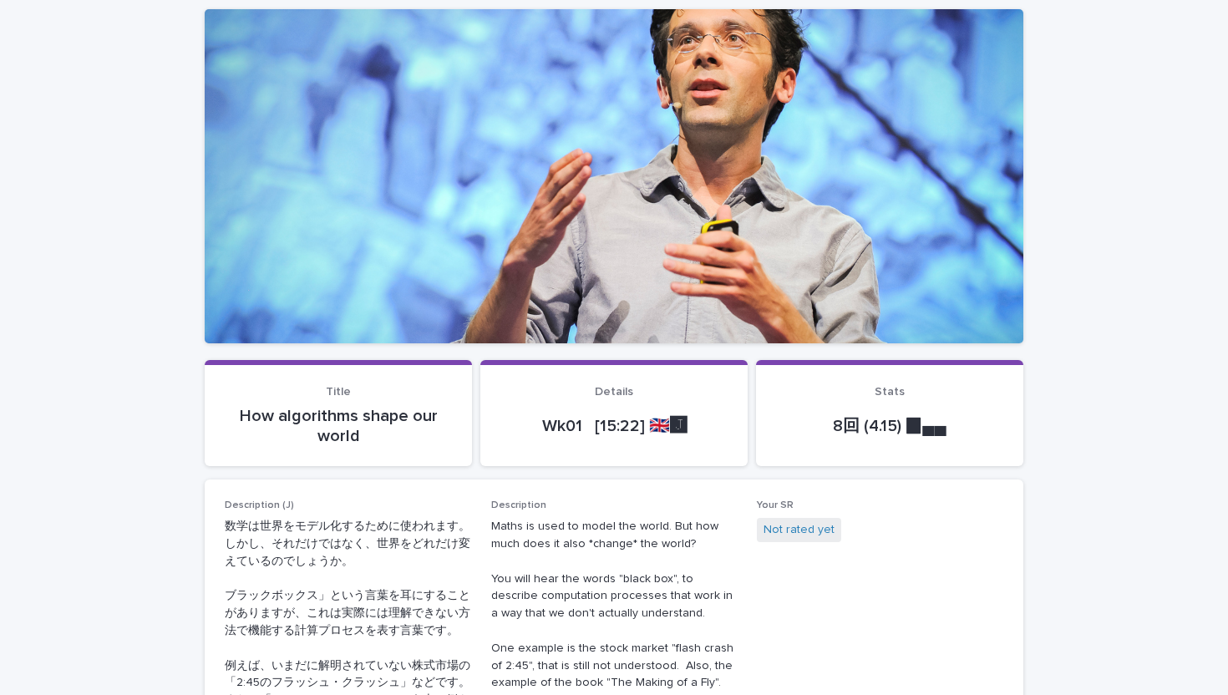
scroll to position [151, 0]
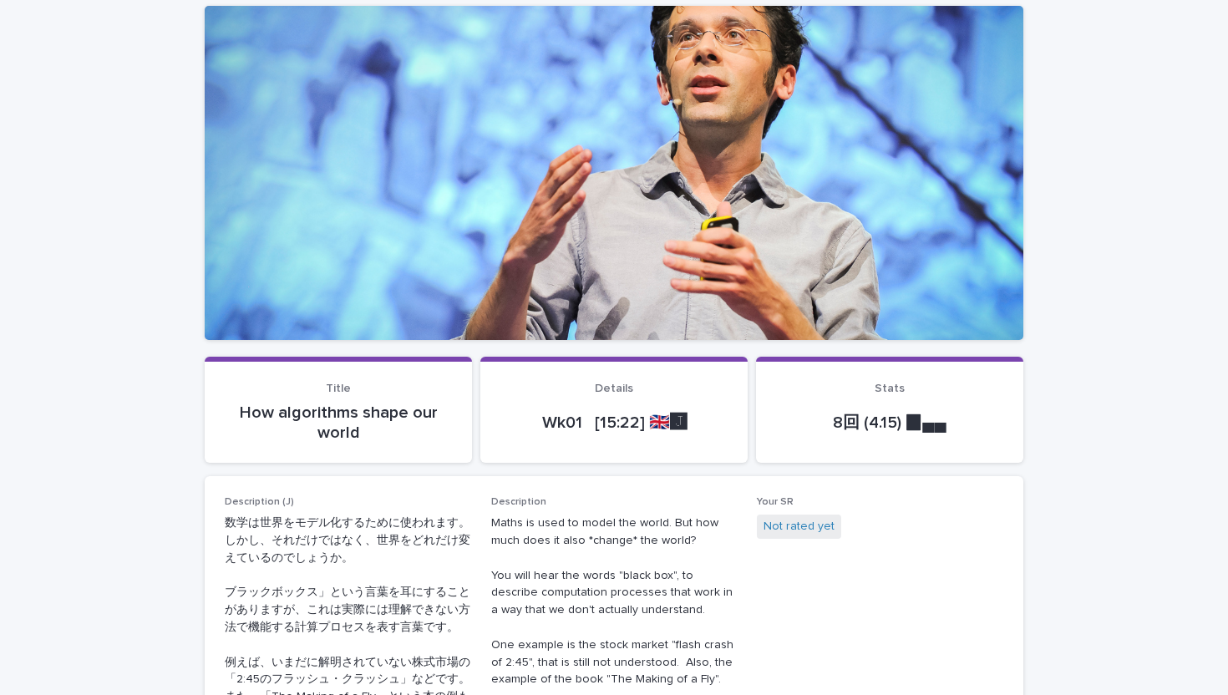
click at [772, 513] on div "Your SR Not rated yet" at bounding box center [880, 525] width 247 height 59
click at [771, 523] on link "Not rated yet" at bounding box center [799, 527] width 71 height 18
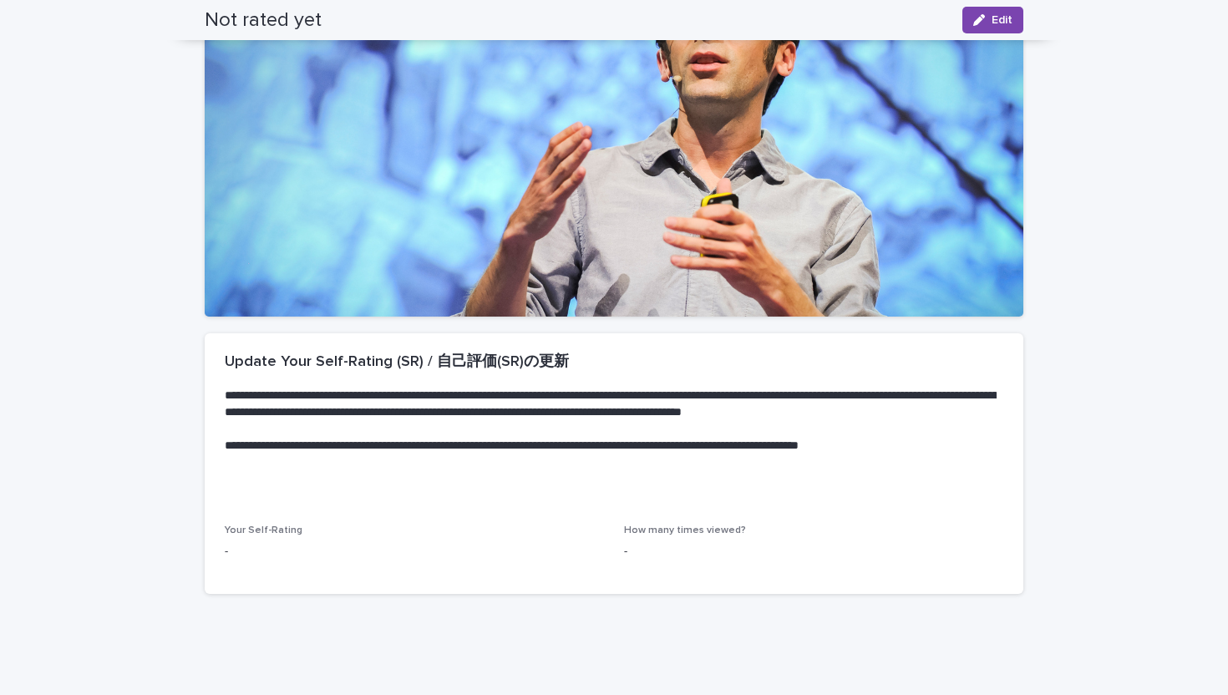
scroll to position [217, 0]
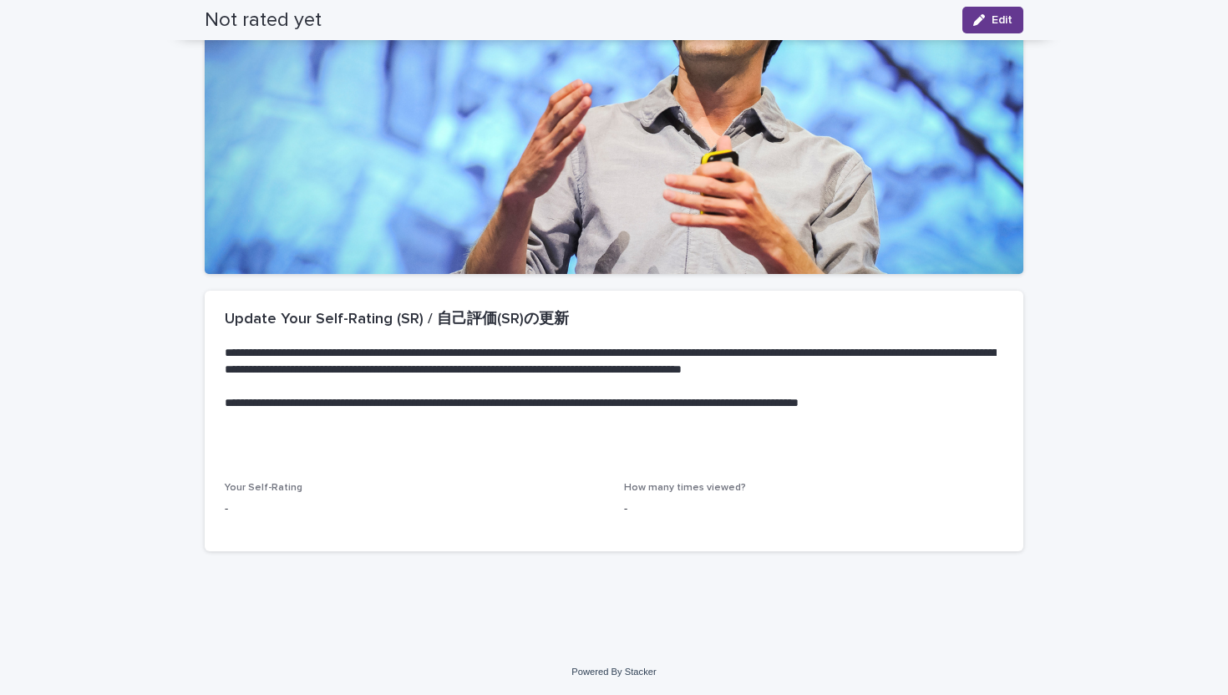
click at [996, 32] on button "Edit" at bounding box center [993, 20] width 61 height 27
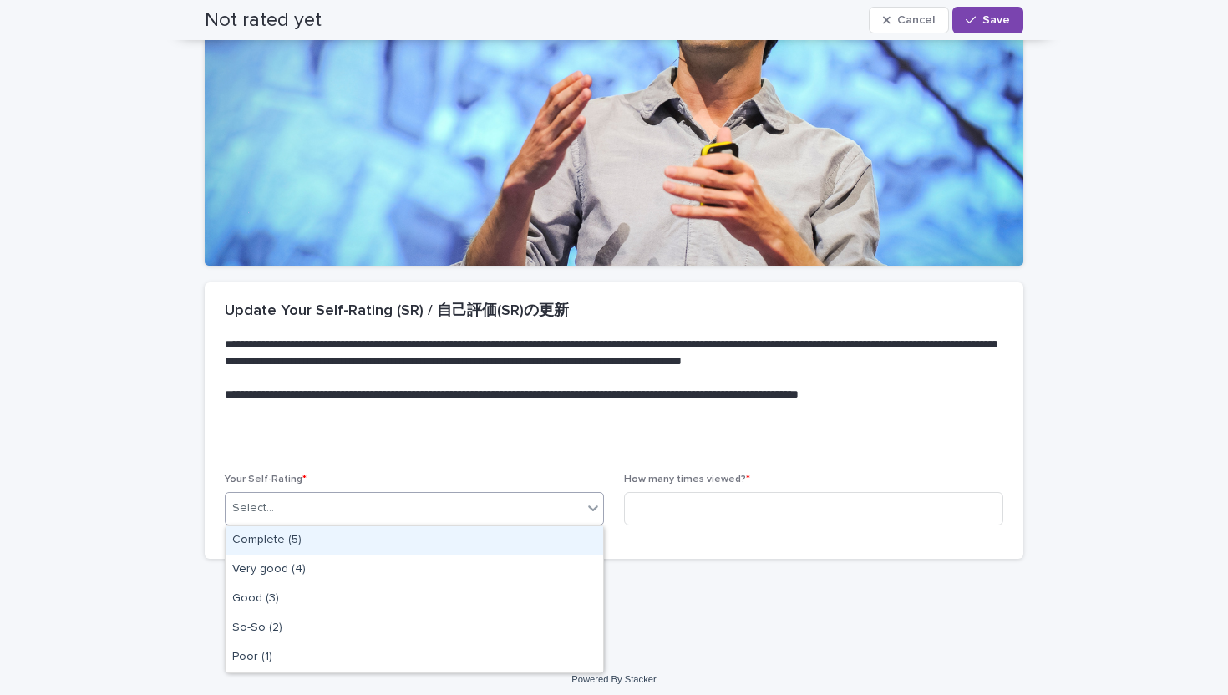
click at [517, 505] on div "Select..." at bounding box center [404, 509] width 357 height 28
click at [535, 549] on div "Complete (5)" at bounding box center [415, 540] width 378 height 29
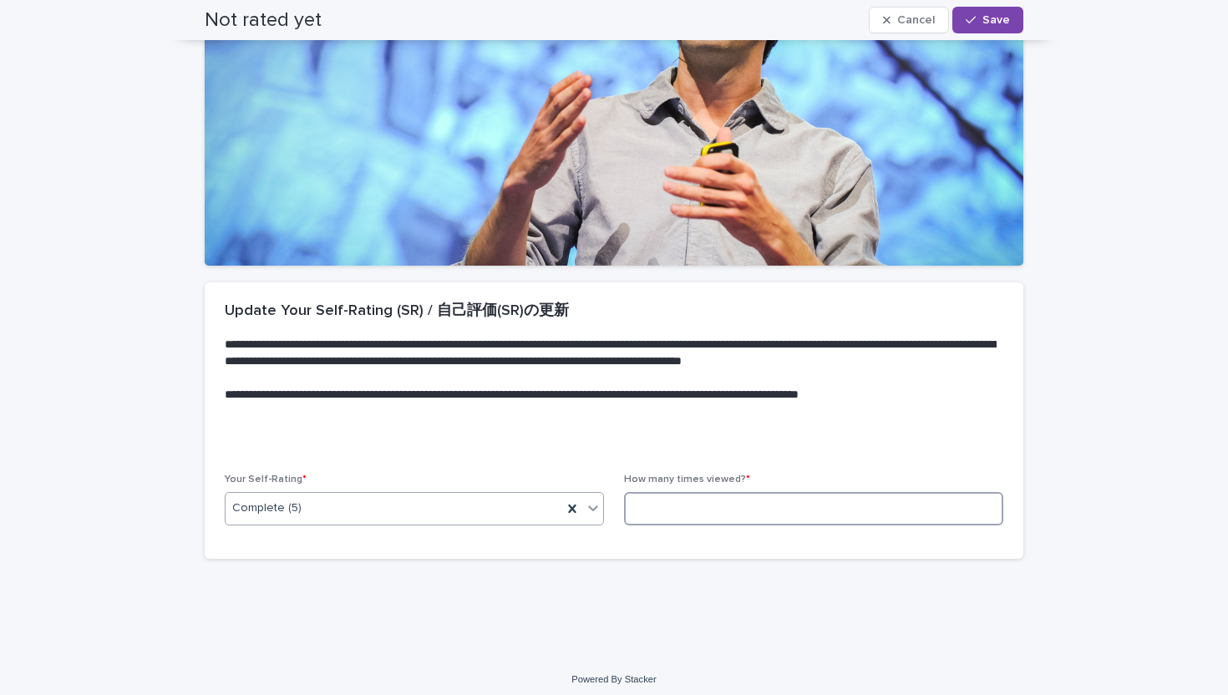
click at [693, 507] on input at bounding box center [813, 508] width 379 height 33
click at [702, 507] on input at bounding box center [813, 508] width 379 height 33
type input "*"
click at [999, 23] on span "Save" at bounding box center [997, 20] width 28 height 12
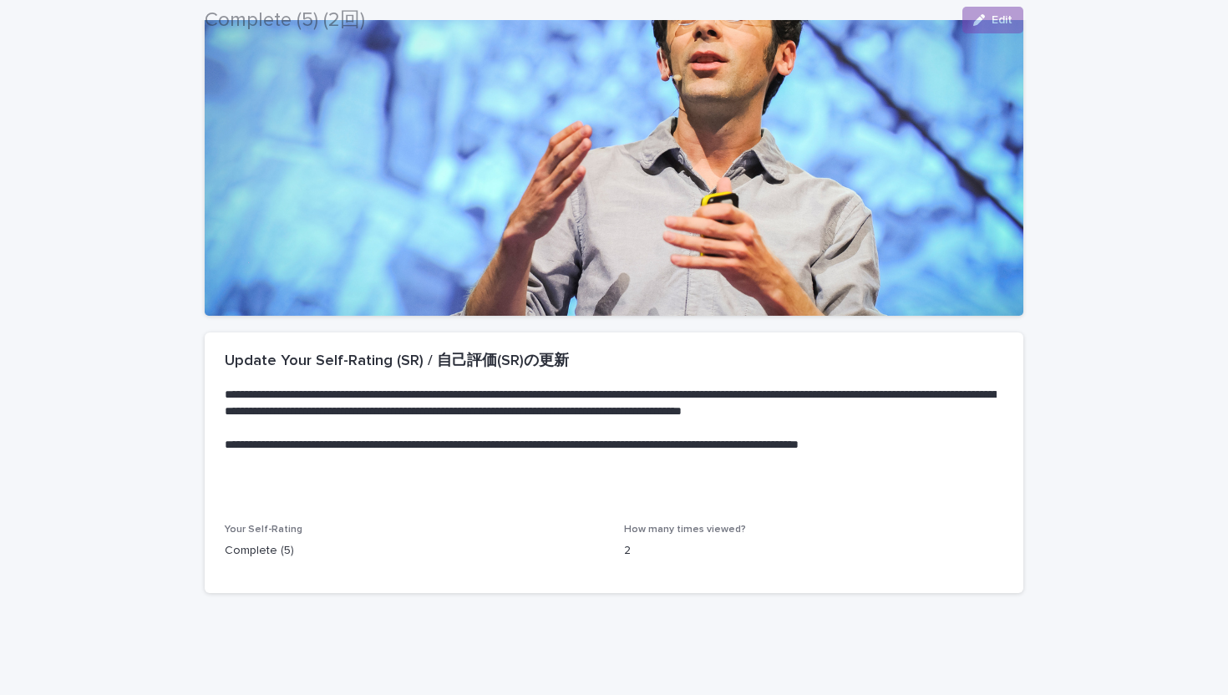
scroll to position [217, 0]
